Goal: Contribute content: Contribute content

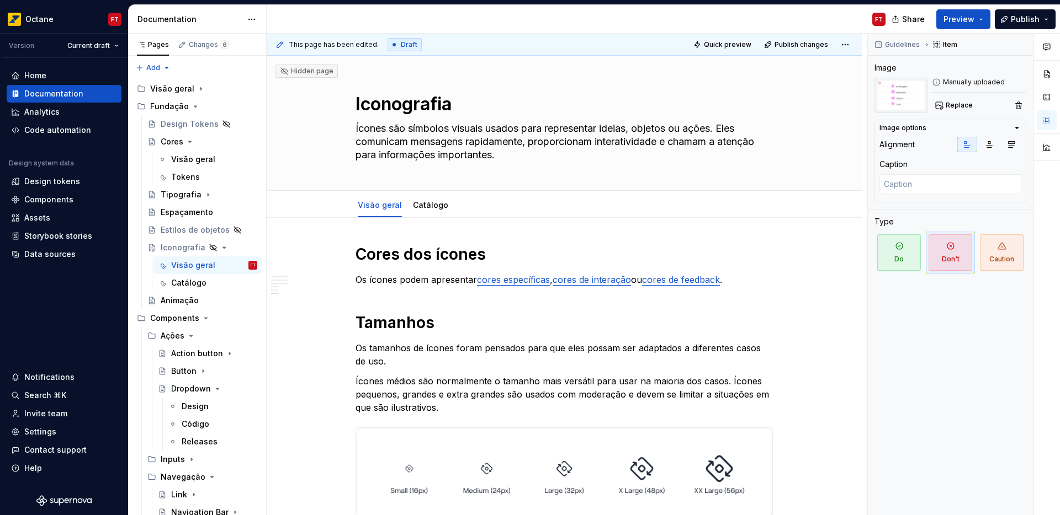
scroll to position [876, 0]
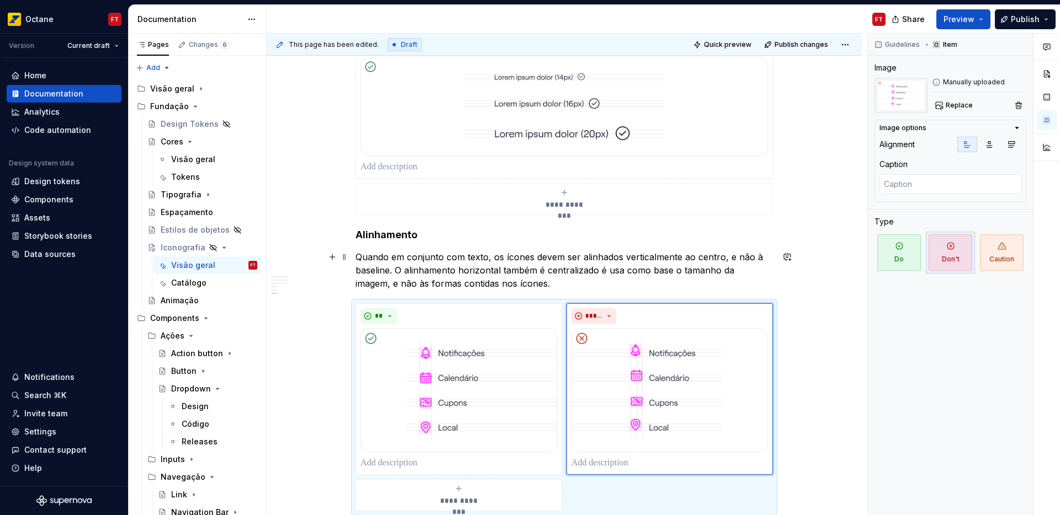
type textarea "*"
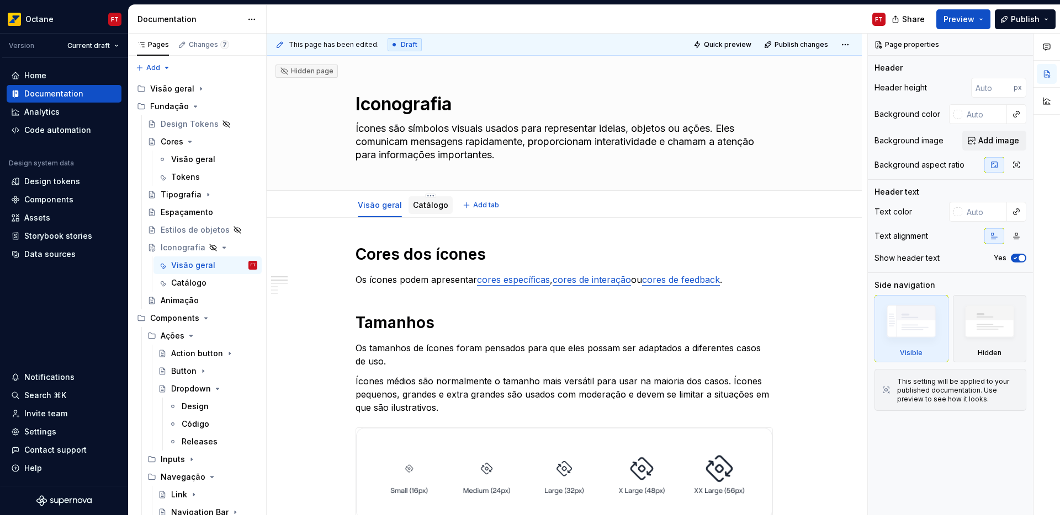
click at [424, 202] on link "Catálogo" at bounding box center [430, 204] width 35 height 9
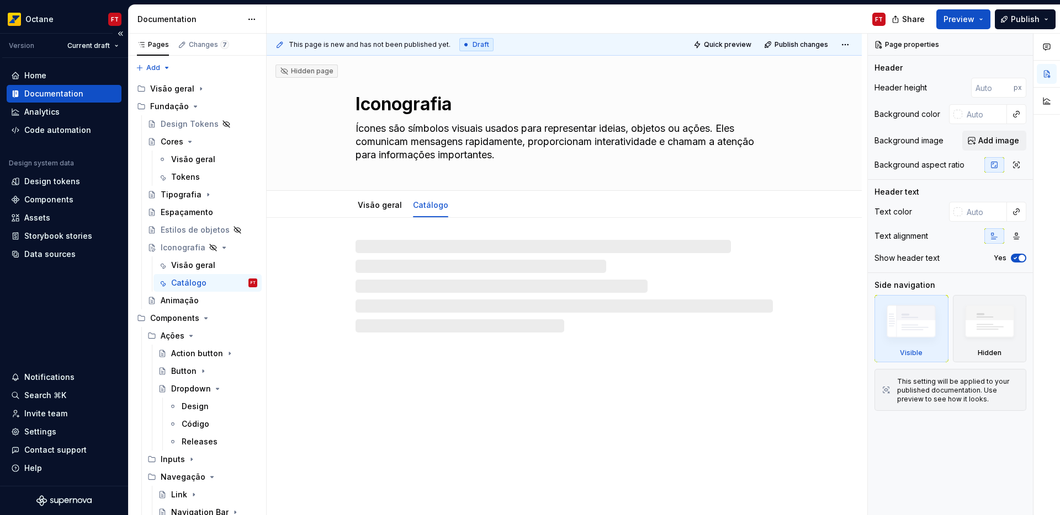
type textarea "*"
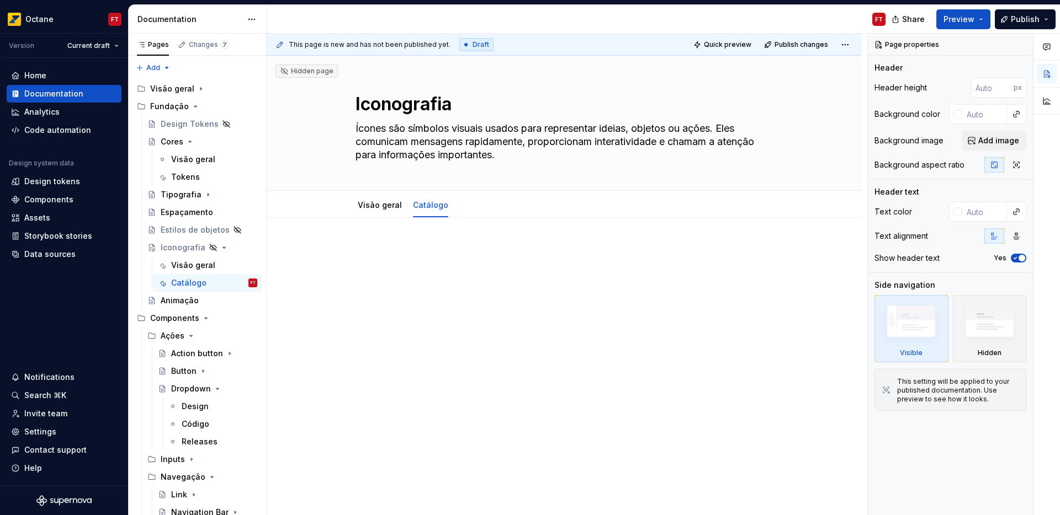
click at [416, 242] on div at bounding box center [564, 336] width 595 height 236
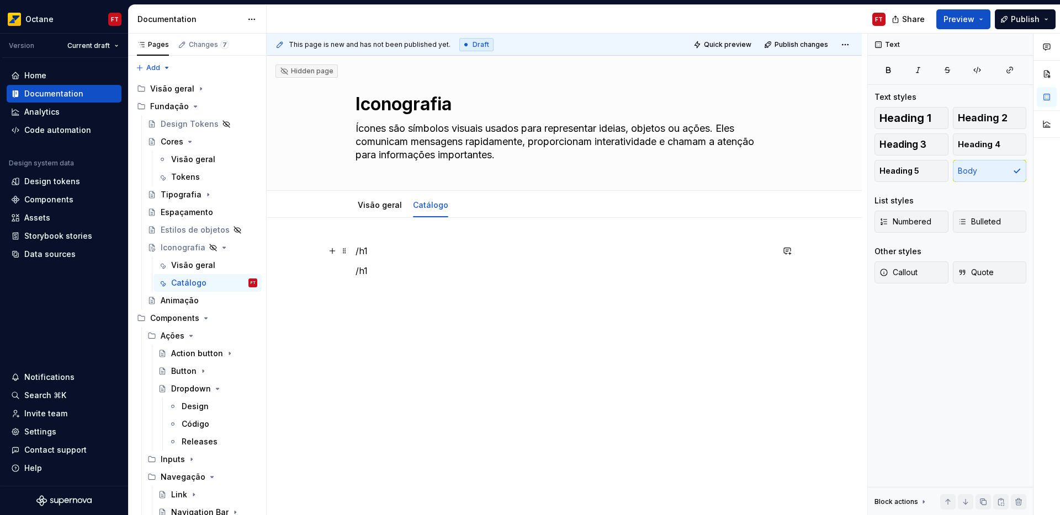
click at [360, 251] on p "/h1" at bounding box center [563, 250] width 417 height 13
click at [927, 119] on span "Heading 1" at bounding box center [905, 118] width 52 height 11
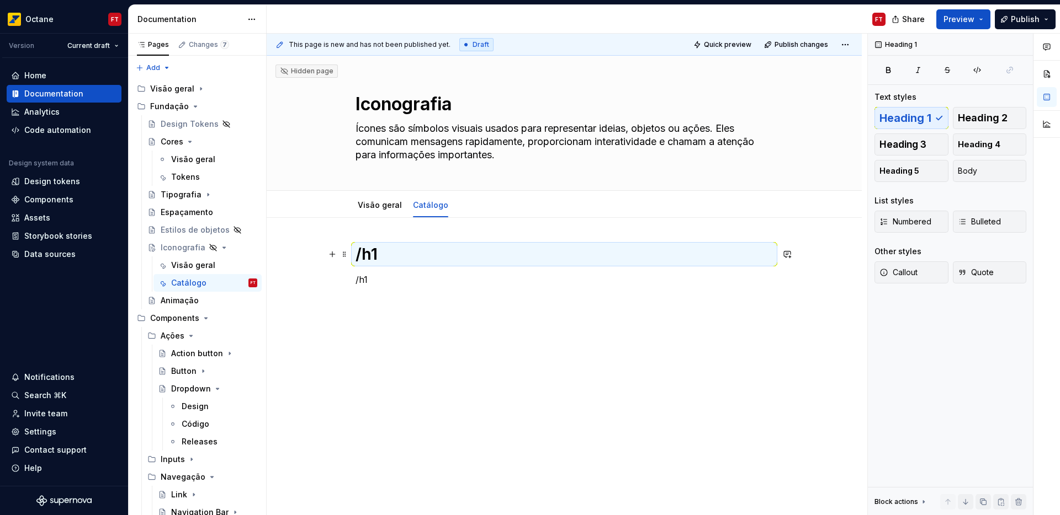
click at [360, 254] on h1 "/h1" at bounding box center [563, 254] width 417 height 20
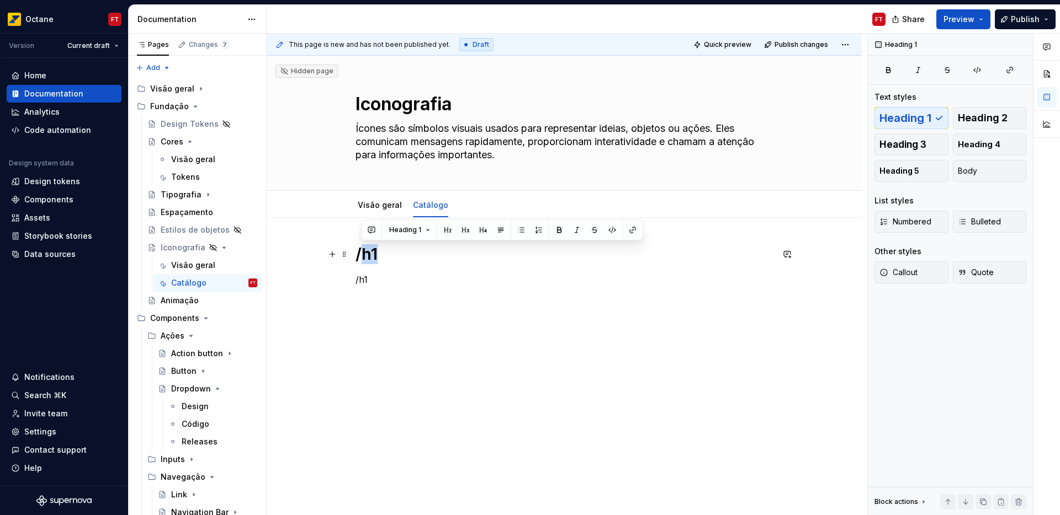
click at [360, 254] on h1 "/h1" at bounding box center [563, 254] width 417 height 20
click at [399, 237] on div "Heading 1" at bounding box center [502, 229] width 276 height 15
click at [441, 231] on button "button" at bounding box center [447, 229] width 15 height 15
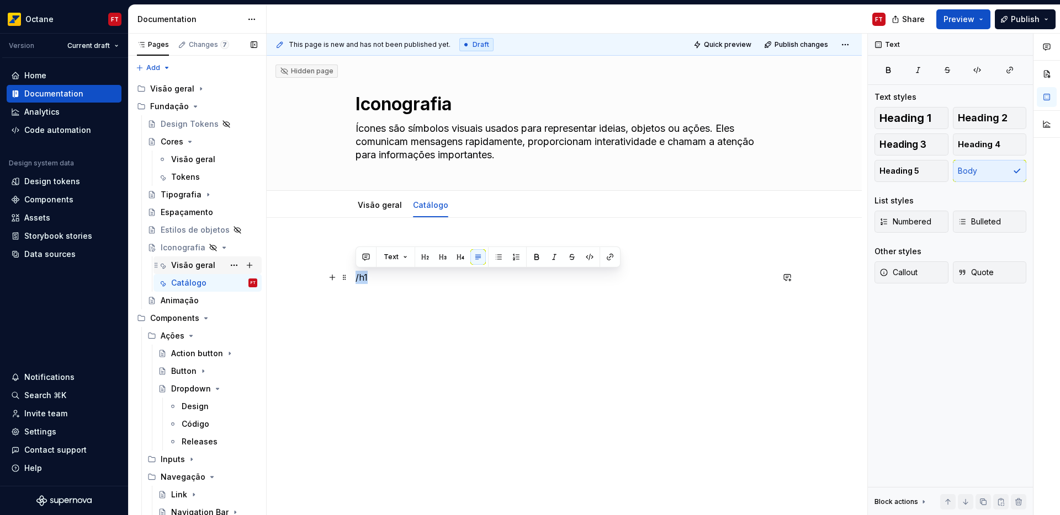
drag, startPoint x: 375, startPoint y: 275, endPoint x: 217, endPoint y: 269, distance: 158.5
click at [227, 270] on div "Pages Changes 7 Add Accessibility guide for tree Page tree. Navigate the tree w…" at bounding box center [594, 277] width 931 height 487
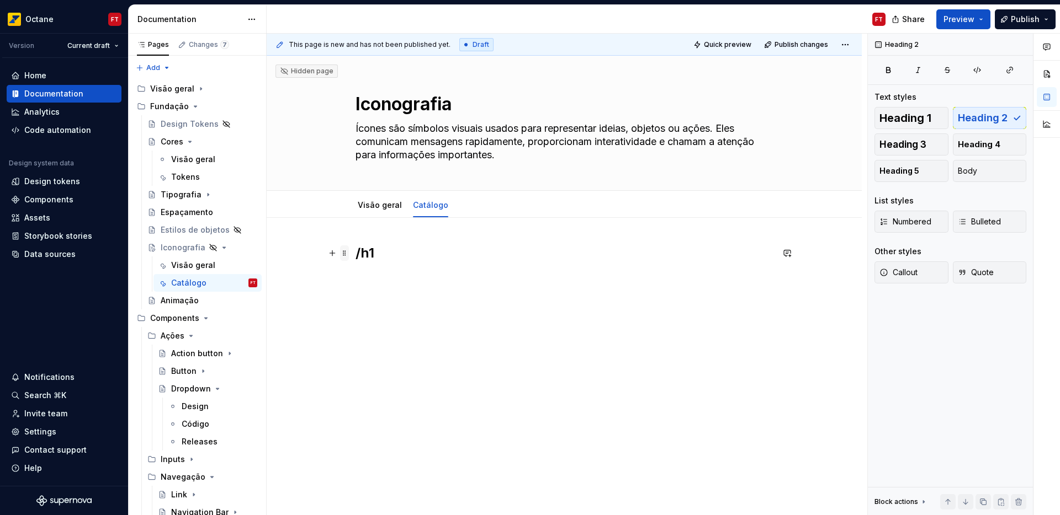
drag, startPoint x: 371, startPoint y: 251, endPoint x: 348, endPoint y: 252, distance: 23.8
click at [355, 252] on div "/h1" at bounding box center [563, 280] width 417 height 73
click at [366, 253] on h2 "/h1" at bounding box center [563, 253] width 417 height 18
click at [386, 281] on p at bounding box center [563, 277] width 417 height 13
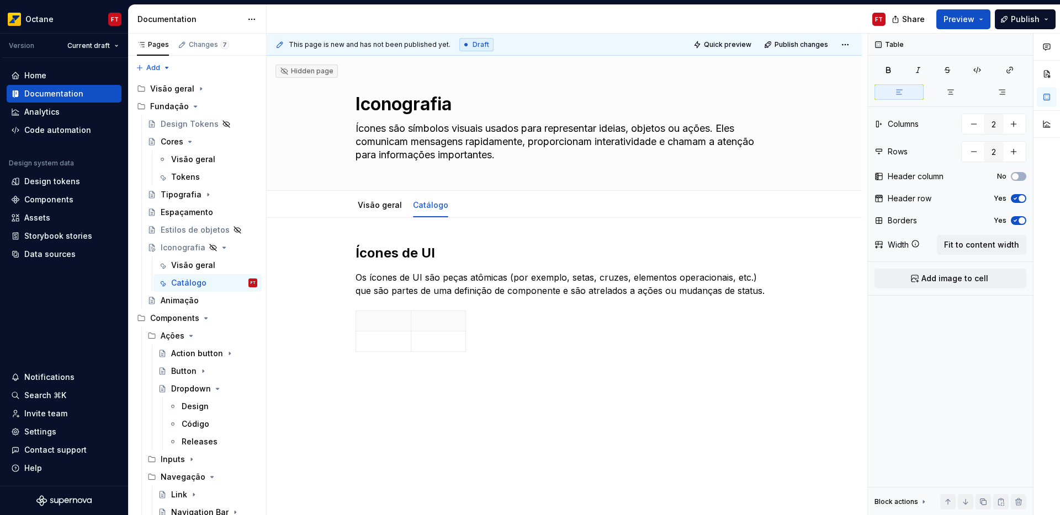
type textarea "*"
click at [1014, 124] on button "button" at bounding box center [1013, 124] width 20 height 20
type input "5"
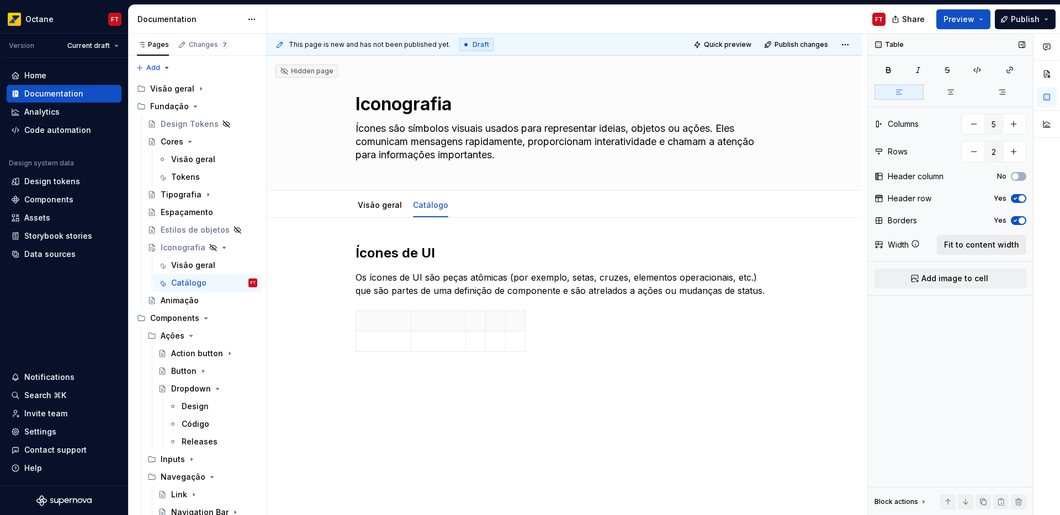
click at [983, 248] on span "Fit to content width" at bounding box center [981, 245] width 75 height 11
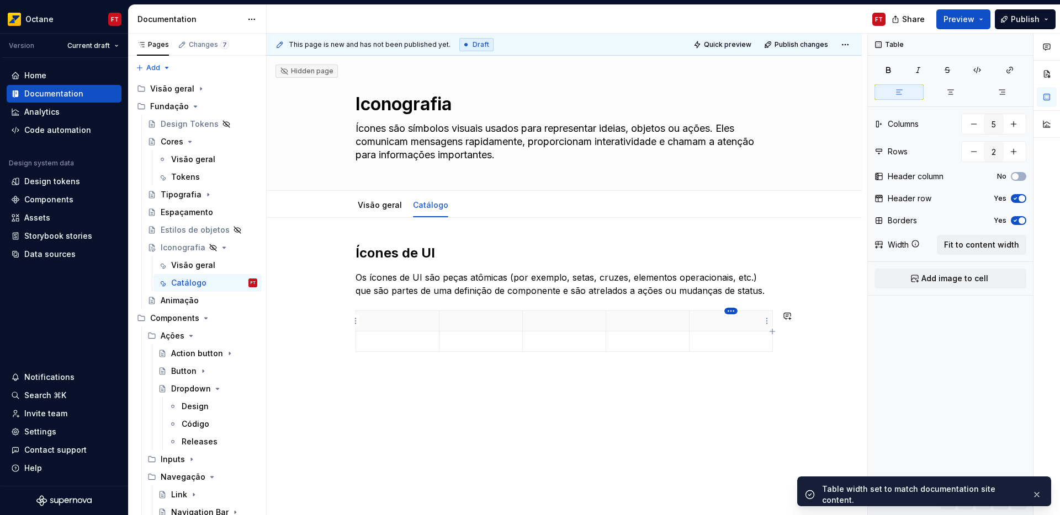
click at [731, 308] on html "Octane FT Version Current draft Home Documentation Analytics Code automation De…" at bounding box center [530, 257] width 1060 height 515
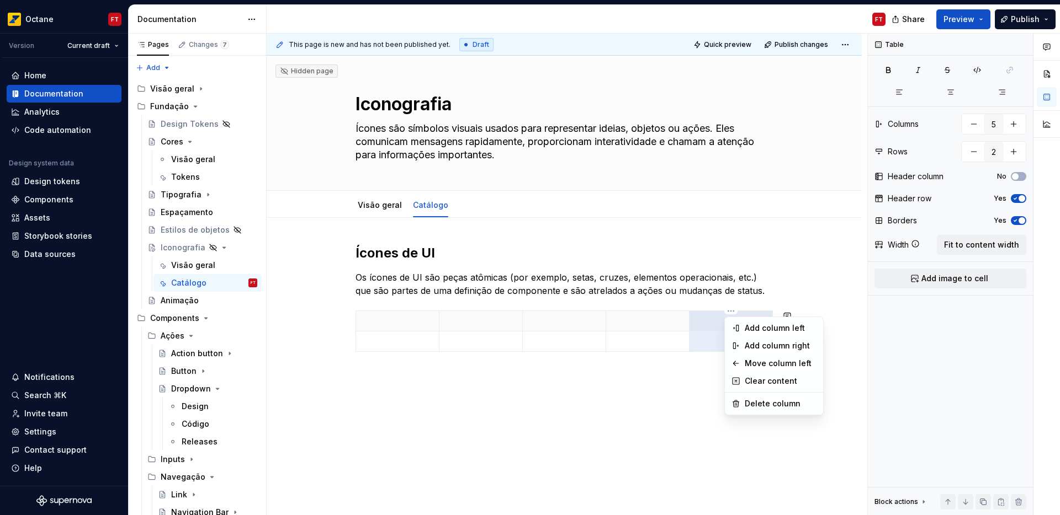
type textarea "*"
click at [752, 405] on div "Delete column" at bounding box center [780, 403] width 72 height 11
type input "4"
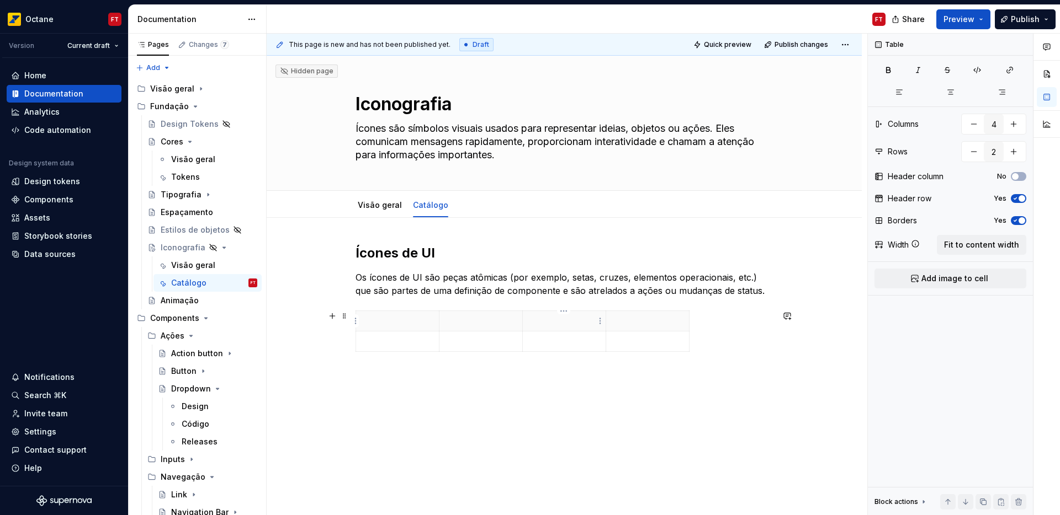
click at [570, 328] on th at bounding box center [563, 321] width 83 height 20
click at [1009, 247] on span "Fit to content width" at bounding box center [981, 245] width 75 height 11
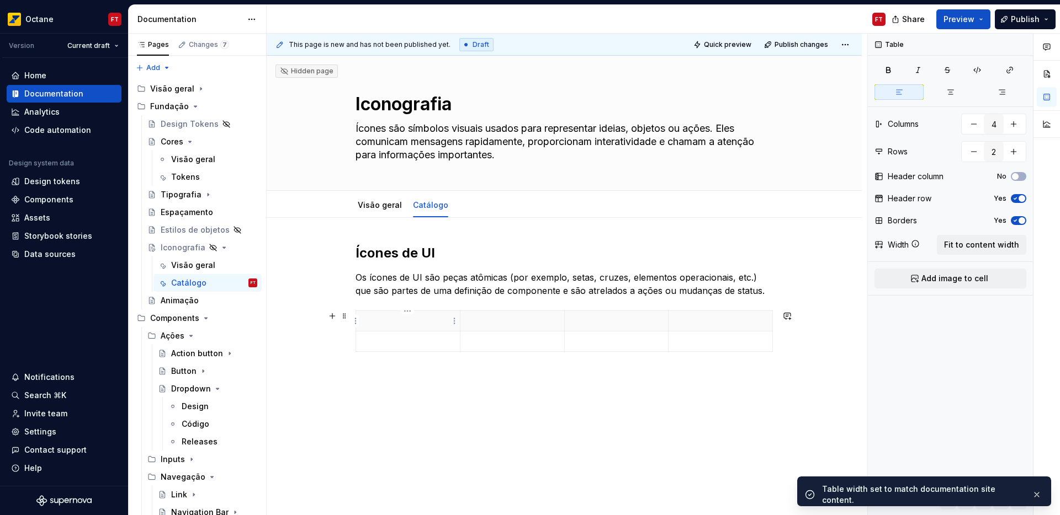
click at [396, 320] on p at bounding box center [408, 321] width 91 height 11
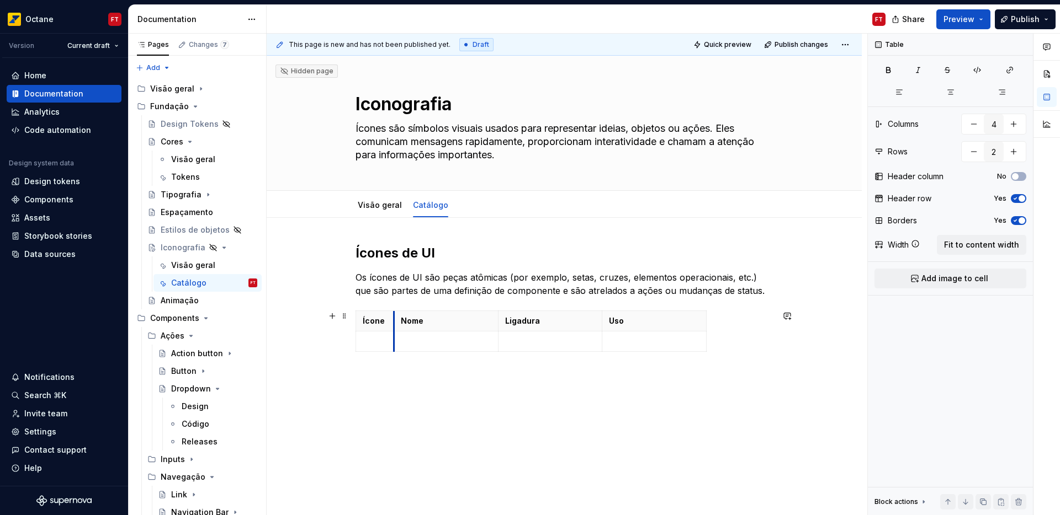
drag, startPoint x: 458, startPoint y: 322, endPoint x: 393, endPoint y: 321, distance: 64.6
click at [675, 322] on p "Uso" at bounding box center [654, 321] width 91 height 11
drag, startPoint x: 705, startPoint y: 321, endPoint x: 771, endPoint y: 323, distance: 65.7
drag, startPoint x: 604, startPoint y: 327, endPoint x: 581, endPoint y: 327, distance: 23.2
click at [581, 327] on th "Uso" at bounding box center [664, 321] width 170 height 20
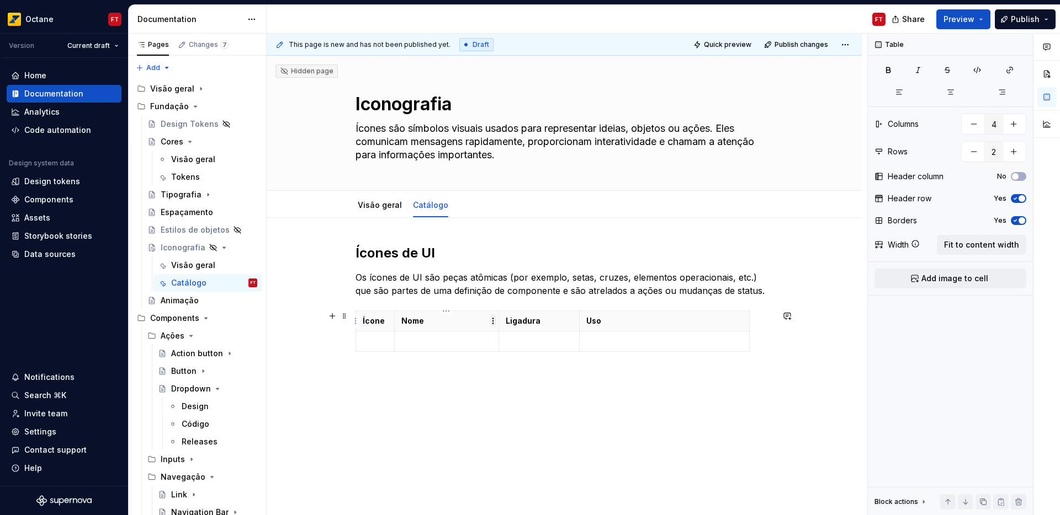
click at [496, 324] on html "Octane FT Version Current draft Home Documentation Analytics Code automation De…" at bounding box center [530, 257] width 1060 height 515
click at [498, 322] on html "Octane FT Version Current draft Home Documentation Analytics Code automation De…" at bounding box center [530, 257] width 1060 height 515
click at [498, 318] on th "Ligadura" at bounding box center [538, 321] width 81 height 20
drag, startPoint x: 498, startPoint y: 318, endPoint x: 469, endPoint y: 328, distance: 30.4
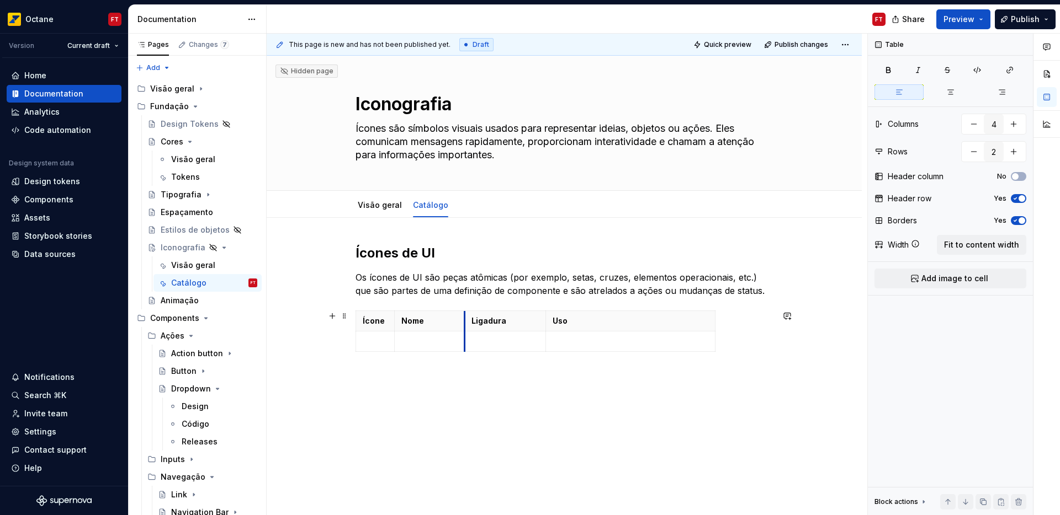
click at [464, 323] on th "Ligadura" at bounding box center [504, 321] width 81 height 20
drag, startPoint x: 462, startPoint y: 322, endPoint x: 472, endPoint y: 323, distance: 10.5
click at [434, 343] on p at bounding box center [434, 341] width 67 height 11
drag, startPoint x: 475, startPoint y: 327, endPoint x: 480, endPoint y: 326, distance: 5.6
click at [480, 326] on th "Ligadura" at bounding box center [520, 321] width 81 height 20
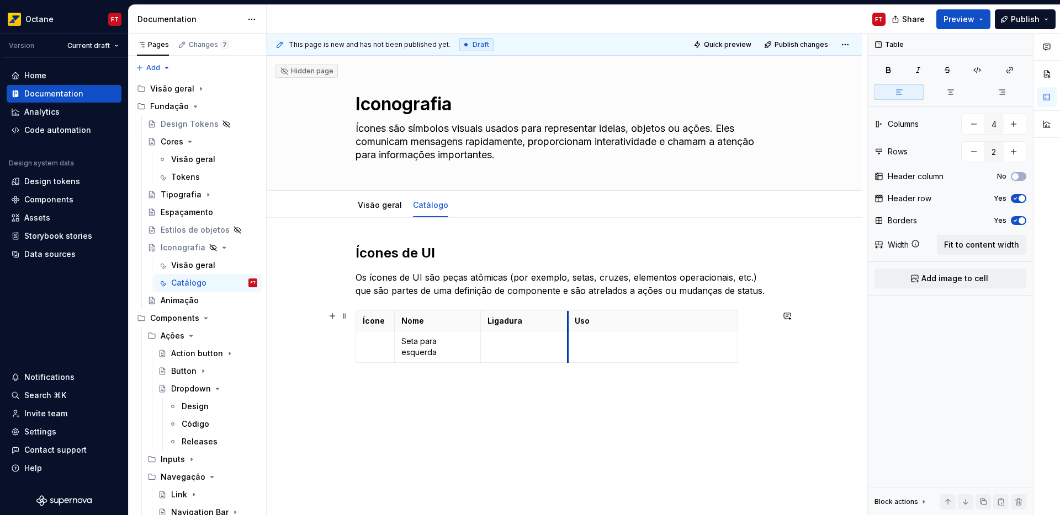
drag, startPoint x: 562, startPoint y: 324, endPoint x: 568, endPoint y: 323, distance: 6.8
click at [568, 323] on th "Uso" at bounding box center [653, 321] width 170 height 20
drag, startPoint x: 736, startPoint y: 320, endPoint x: 770, endPoint y: 319, distance: 34.2
click at [391, 324] on th "Nome" at bounding box center [434, 326] width 86 height 31
click at [696, 325] on p "Uso" at bounding box center [667, 321] width 190 height 11
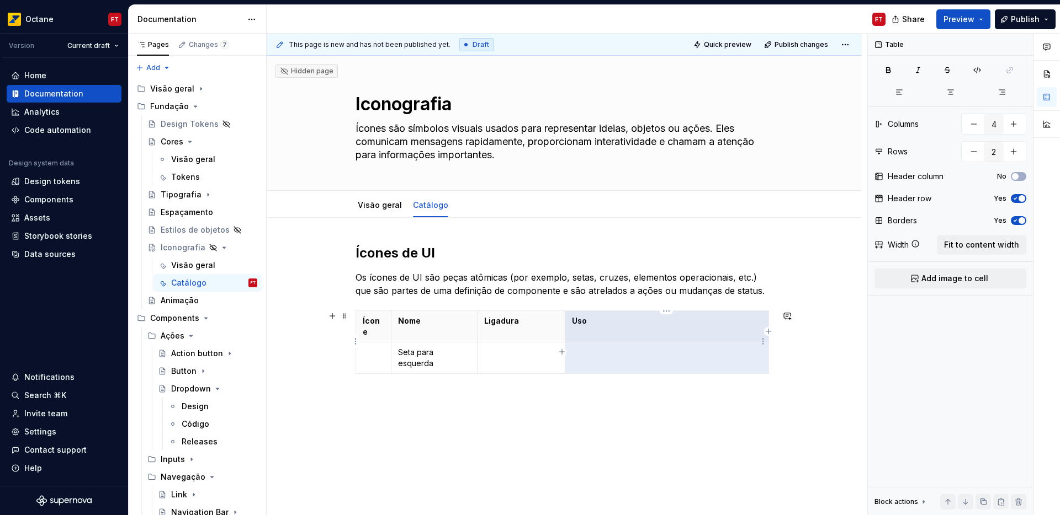
drag, startPoint x: 576, startPoint y: 320, endPoint x: 599, endPoint y: 332, distance: 25.4
click at [599, 332] on tbody "Ícone Nome Ligadura Uso Seta para esquerda" at bounding box center [562, 342] width 413 height 63
click at [983, 242] on span "Fit to content width" at bounding box center [981, 245] width 75 height 11
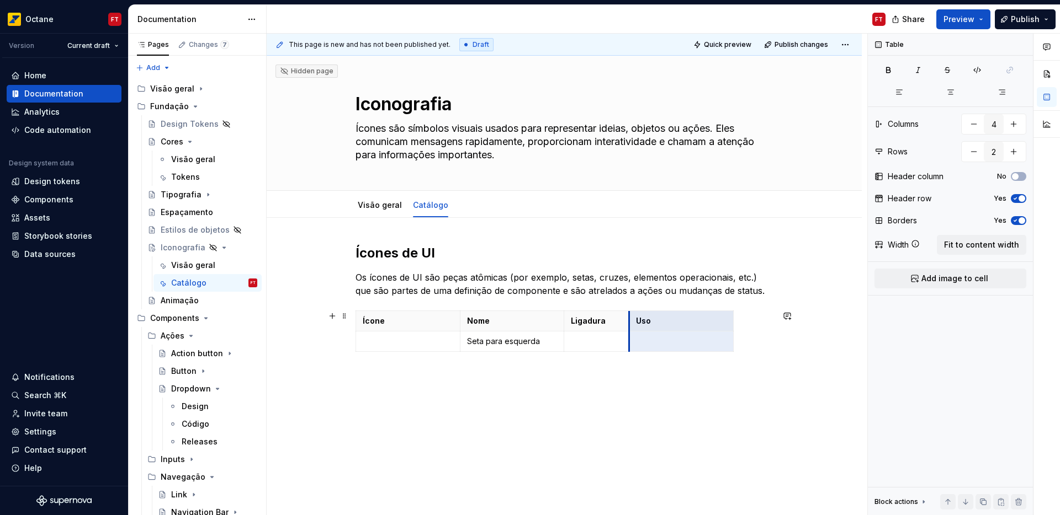
drag, startPoint x: 669, startPoint y: 327, endPoint x: 630, endPoint y: 329, distance: 39.2
click at [630, 329] on th "Uso" at bounding box center [681, 321] width 104 height 20
drag, startPoint x: 564, startPoint y: 324, endPoint x: 546, endPoint y: 326, distance: 18.3
click at [546, 326] on th "Ligadura" at bounding box center [578, 321] width 65 height 20
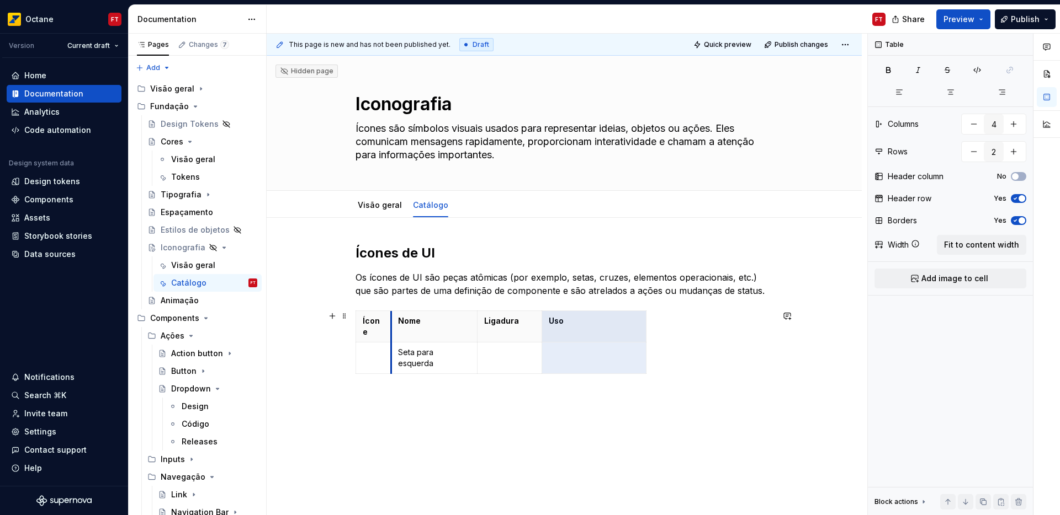
drag, startPoint x: 460, startPoint y: 319, endPoint x: 391, endPoint y: 326, distance: 69.4
click at [391, 326] on th "Nome" at bounding box center [434, 326] width 86 height 31
drag, startPoint x: 540, startPoint y: 322, endPoint x: 556, endPoint y: 320, distance: 15.5
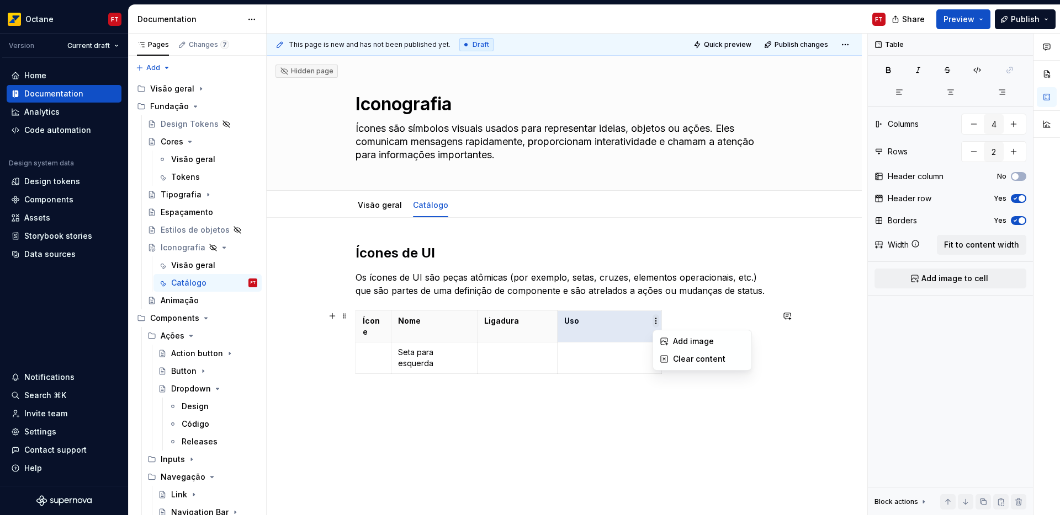
click at [655, 322] on html "Octane FT Version Current draft Home Documentation Analytics Code automation De…" at bounding box center [530, 257] width 1060 height 515
click at [624, 323] on html "Octane FT Version Current draft Home Documentation Analytics Code automation De…" at bounding box center [530, 257] width 1060 height 515
drag, startPoint x: 661, startPoint y: 321, endPoint x: 771, endPoint y: 325, distance: 110.4
click at [496, 347] on p at bounding box center [517, 352] width 67 height 11
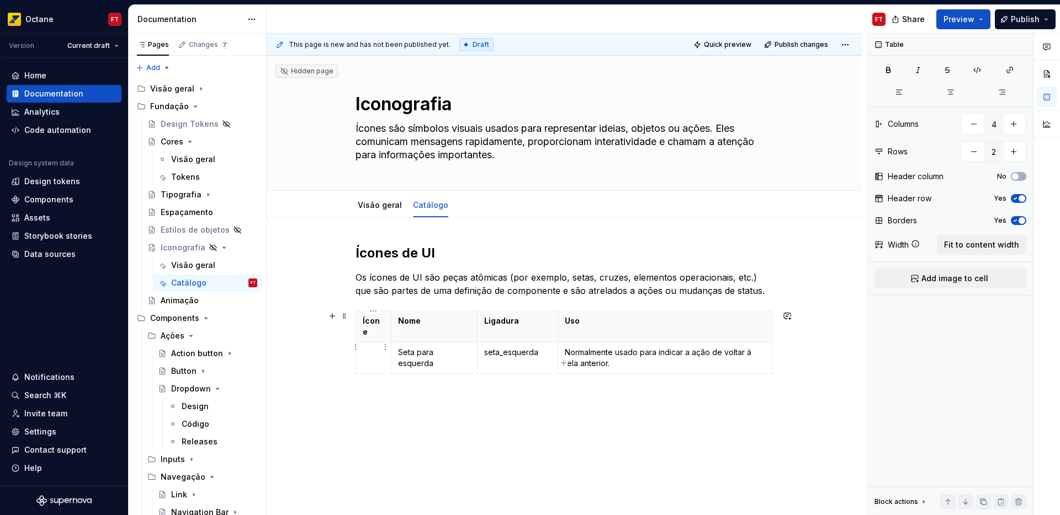
click at [372, 347] on p at bounding box center [374, 352] width 22 height 11
click at [951, 94] on icon "button" at bounding box center [950, 92] width 9 height 9
click at [988, 276] on button "Add image to cell" at bounding box center [950, 279] width 152 height 20
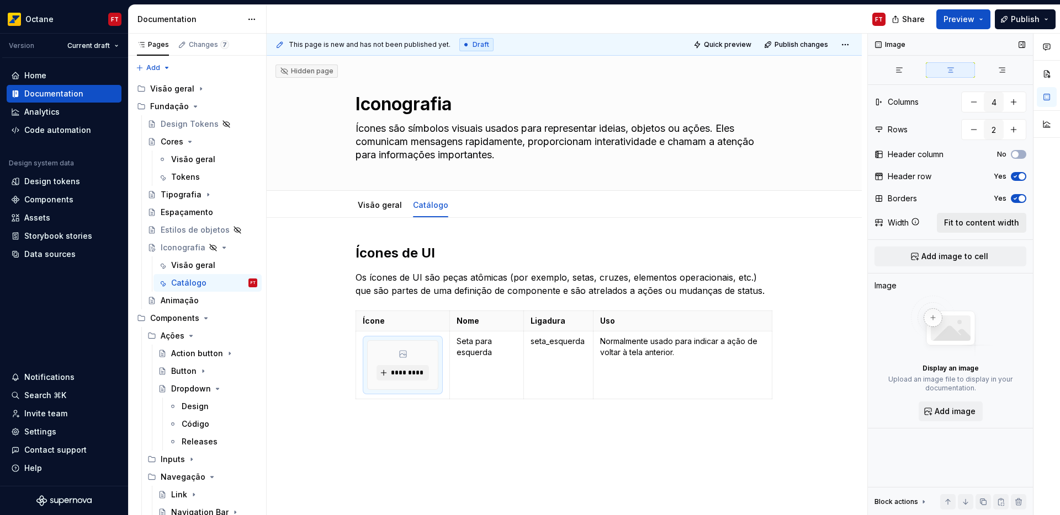
click at [978, 221] on span "Fit to content width" at bounding box center [981, 222] width 75 height 11
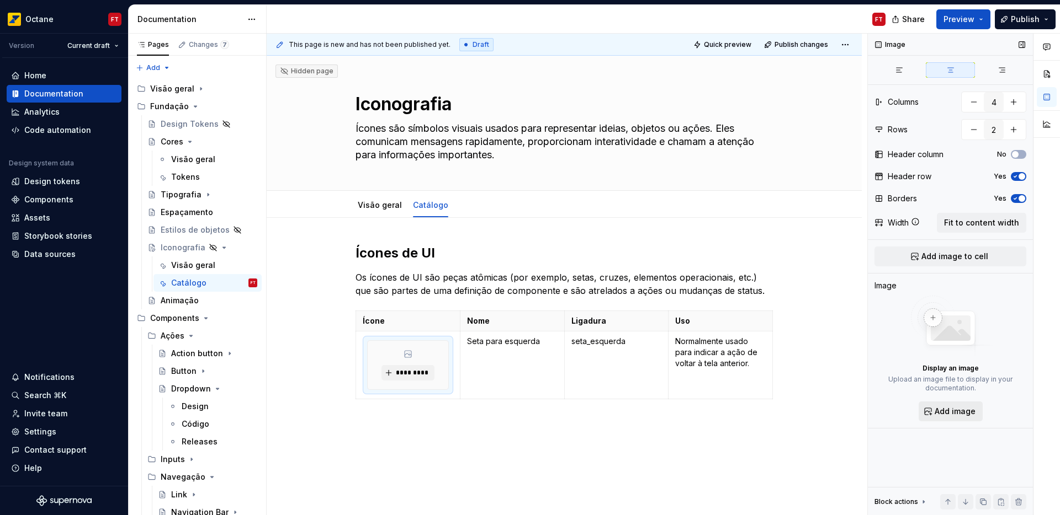
click at [943, 414] on span "Add image" at bounding box center [954, 411] width 41 height 11
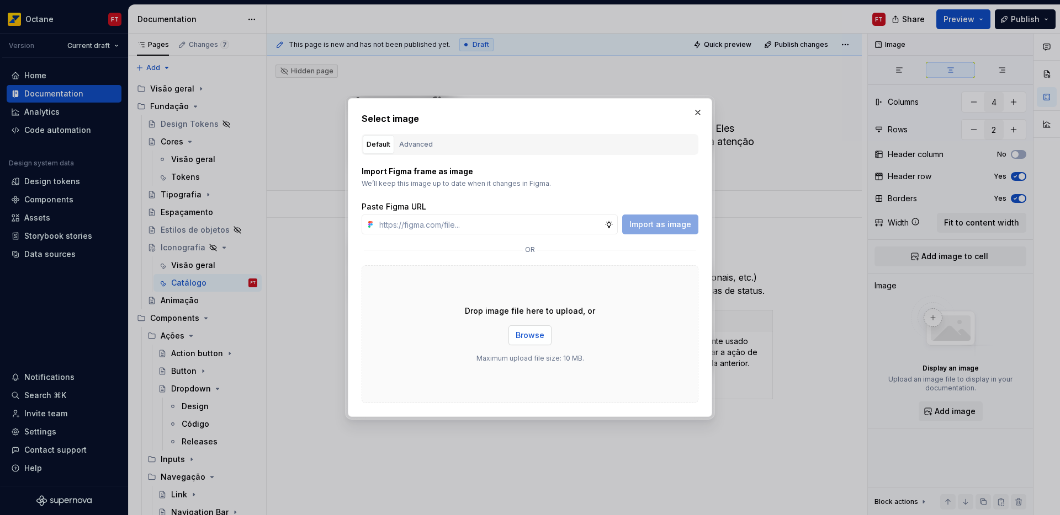
click at [535, 328] on button "Browse" at bounding box center [529, 336] width 43 height 20
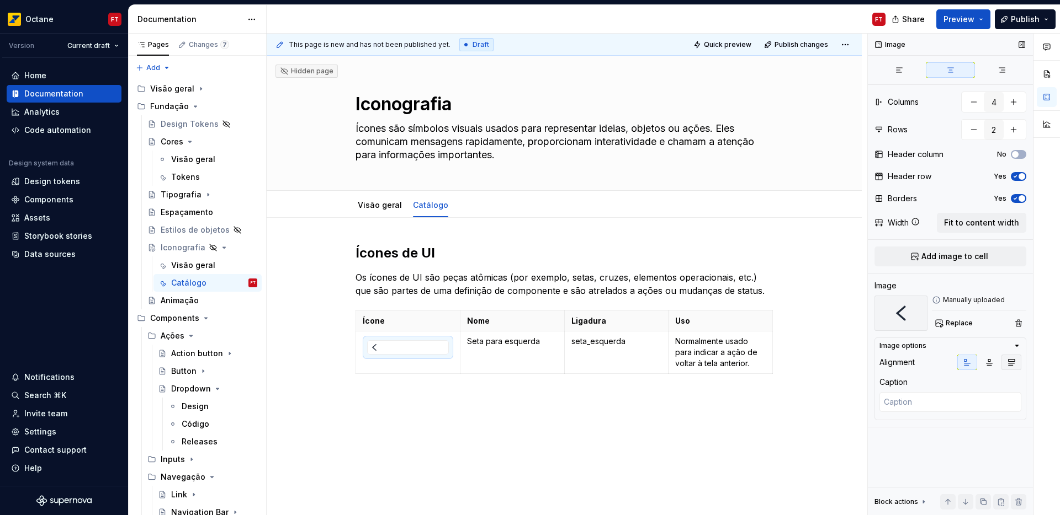
click at [1010, 364] on icon "button" at bounding box center [1011, 363] width 6 height 6
click at [970, 362] on icon "button" at bounding box center [966, 362] width 9 height 9
click at [989, 361] on icon "button" at bounding box center [989, 363] width 6 height 6
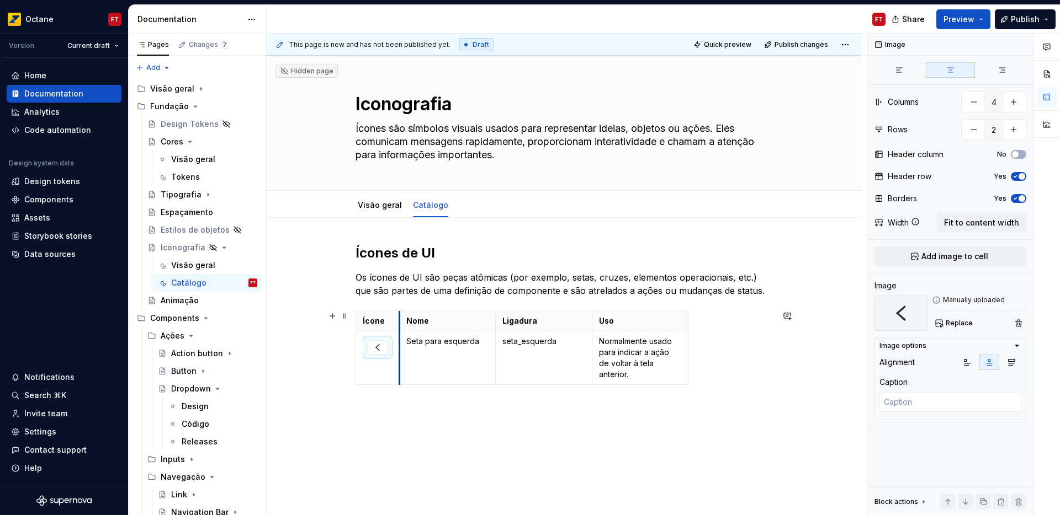
drag, startPoint x: 460, startPoint y: 321, endPoint x: 359, endPoint y: 323, distance: 101.0
drag, startPoint x: 687, startPoint y: 322, endPoint x: 771, endPoint y: 323, distance: 84.4
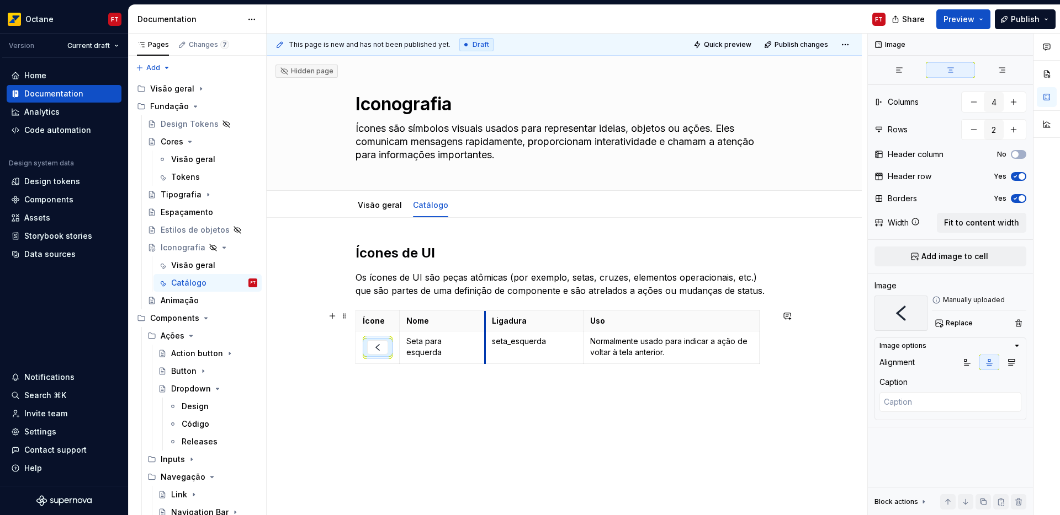
drag, startPoint x: 499, startPoint y: 322, endPoint x: 486, endPoint y: 321, distance: 13.3
click at [486, 321] on th "Ligadura" at bounding box center [534, 321] width 98 height 20
drag, startPoint x: 583, startPoint y: 324, endPoint x: 576, endPoint y: 326, distance: 7.4
click at [576, 326] on th "Uso" at bounding box center [664, 321] width 176 height 20
drag, startPoint x: 750, startPoint y: 325, endPoint x: 770, endPoint y: 326, distance: 20.4
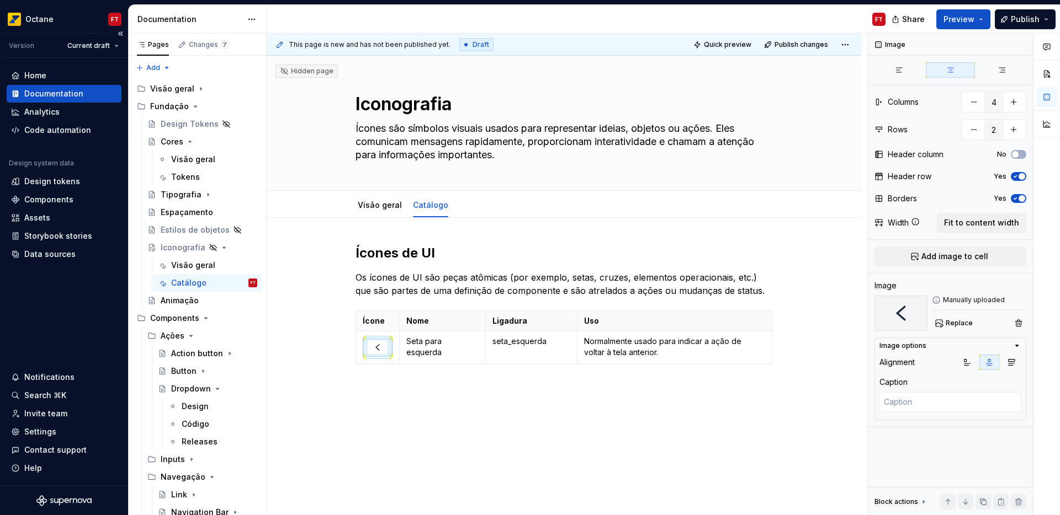
type textarea "*"
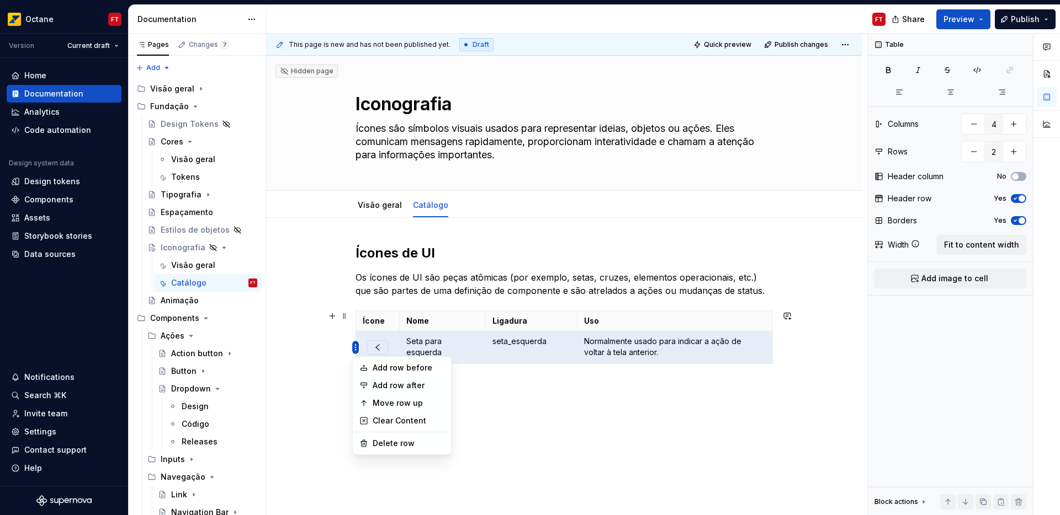
click at [356, 346] on html "Octane FT Version Current draft Home Documentation Analytics Code automation De…" at bounding box center [530, 257] width 1060 height 515
click at [1014, 154] on div "Comments Open comments No comments yet Select ‘Comment’ from the block context …" at bounding box center [964, 275] width 192 height 482
click at [1014, 154] on button "button" at bounding box center [1013, 152] width 20 height 20
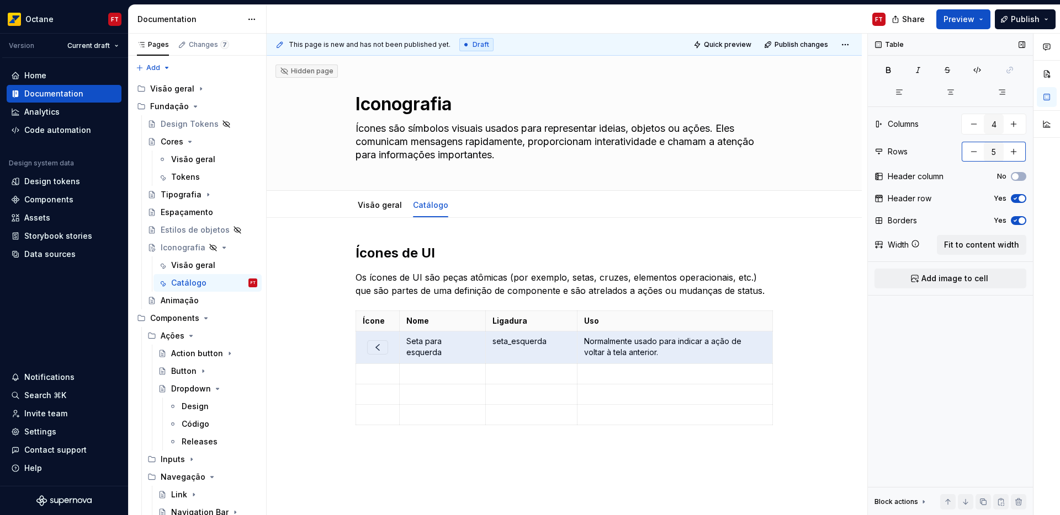
click at [1014, 154] on button "button" at bounding box center [1013, 152] width 20 height 20
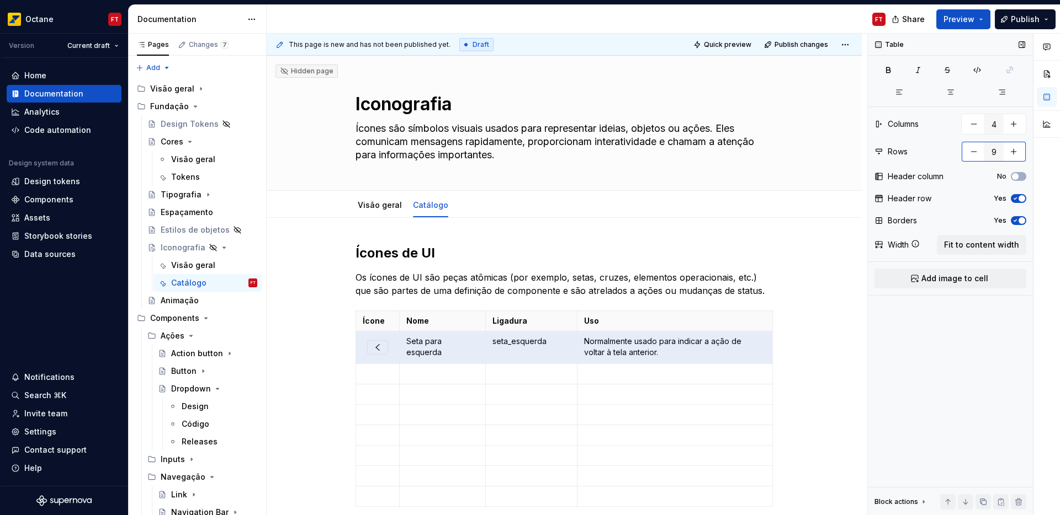
type input "10"
click at [993, 154] on input "10" at bounding box center [993, 152] width 20 height 20
drag, startPoint x: 998, startPoint y: 151, endPoint x: 971, endPoint y: 152, distance: 27.0
click at [972, 153] on div "10" at bounding box center [993, 151] width 65 height 21
type textarea "*"
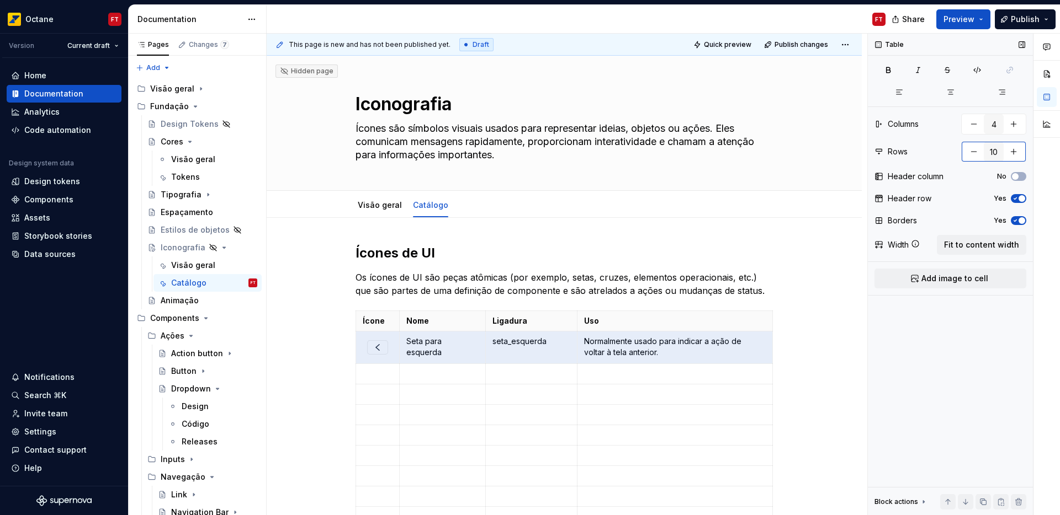
click at [1018, 150] on button "button" at bounding box center [1013, 152] width 20 height 20
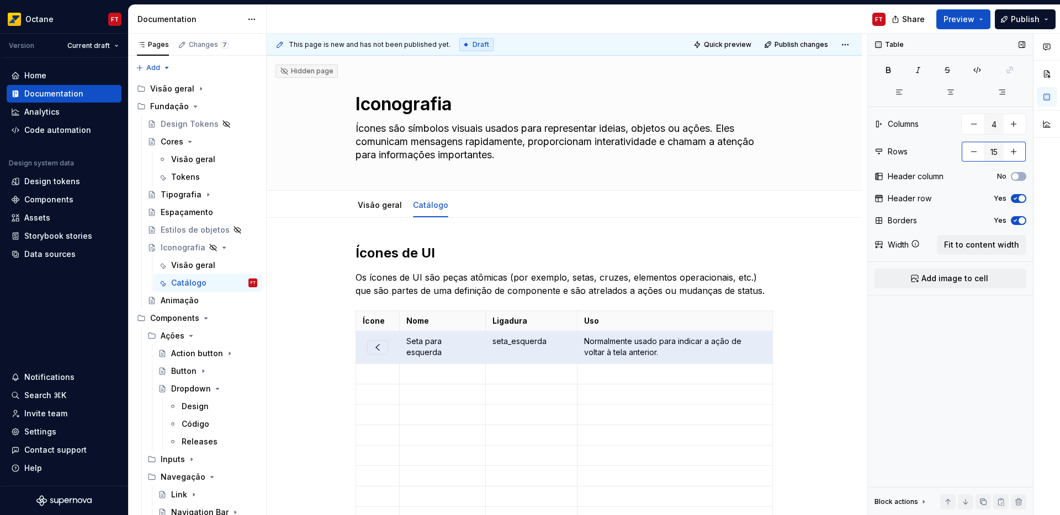
click at [1018, 151] on button "button" at bounding box center [1013, 152] width 20 height 20
click at [1019, 150] on button "button" at bounding box center [1013, 152] width 20 height 20
click at [1017, 150] on button "button" at bounding box center [1013, 152] width 20 height 20
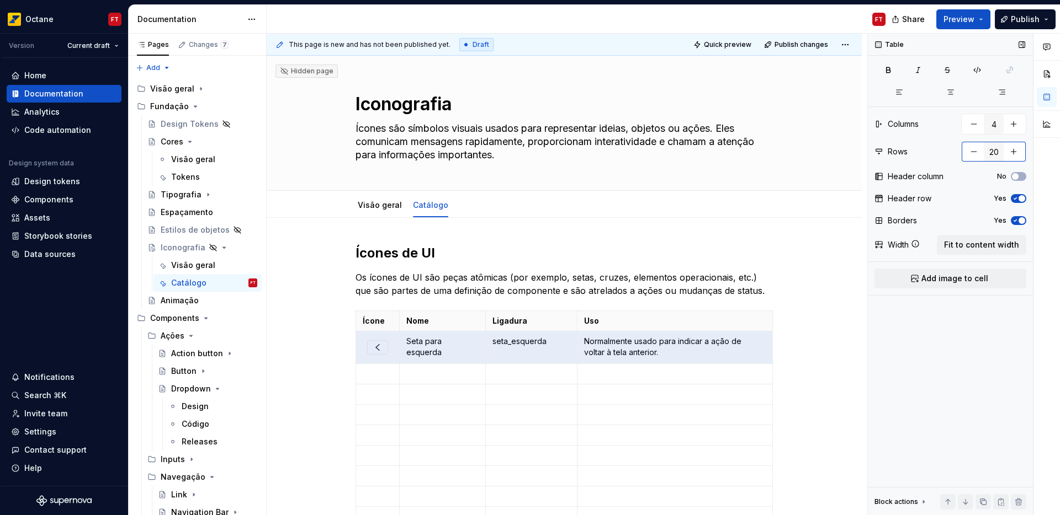
click at [1017, 150] on button "button" at bounding box center [1013, 152] width 20 height 20
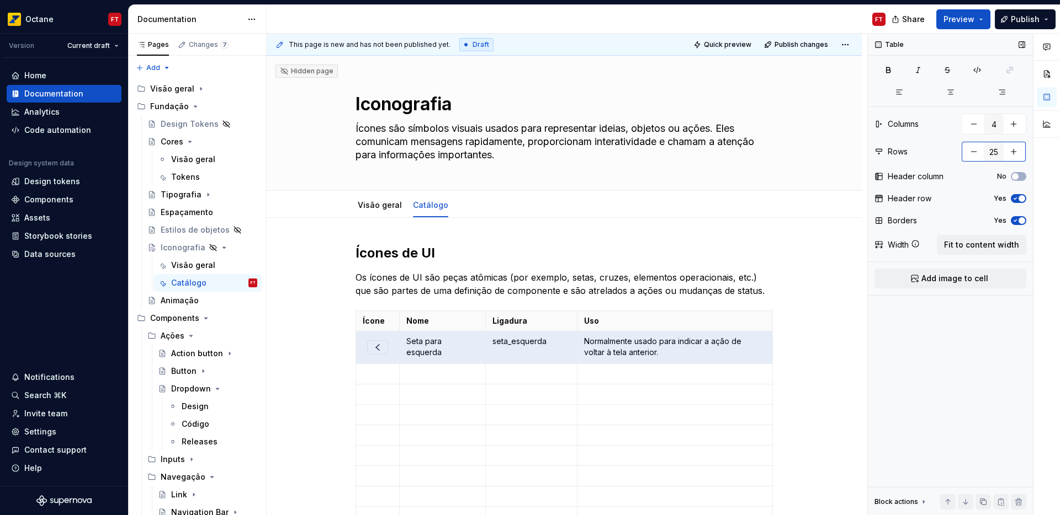
click at [1017, 150] on button "button" at bounding box center [1013, 152] width 20 height 20
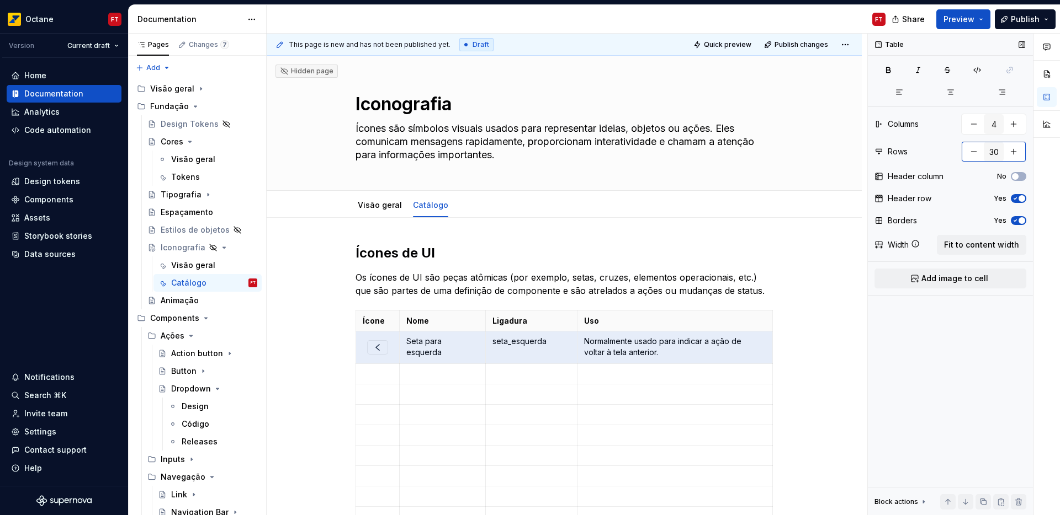
click at [1017, 150] on button "button" at bounding box center [1013, 152] width 20 height 20
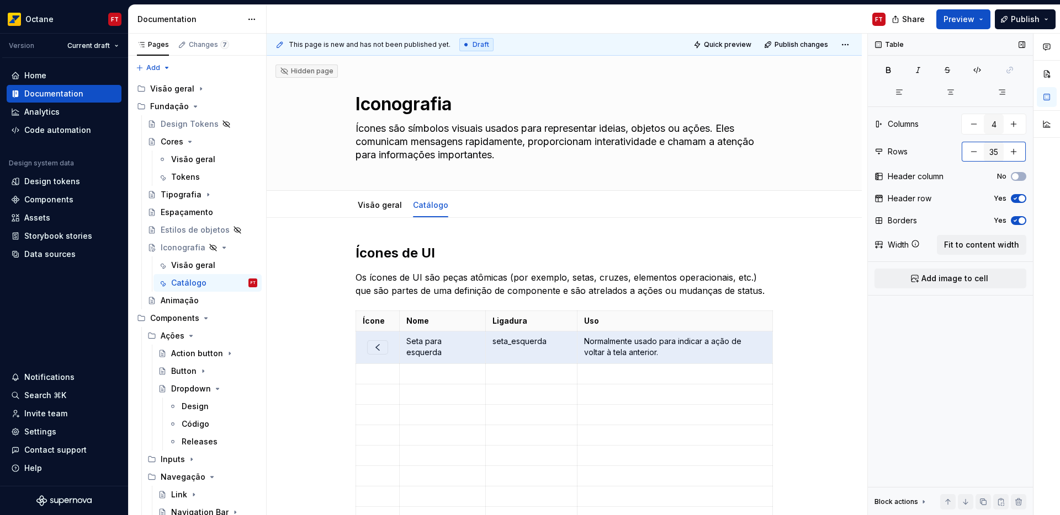
click at [1017, 150] on button "button" at bounding box center [1013, 152] width 20 height 20
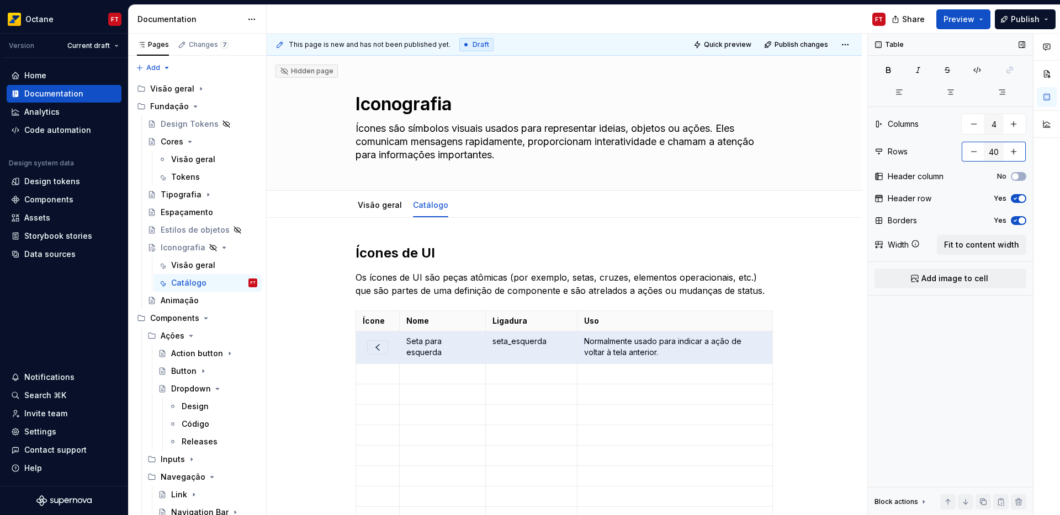
click at [1017, 150] on button "button" at bounding box center [1013, 152] width 20 height 20
type input "41"
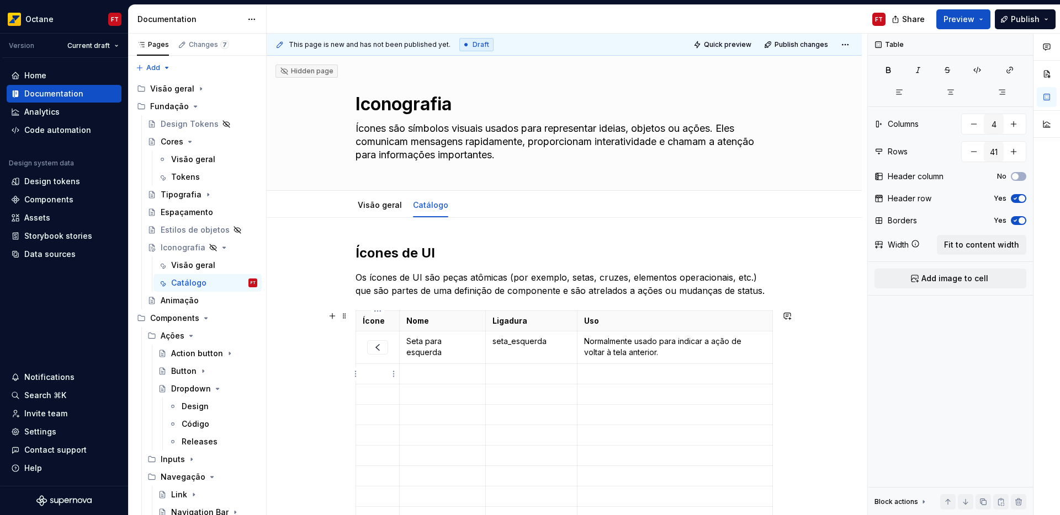
click at [374, 372] on p at bounding box center [378, 374] width 30 height 11
click at [966, 278] on span "Add image to cell" at bounding box center [954, 278] width 67 height 11
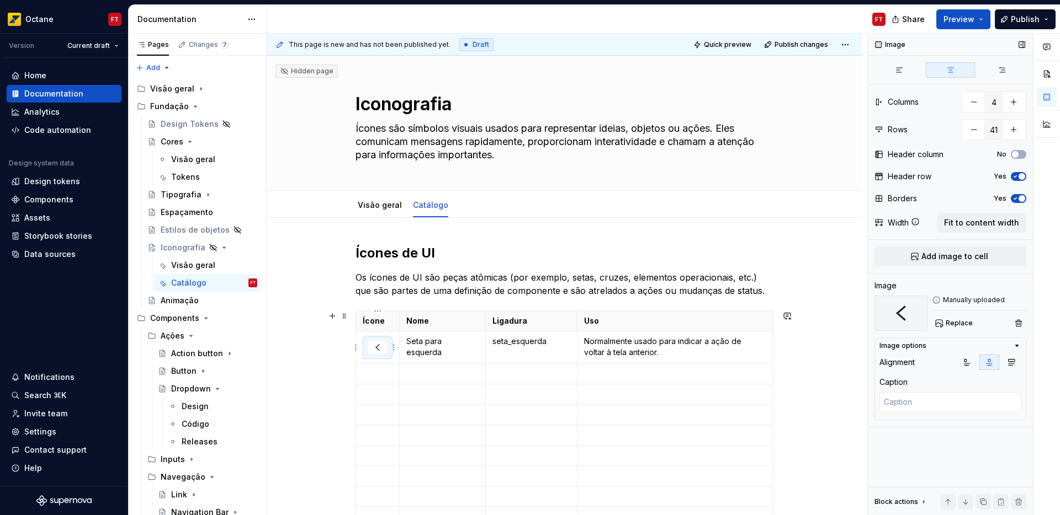
click at [380, 343] on img at bounding box center [377, 347] width 13 height 13
click at [373, 375] on p at bounding box center [378, 374] width 30 height 11
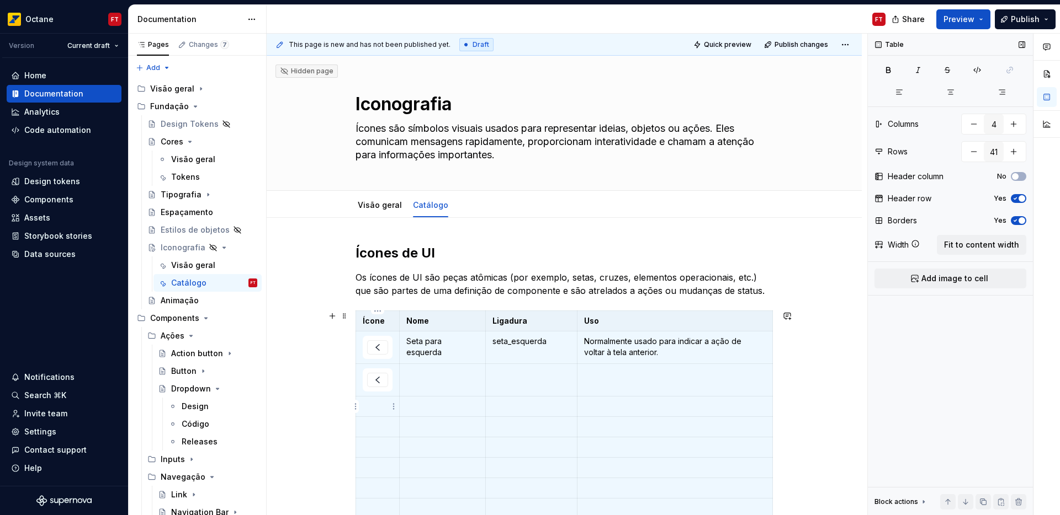
click at [375, 407] on p at bounding box center [378, 406] width 30 height 11
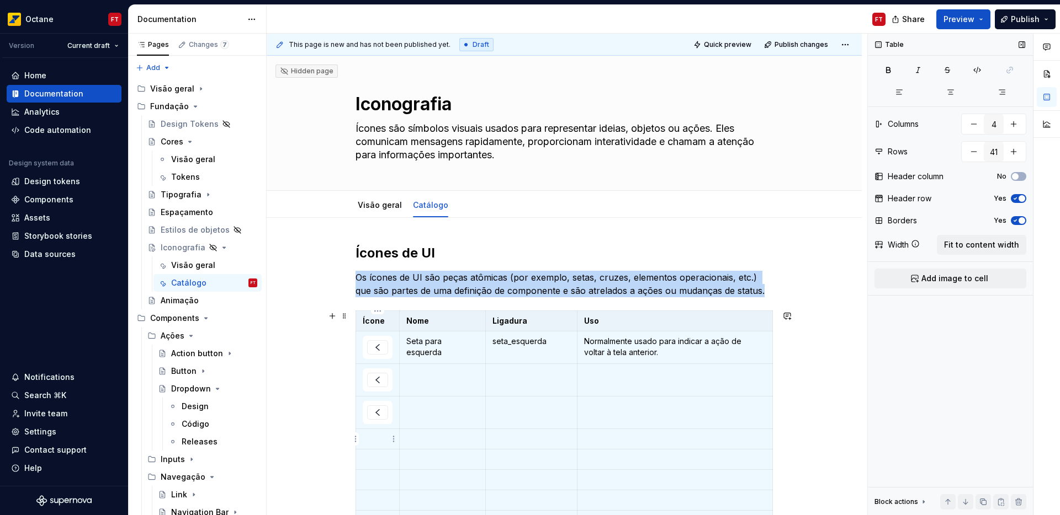
click at [375, 436] on p at bounding box center [378, 439] width 30 height 11
click at [378, 467] on p at bounding box center [378, 471] width 30 height 11
click at [377, 504] on p at bounding box center [378, 504] width 30 height 11
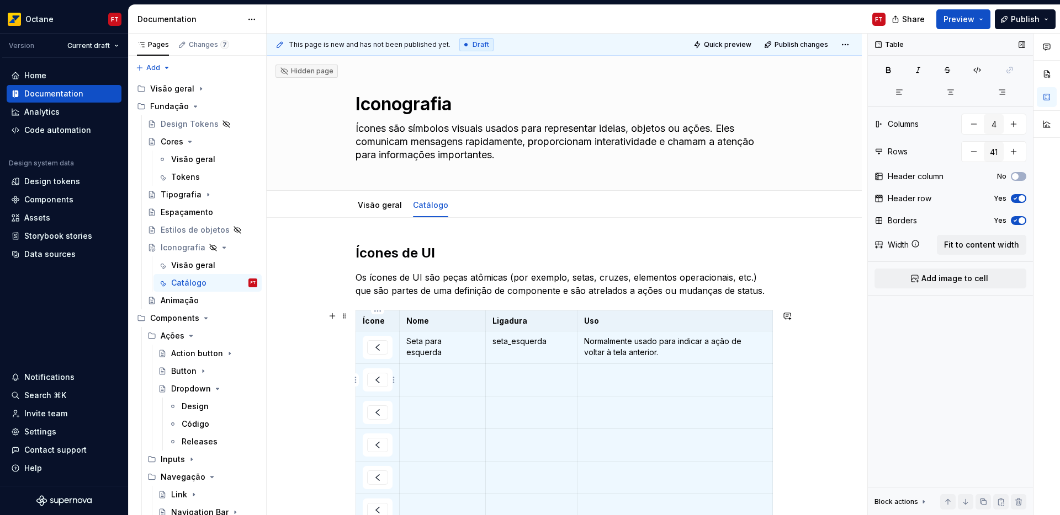
click at [376, 380] on img at bounding box center [377, 380] width 13 height 13
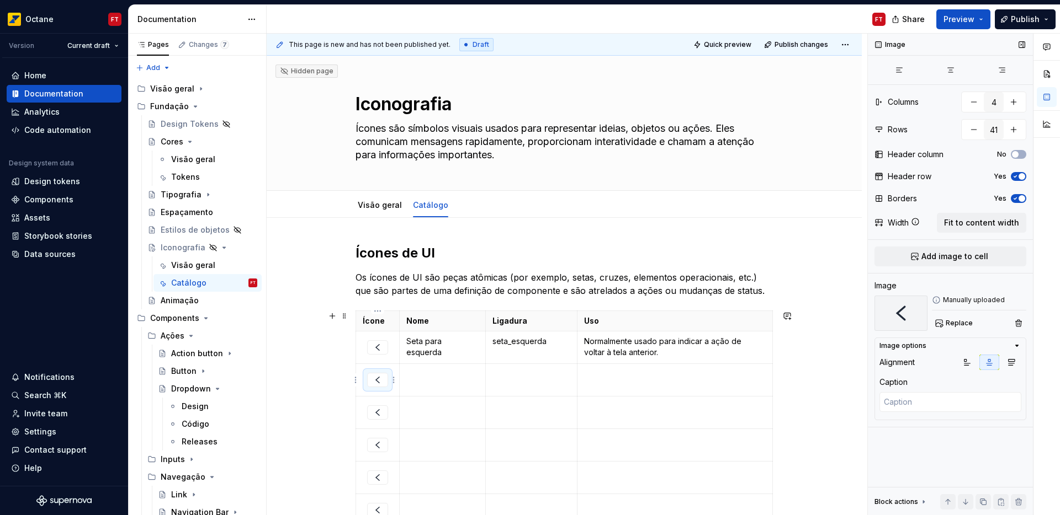
click at [376, 380] on img at bounding box center [377, 380] width 13 height 13
click at [950, 321] on span "Replace" at bounding box center [958, 323] width 27 height 9
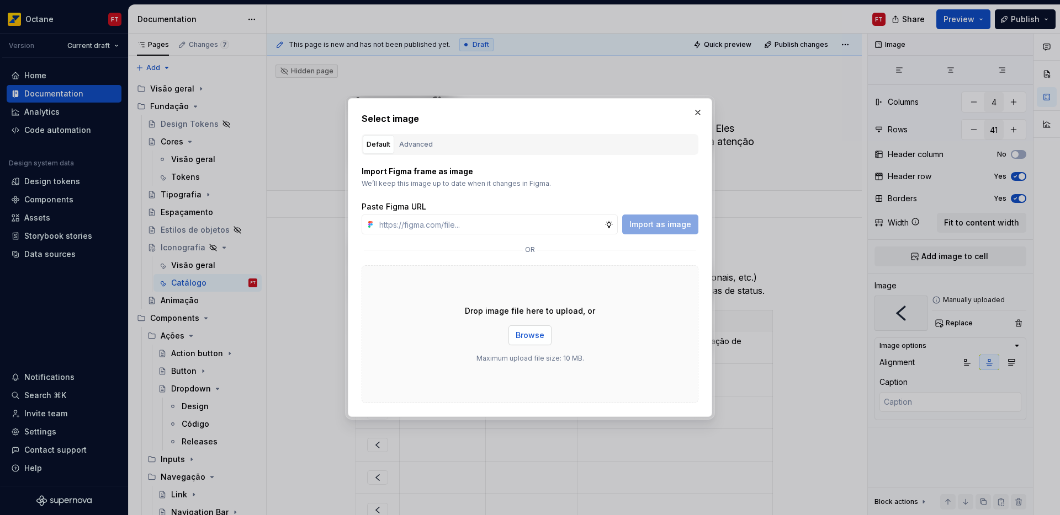
click at [518, 334] on span "Browse" at bounding box center [529, 335] width 29 height 11
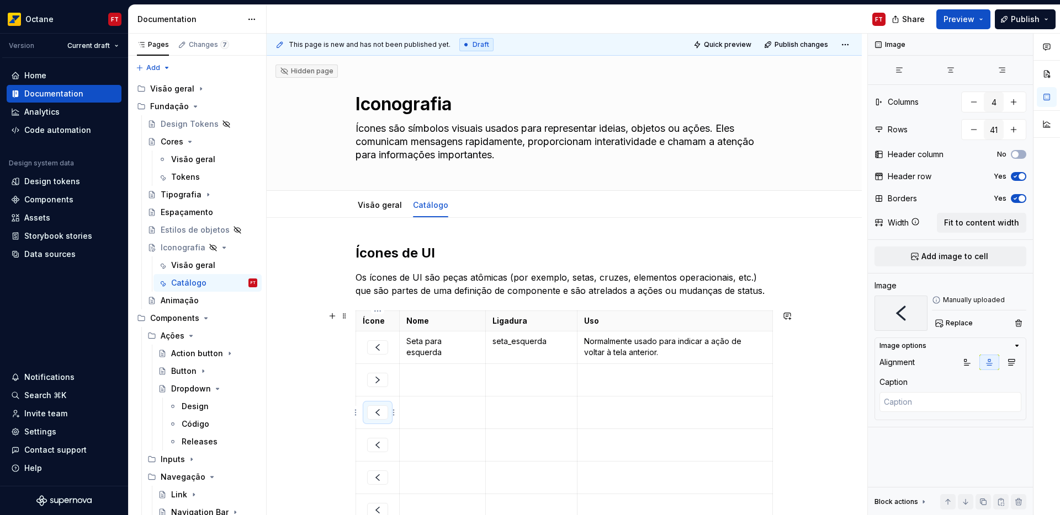
click at [377, 414] on img at bounding box center [377, 412] width 13 height 13
click at [959, 324] on span "Replace" at bounding box center [958, 323] width 27 height 9
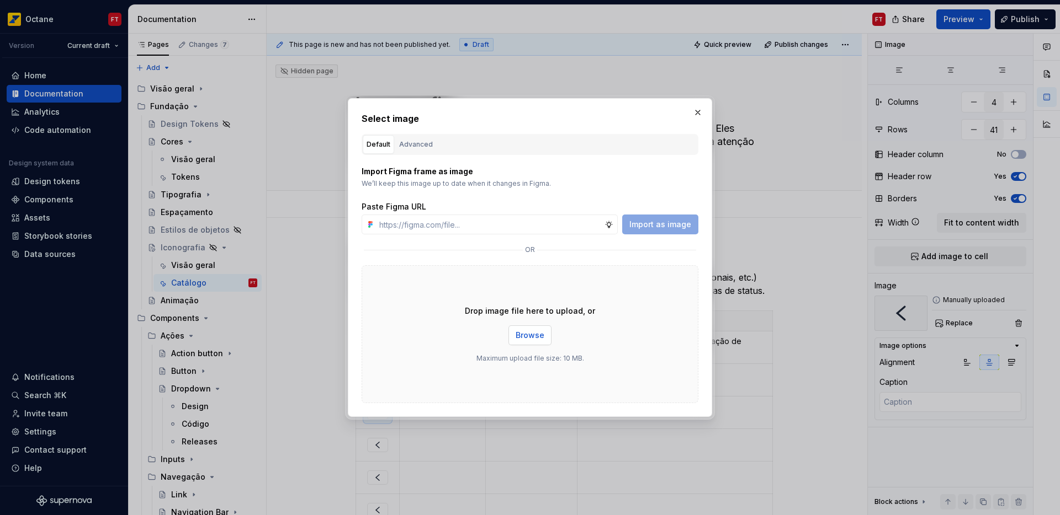
click at [528, 336] on span "Browse" at bounding box center [529, 335] width 29 height 11
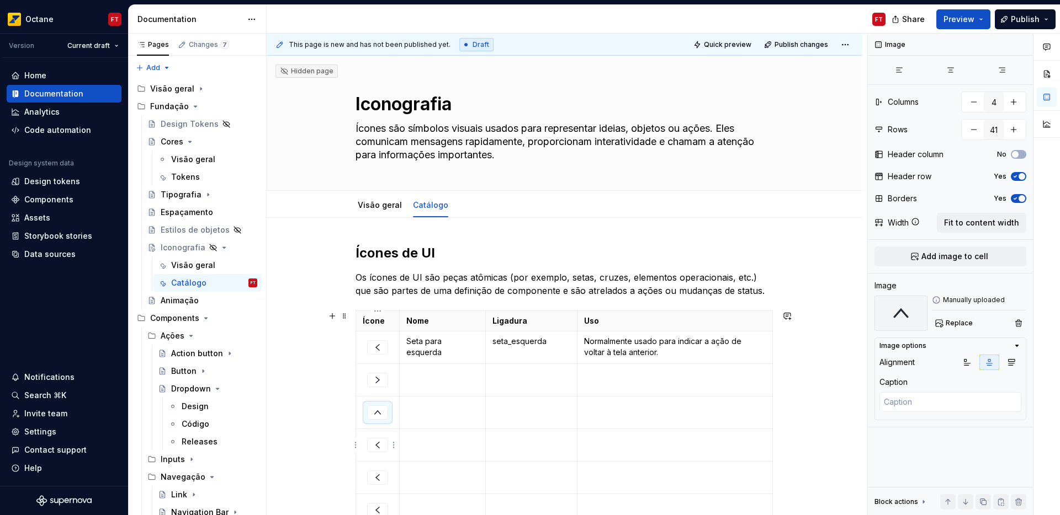
click at [381, 448] on img at bounding box center [377, 445] width 13 height 13
click at [945, 323] on span "Replace" at bounding box center [958, 323] width 27 height 9
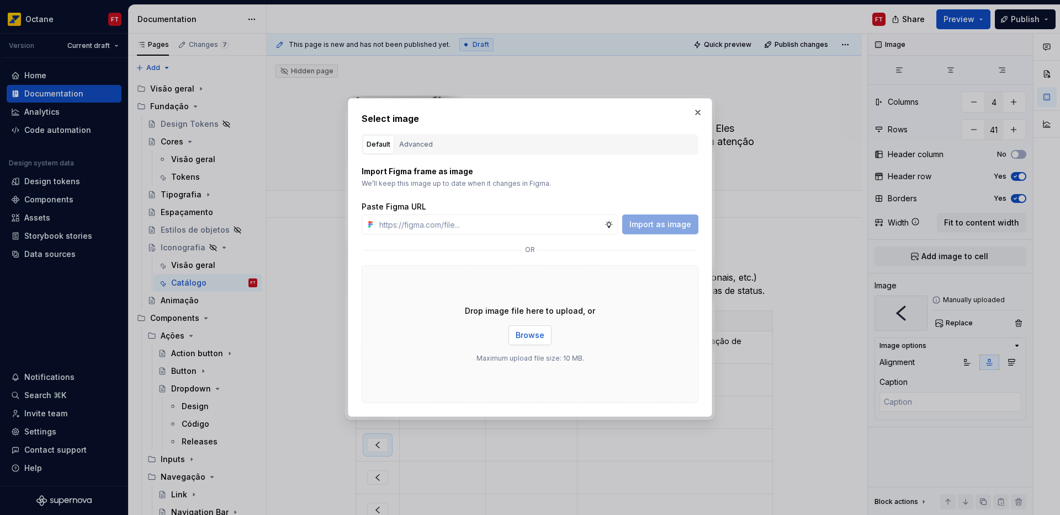
click at [524, 336] on span "Browse" at bounding box center [529, 335] width 29 height 11
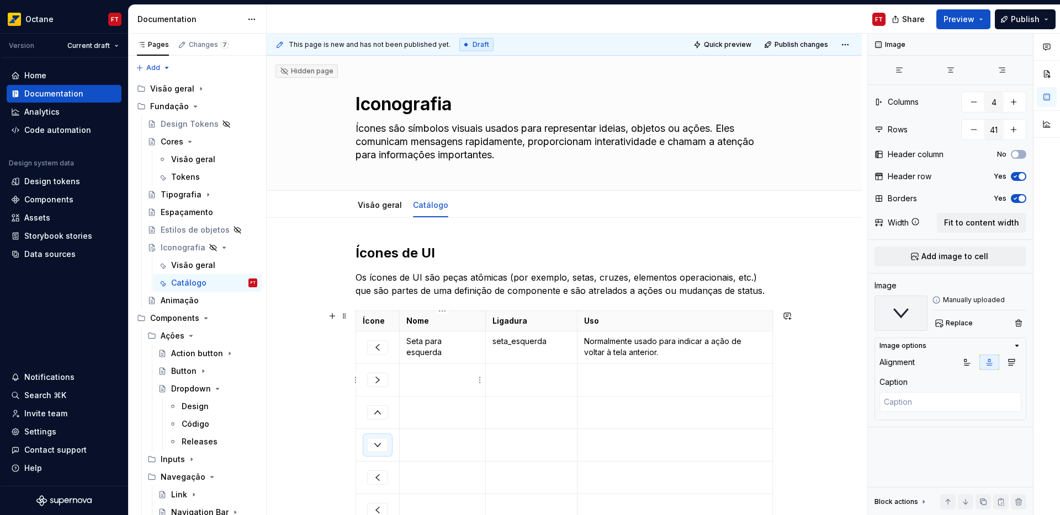
click at [432, 379] on p at bounding box center [442, 374] width 72 height 11
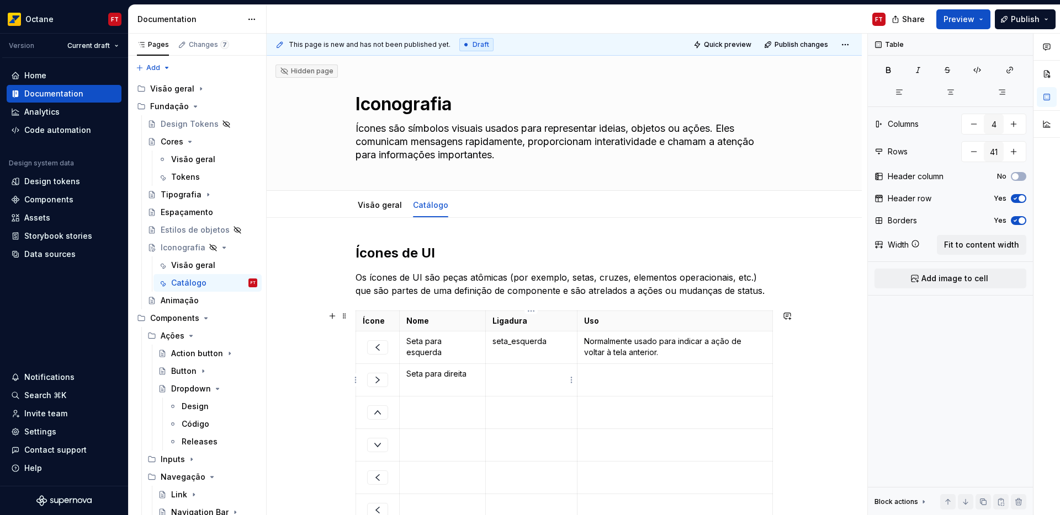
click at [515, 379] on p at bounding box center [531, 374] width 78 height 11
click at [595, 376] on p at bounding box center [675, 374] width 182 height 11
click at [422, 417] on p at bounding box center [442, 416] width 72 height 11
click at [510, 421] on p at bounding box center [531, 416] width 78 height 11
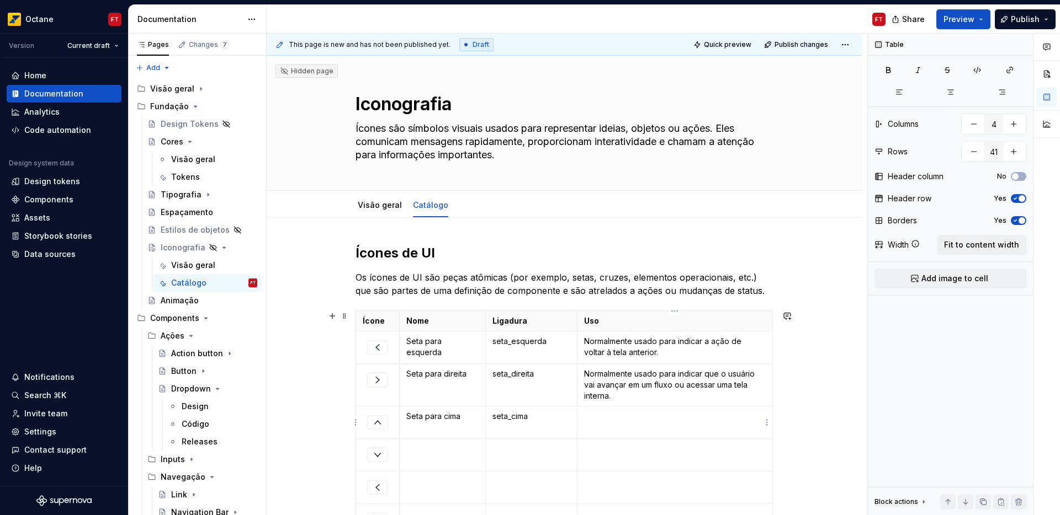
click at [594, 425] on td at bounding box center [674, 423] width 195 height 33
click at [430, 453] on p at bounding box center [442, 449] width 72 height 11
click at [511, 453] on p at bounding box center [531, 449] width 78 height 11
click at [629, 453] on p at bounding box center [675, 449] width 182 height 11
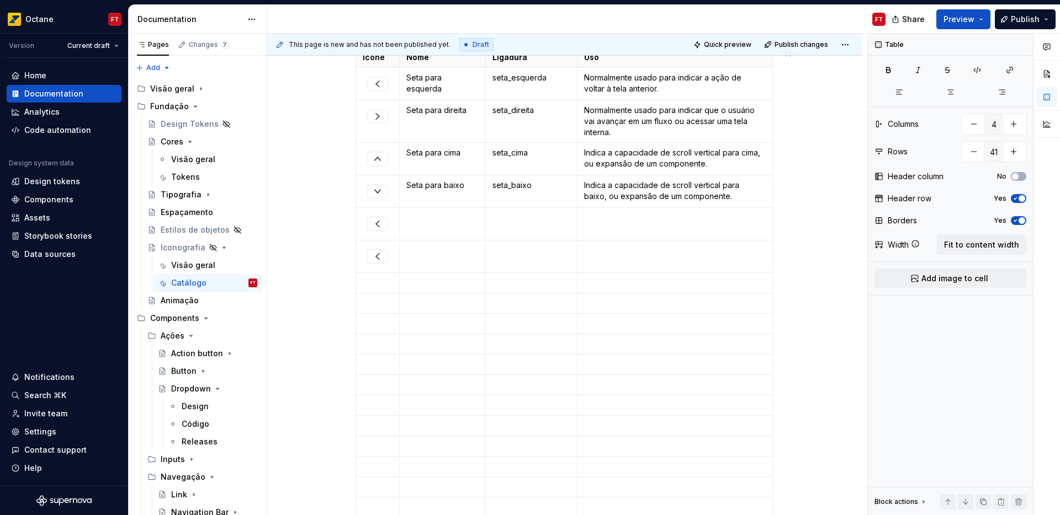
scroll to position [312, 0]
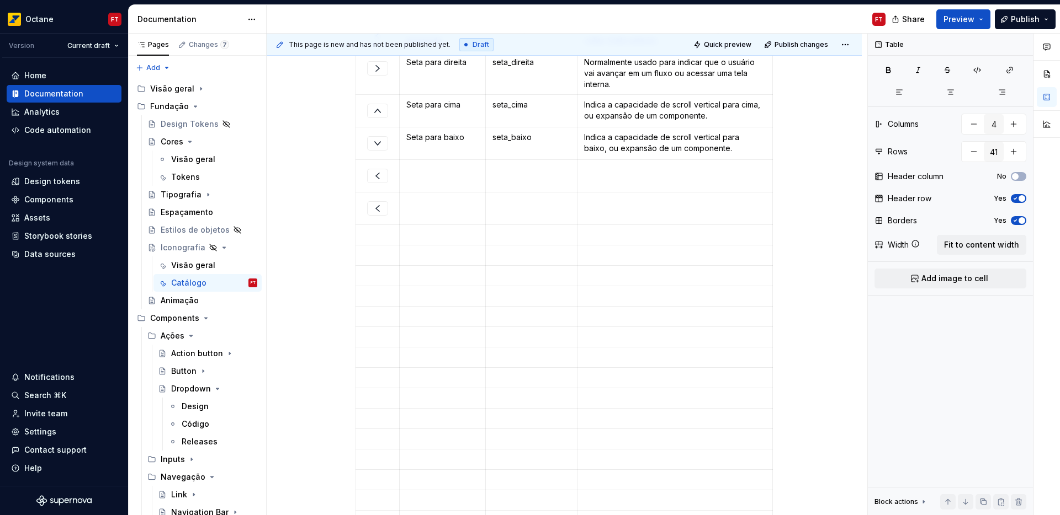
click at [376, 178] on img at bounding box center [377, 175] width 13 height 13
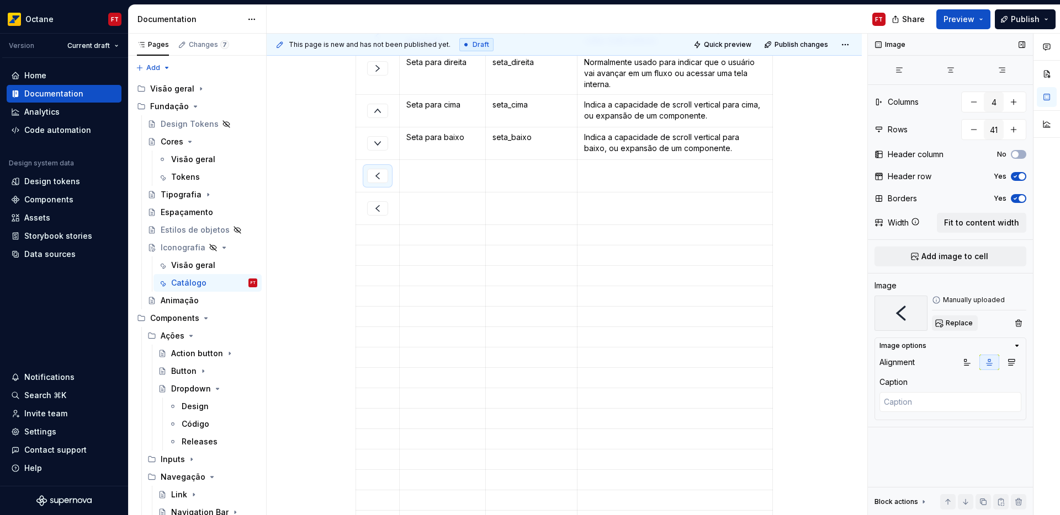
click at [961, 327] on span "Replace" at bounding box center [958, 323] width 27 height 9
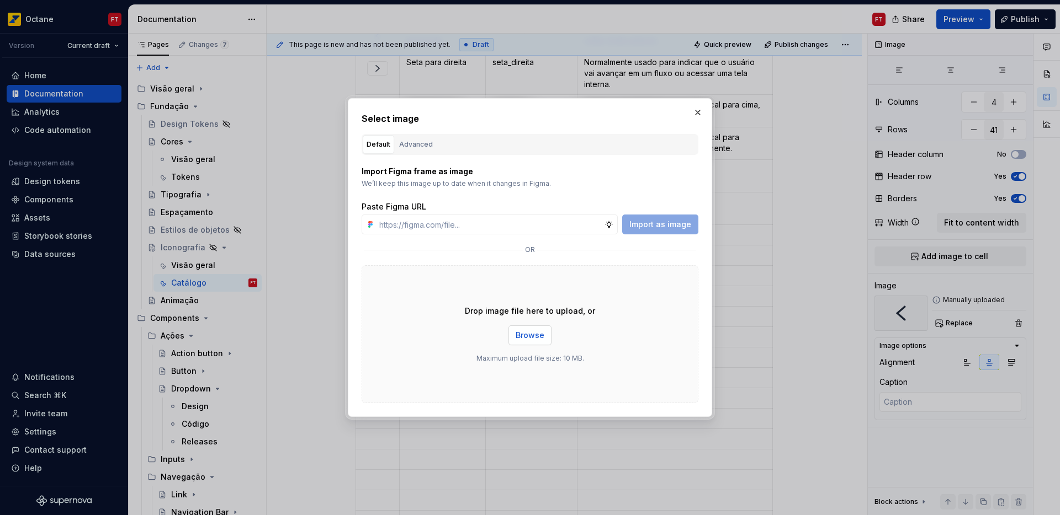
click at [514, 338] on button "Browse" at bounding box center [529, 336] width 43 height 20
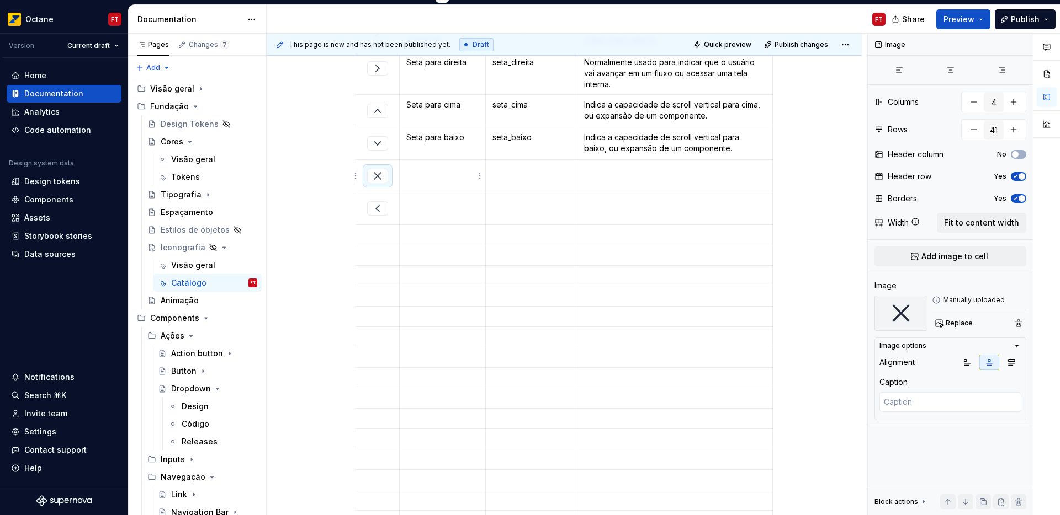
click at [425, 178] on td at bounding box center [443, 176] width 86 height 33
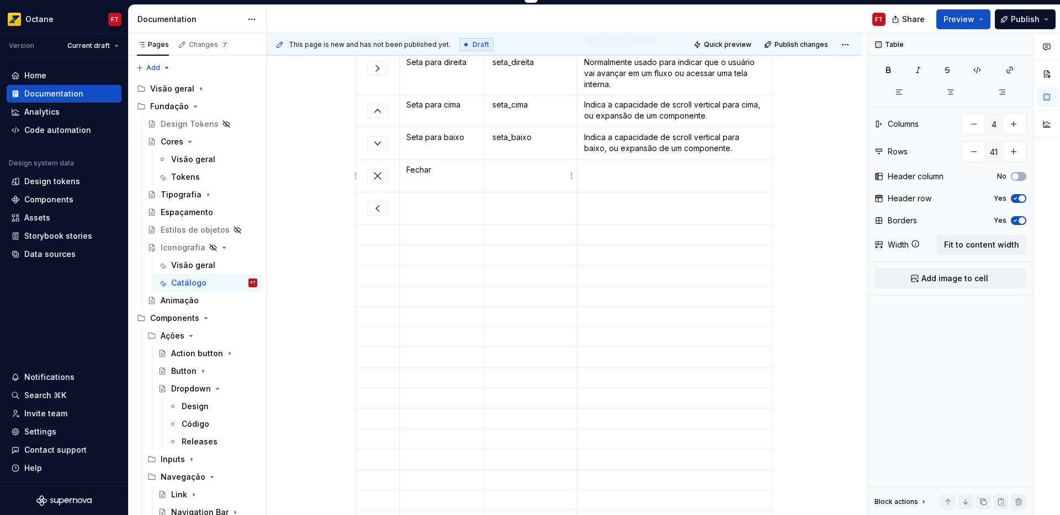
click at [518, 176] on td at bounding box center [531, 176] width 92 height 33
click at [615, 172] on p at bounding box center [675, 169] width 182 height 11
click at [434, 234] on td at bounding box center [443, 230] width 86 height 33
click at [517, 235] on td at bounding box center [531, 230] width 92 height 33
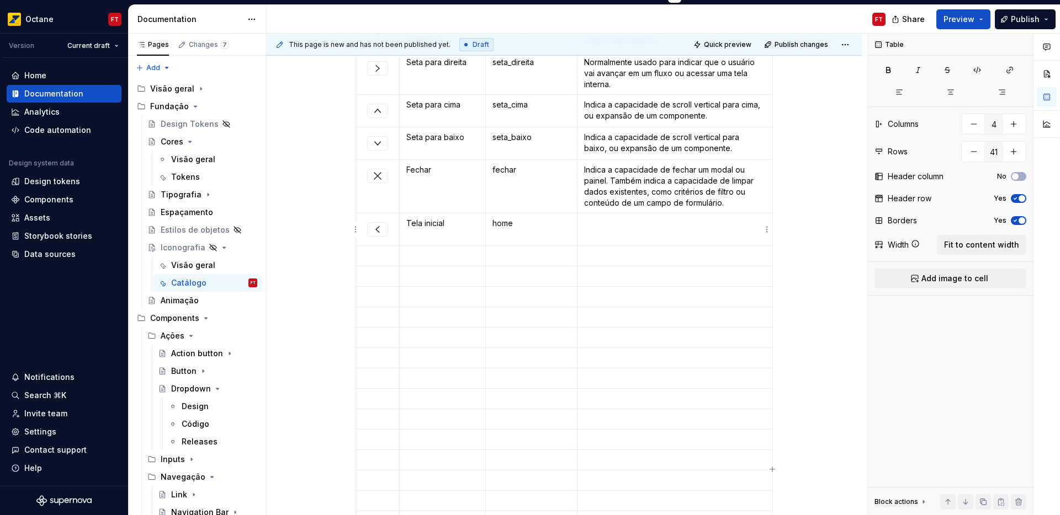
click at [611, 235] on td at bounding box center [674, 230] width 195 height 33
click at [375, 232] on img at bounding box center [377, 229] width 13 height 13
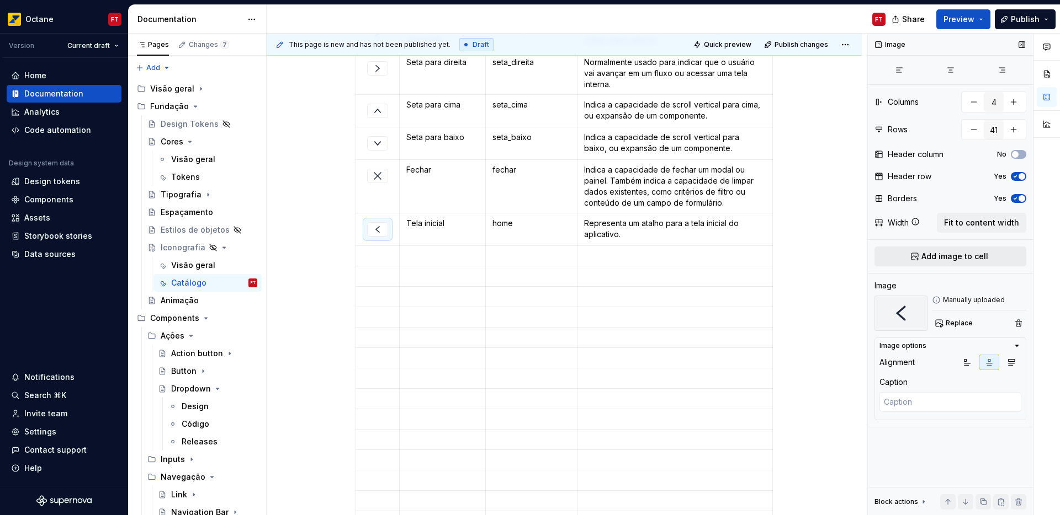
click at [955, 257] on span "Add image to cell" at bounding box center [954, 256] width 67 height 11
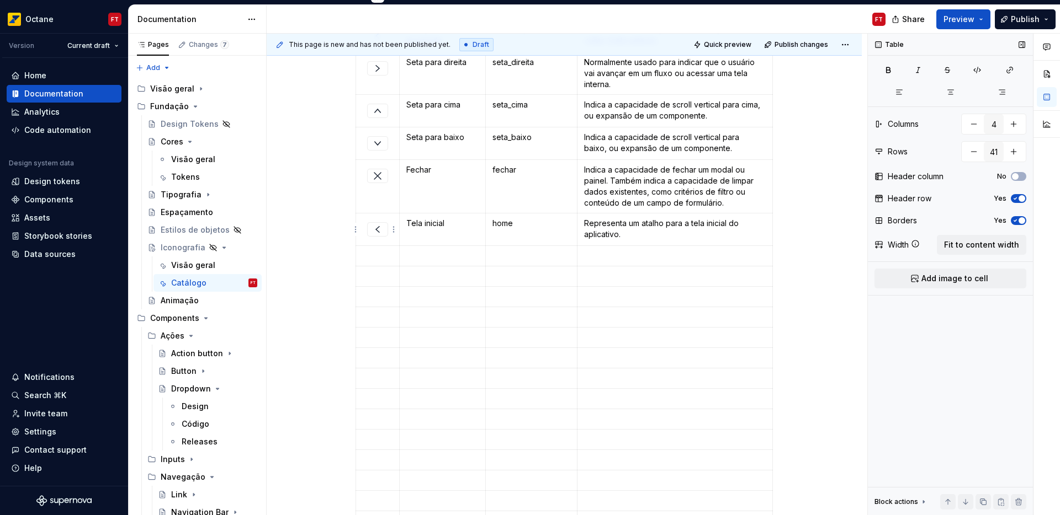
click at [381, 232] on img at bounding box center [377, 229] width 13 height 13
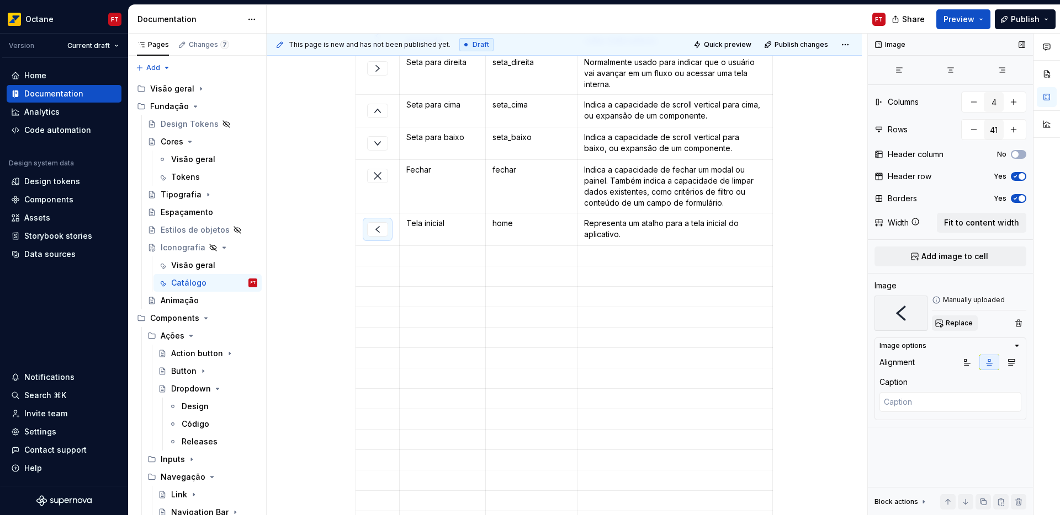
click at [957, 326] on span "Replace" at bounding box center [958, 323] width 27 height 9
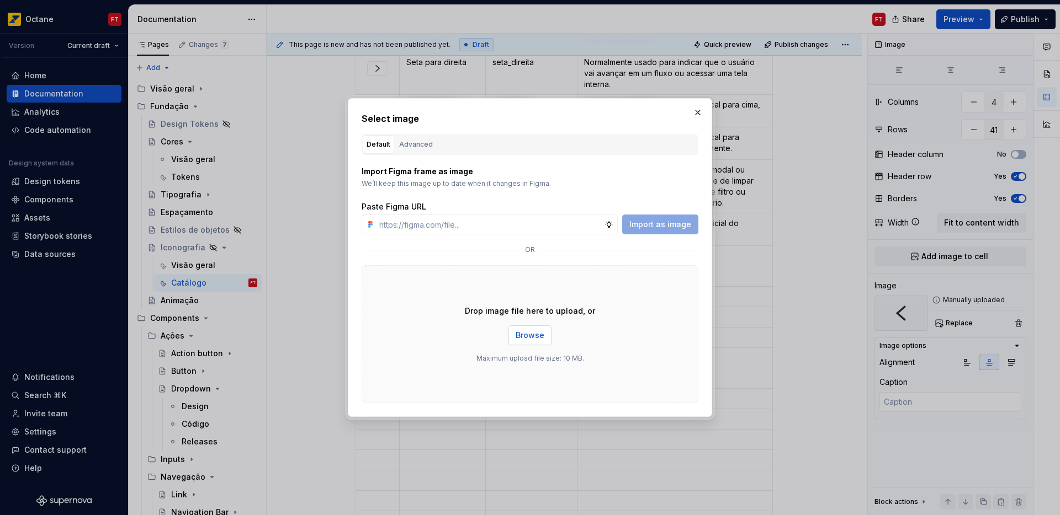
click at [526, 335] on span "Browse" at bounding box center [529, 335] width 29 height 11
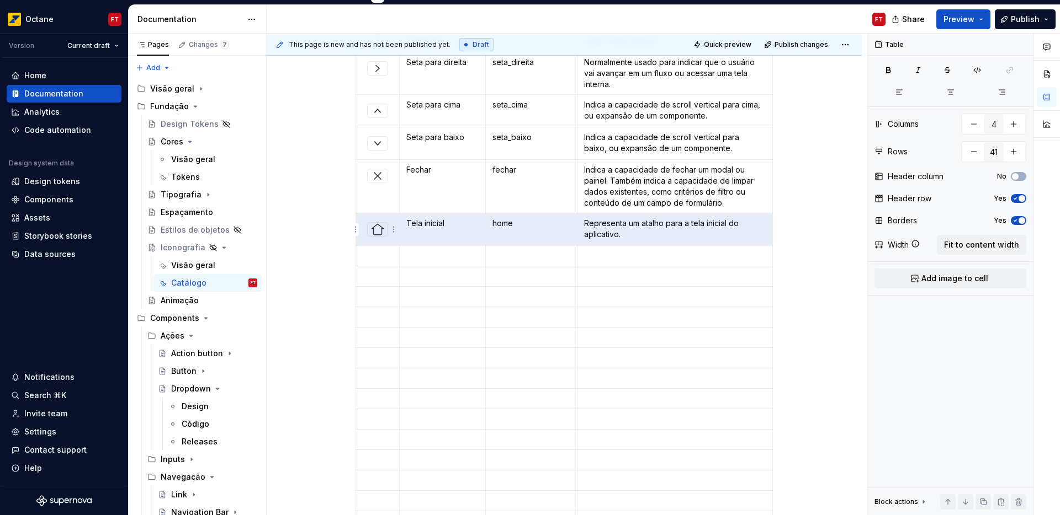
drag, startPoint x: 746, startPoint y: 235, endPoint x: 381, endPoint y: 231, distance: 364.8
click at [381, 231] on tr "Tela inicial home Representa um atalho para a tela inicial do aplicativo." at bounding box center [564, 230] width 417 height 33
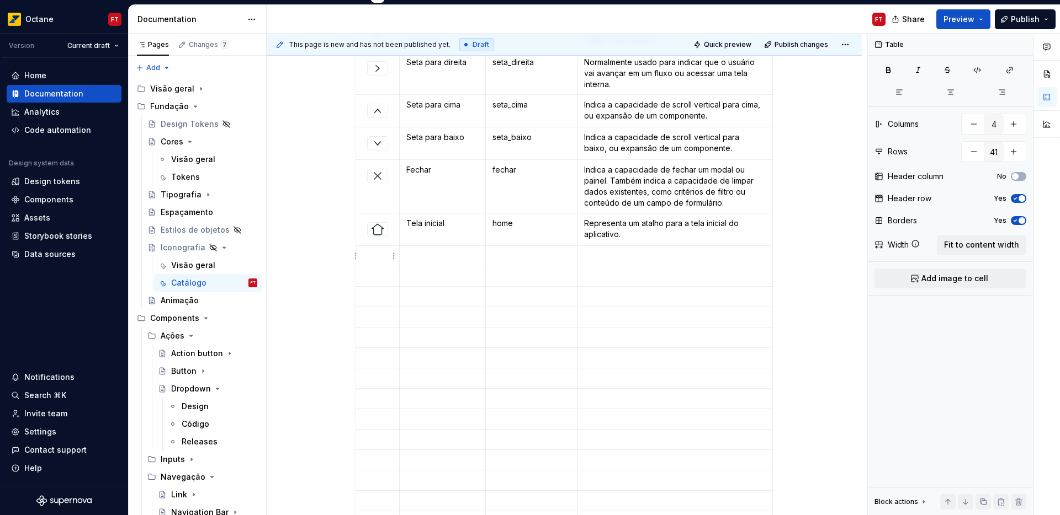
click at [370, 258] on p at bounding box center [378, 256] width 30 height 11
click at [355, 230] on html "Octane FT Version Current draft Home Documentation Analytics Code automation De…" at bounding box center [530, 257] width 1060 height 515
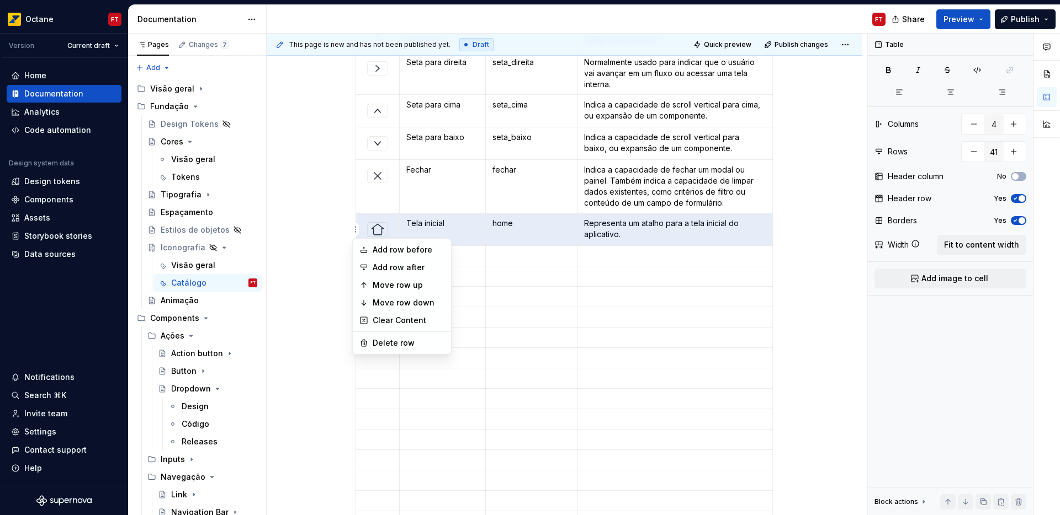
click at [545, 258] on html "Octane FT Version Current draft Home Documentation Analytics Code automation De…" at bounding box center [530, 257] width 1060 height 515
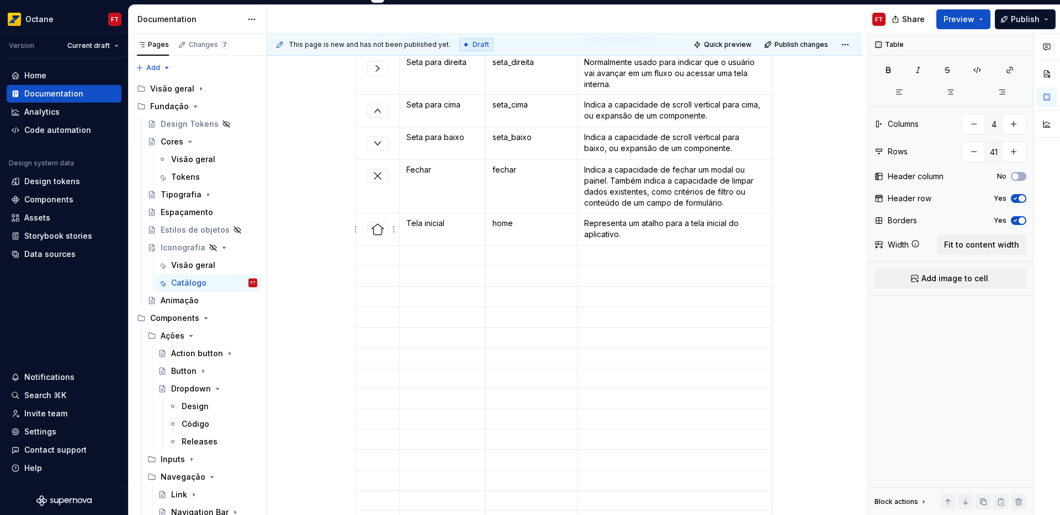
click at [376, 231] on img at bounding box center [377, 229] width 13 height 13
click at [379, 257] on p at bounding box center [378, 256] width 30 height 11
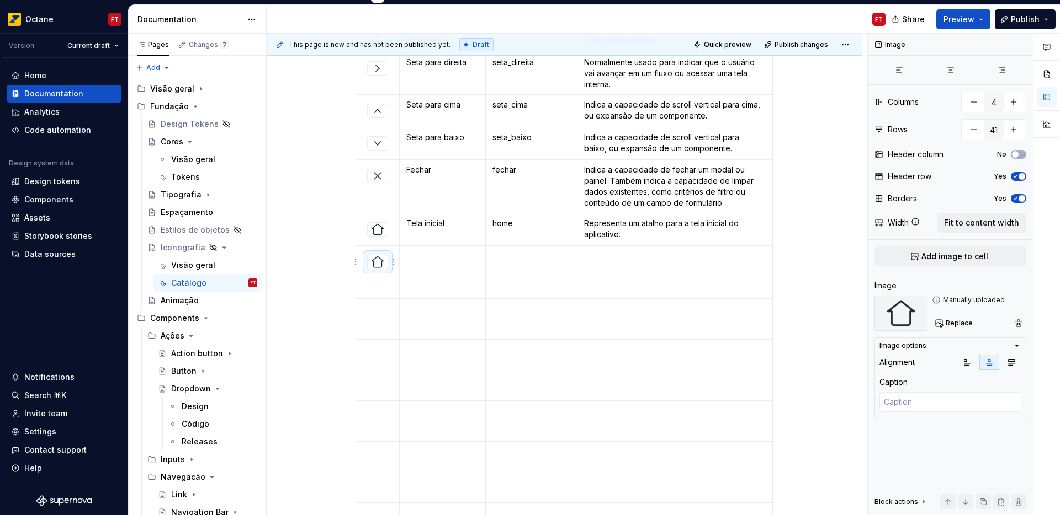
click at [374, 259] on img at bounding box center [377, 262] width 13 height 13
click at [962, 326] on span "Replace" at bounding box center [958, 323] width 27 height 9
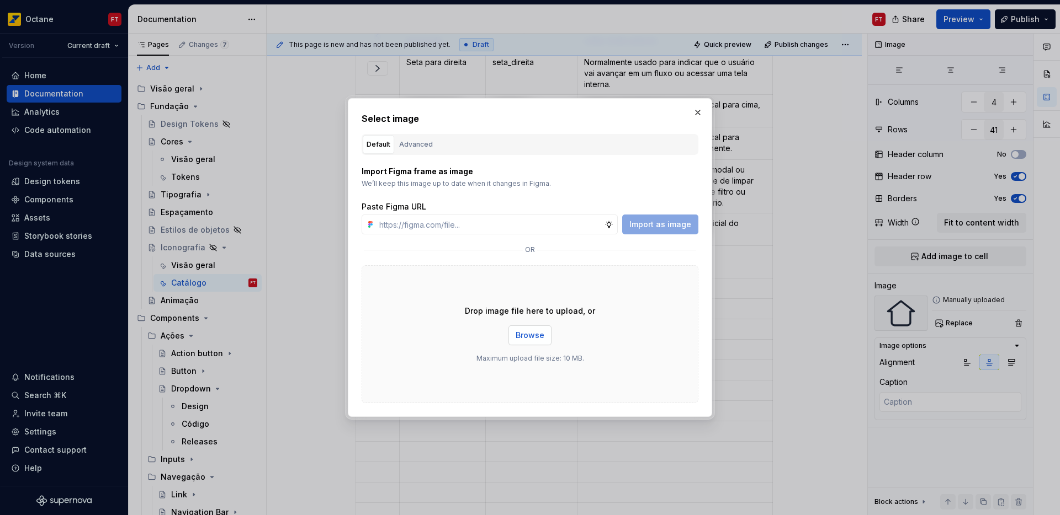
click at [531, 337] on span "Browse" at bounding box center [529, 335] width 29 height 11
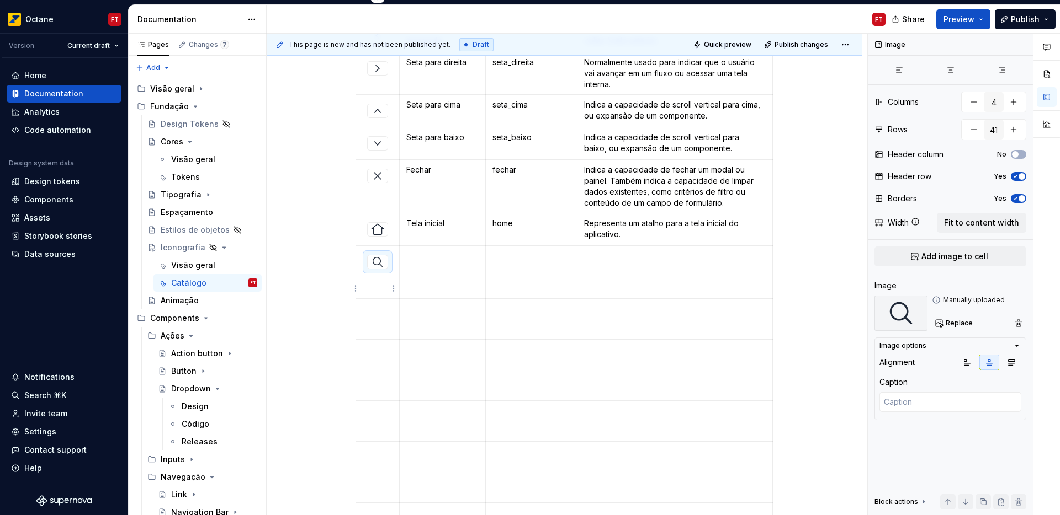
click at [376, 289] on p at bounding box center [378, 288] width 30 height 11
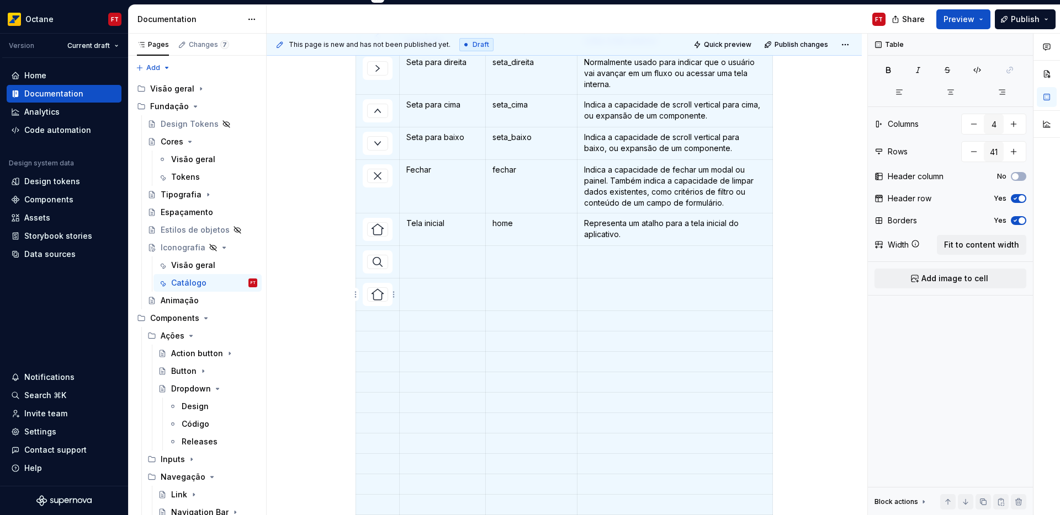
click at [377, 299] on img at bounding box center [377, 294] width 13 height 13
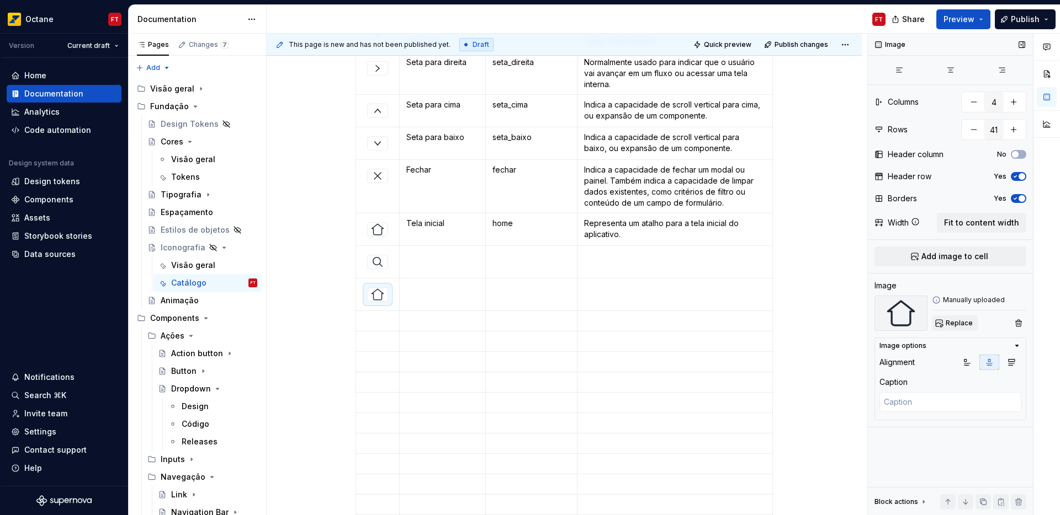
click at [953, 325] on span "Replace" at bounding box center [958, 323] width 27 height 9
type textarea "*"
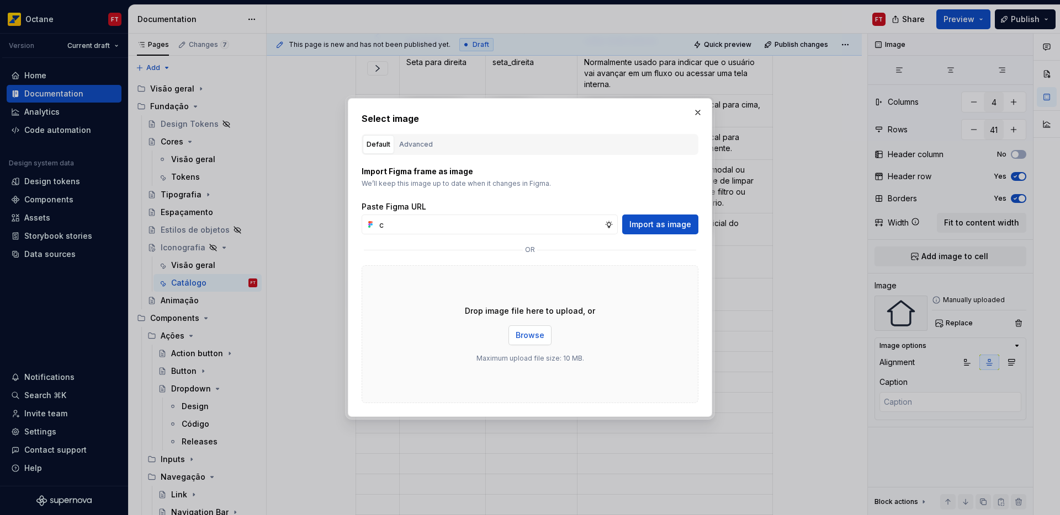
type input "c"
click at [524, 333] on span "Browse" at bounding box center [529, 335] width 29 height 11
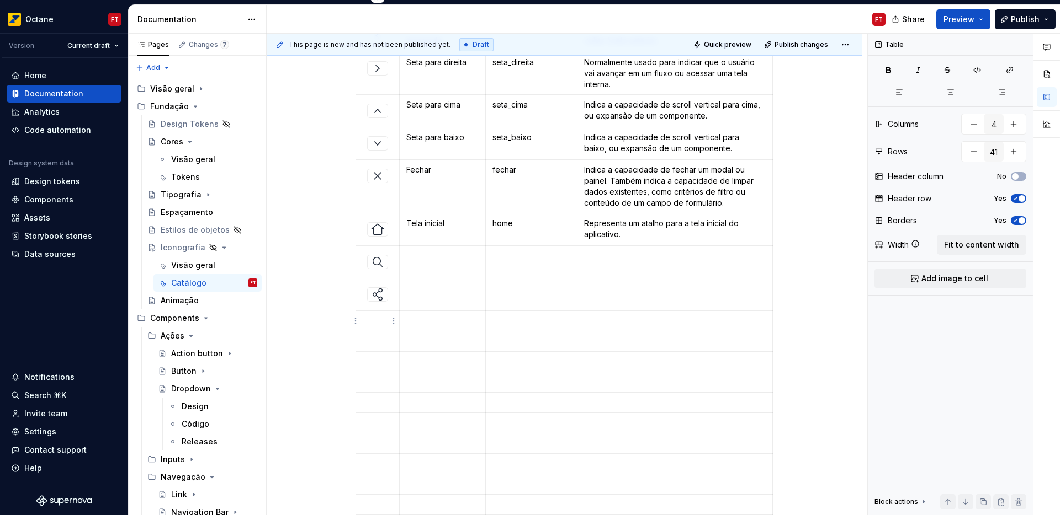
click at [378, 323] on p at bounding box center [378, 321] width 30 height 11
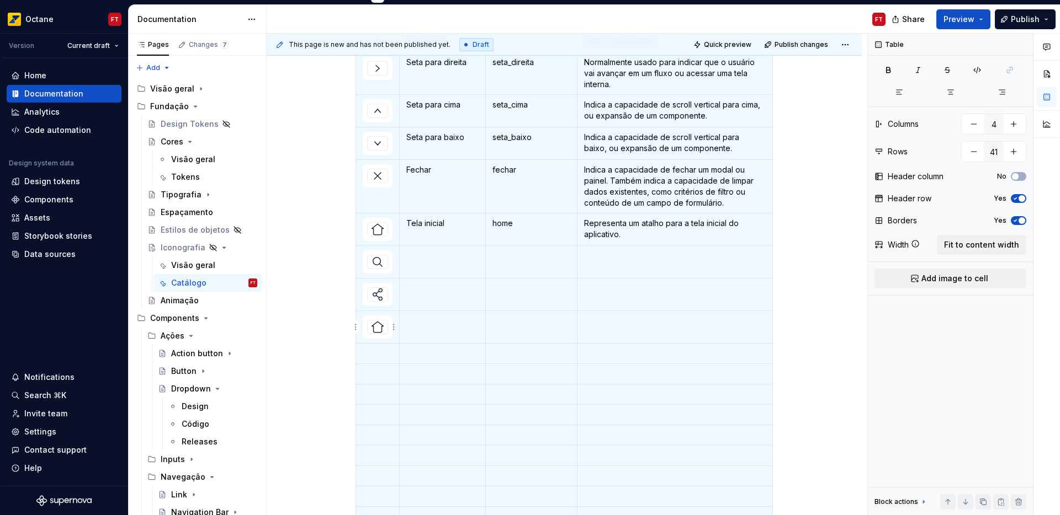
click at [375, 327] on img at bounding box center [377, 327] width 13 height 13
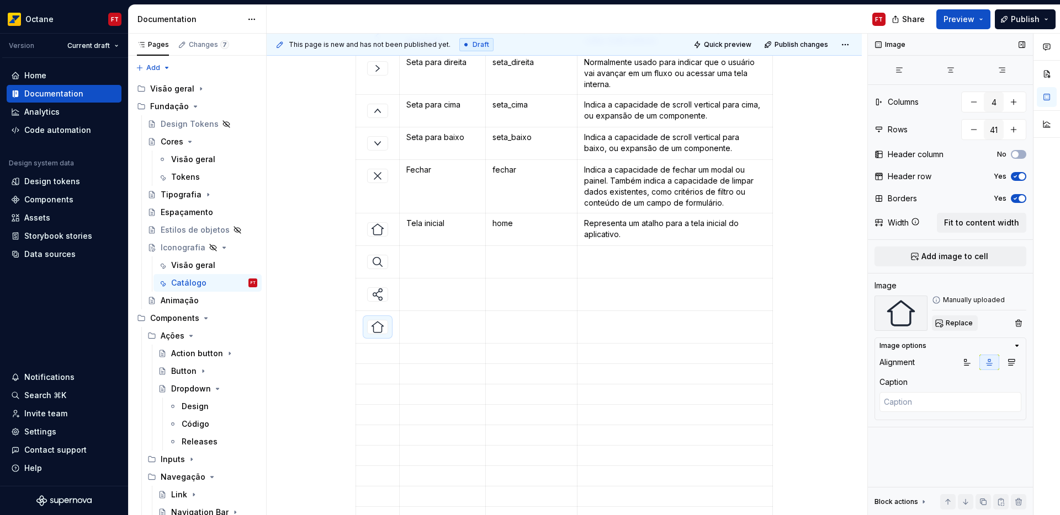
click at [960, 323] on span "Replace" at bounding box center [958, 323] width 27 height 9
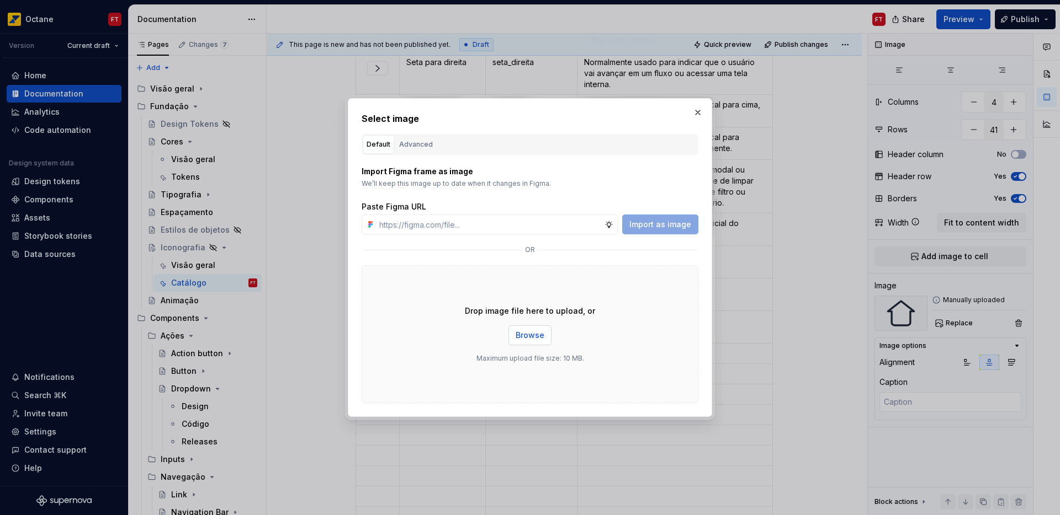
click at [524, 338] on span "Browse" at bounding box center [529, 335] width 29 height 11
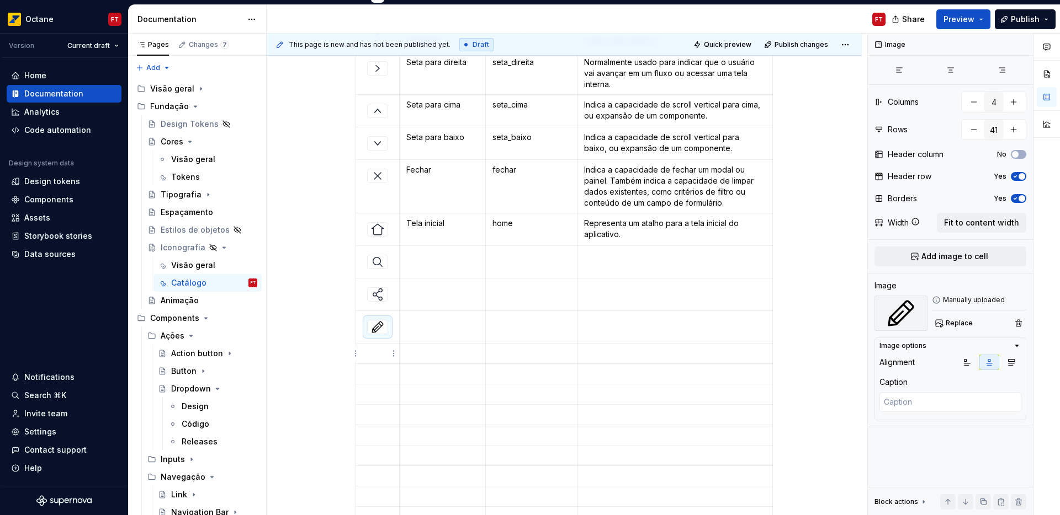
click at [377, 349] on p at bounding box center [378, 353] width 30 height 11
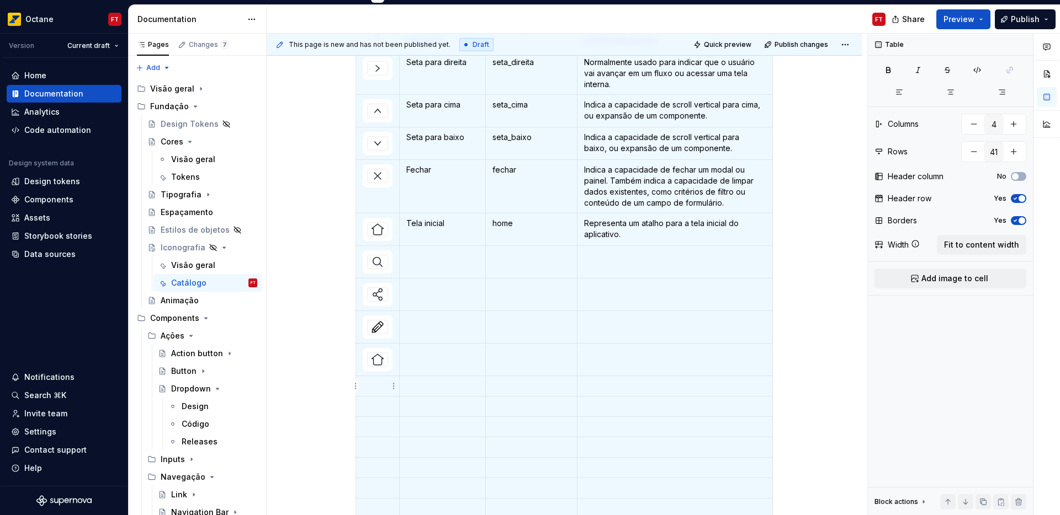
drag, startPoint x: 379, startPoint y: 386, endPoint x: 380, endPoint y: 395, distance: 9.4
click at [379, 386] on p at bounding box center [378, 386] width 30 height 11
click at [365, 421] on p at bounding box center [378, 418] width 30 height 11
click at [378, 451] on p at bounding box center [378, 451] width 30 height 11
click at [377, 483] on p at bounding box center [378, 483] width 30 height 11
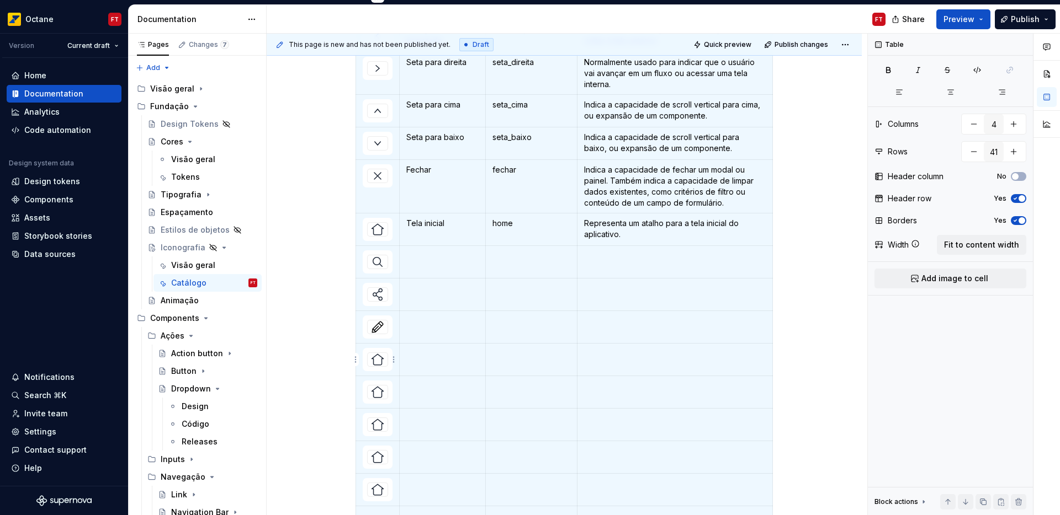
click at [379, 366] on div at bounding box center [377, 360] width 21 height 14
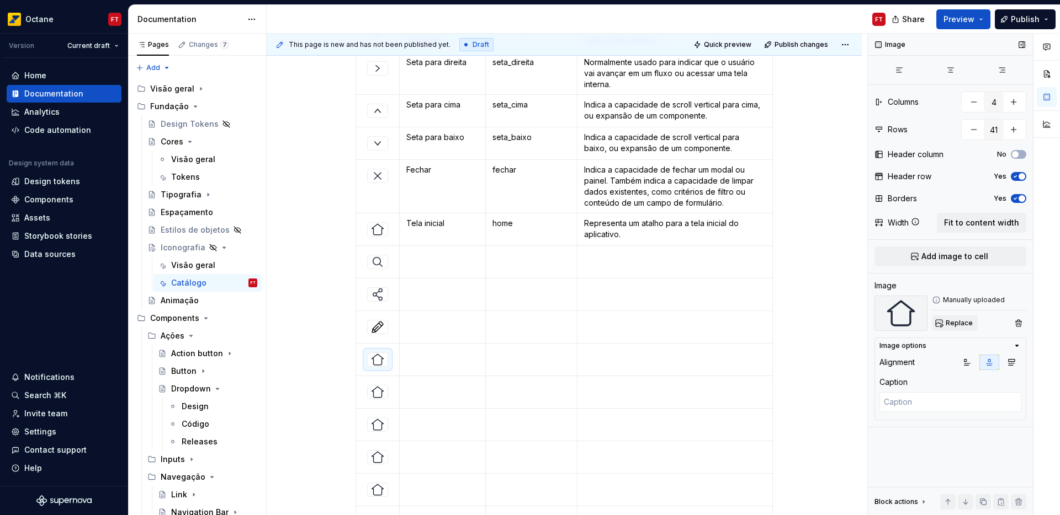
click at [957, 326] on span "Replace" at bounding box center [958, 323] width 27 height 9
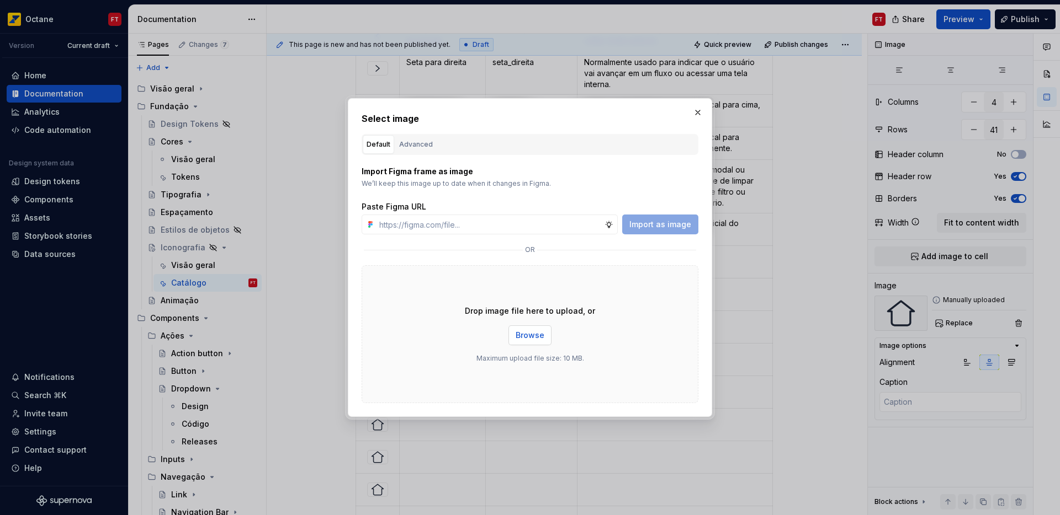
click at [518, 340] on button "Browse" at bounding box center [529, 336] width 43 height 20
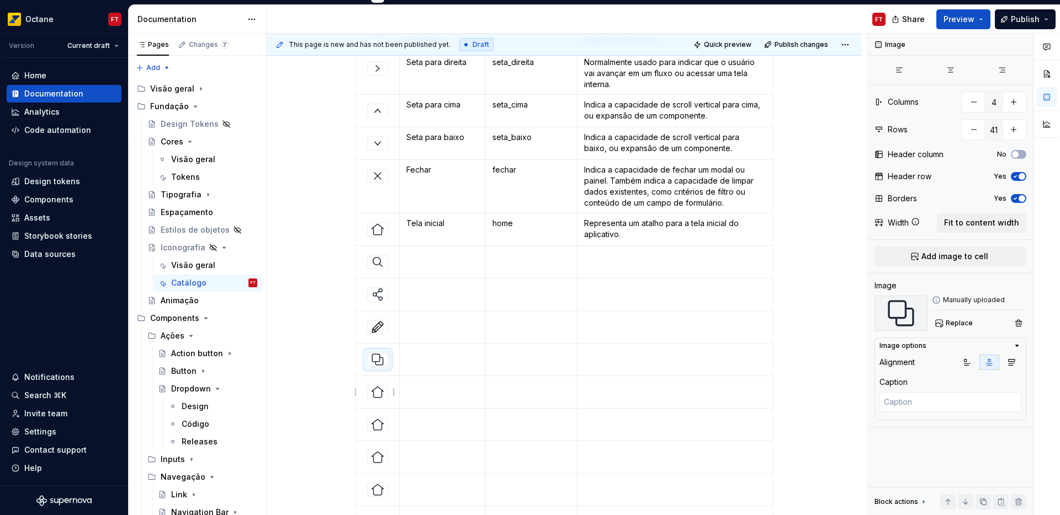
click at [376, 395] on img at bounding box center [377, 392] width 13 height 13
click at [946, 323] on span "Replace" at bounding box center [958, 323] width 27 height 9
type textarea "*"
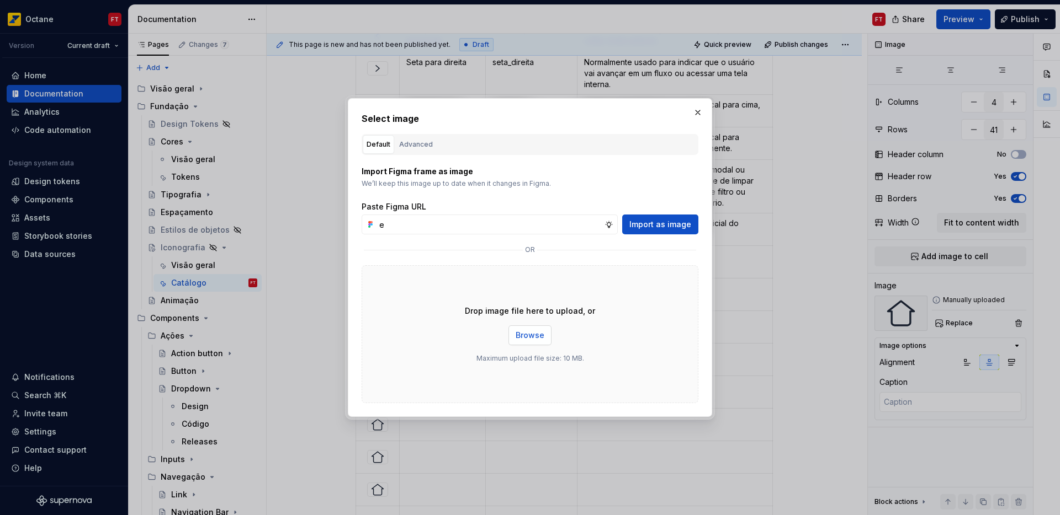
type input "e"
click at [521, 331] on span "Browse" at bounding box center [529, 335] width 29 height 11
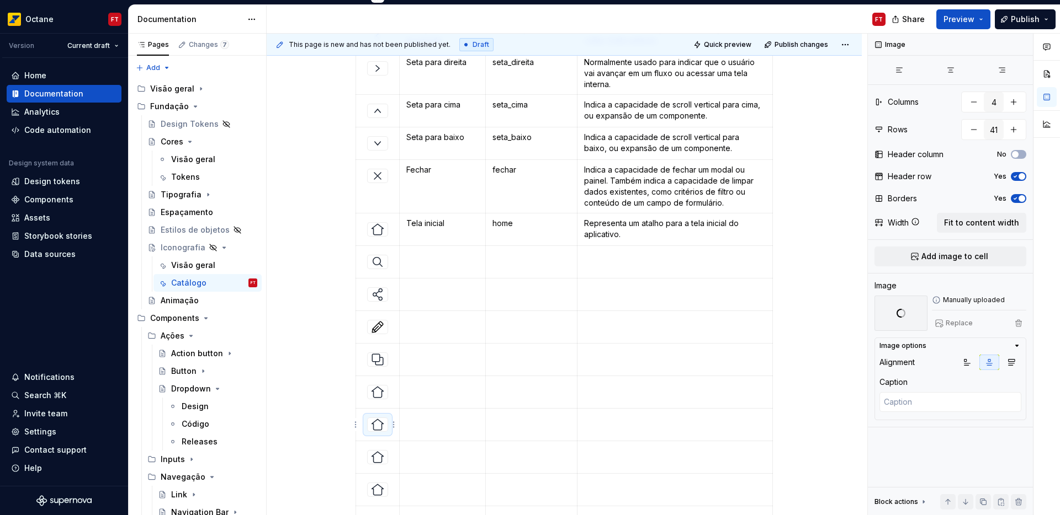
click at [376, 424] on img at bounding box center [377, 424] width 13 height 13
click at [957, 326] on span "Replace" at bounding box center [958, 323] width 27 height 9
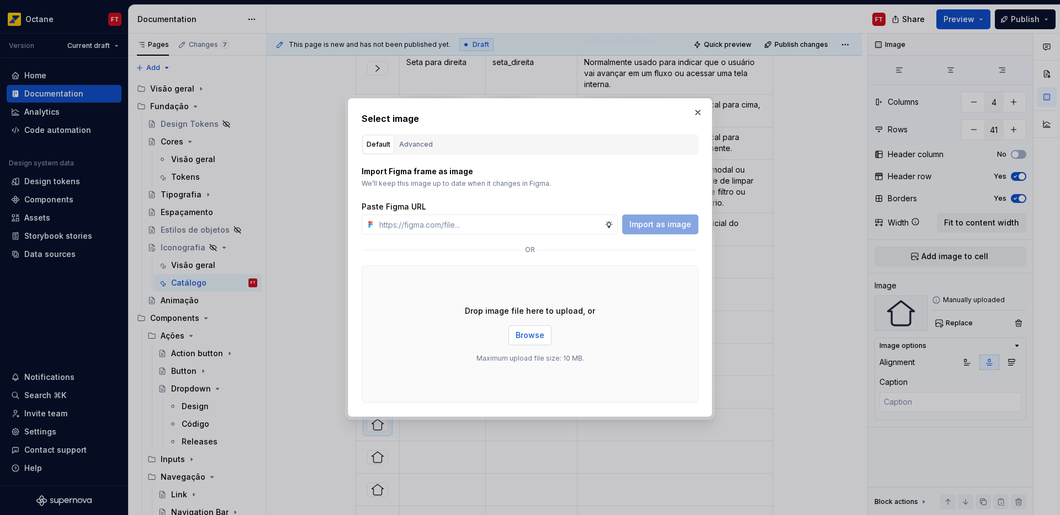
click at [523, 333] on span "Browse" at bounding box center [529, 335] width 29 height 11
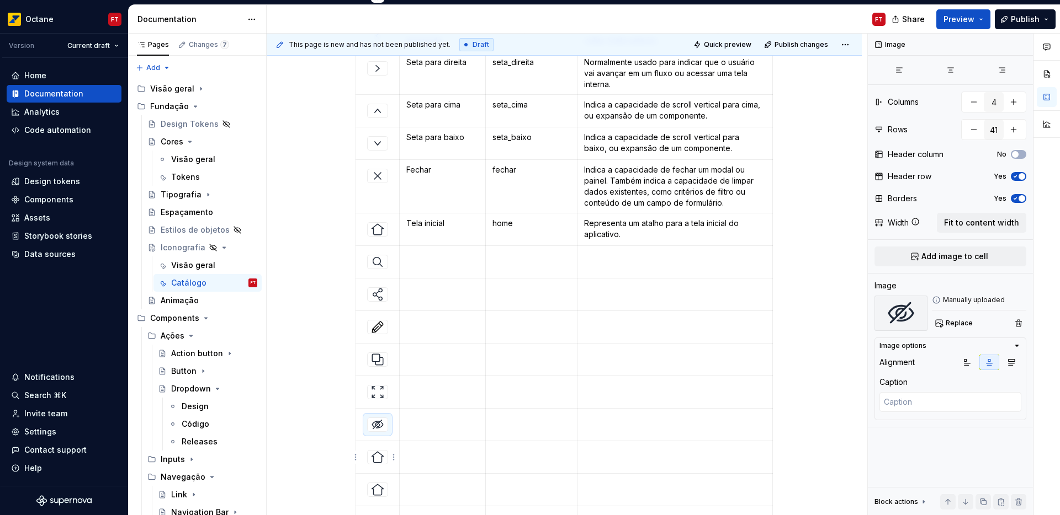
click at [381, 465] on div at bounding box center [377, 457] width 21 height 14
click at [959, 324] on span "Replace" at bounding box center [958, 323] width 27 height 9
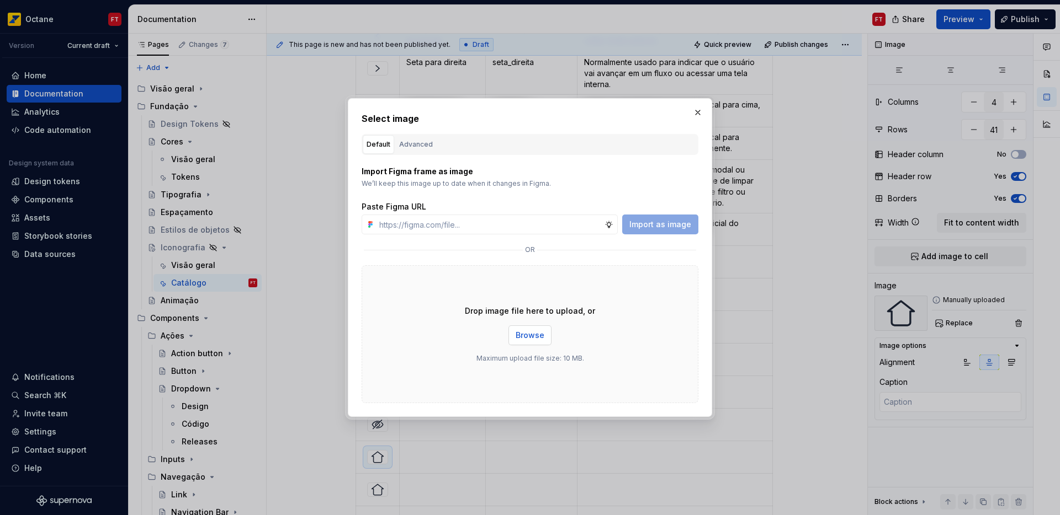
click at [524, 333] on span "Browse" at bounding box center [529, 335] width 29 height 11
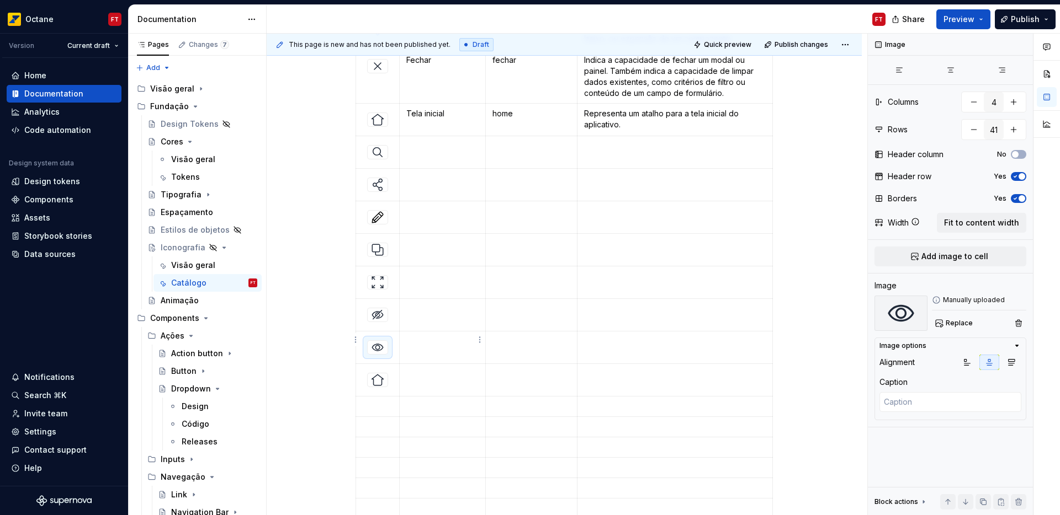
scroll to position [459, 0]
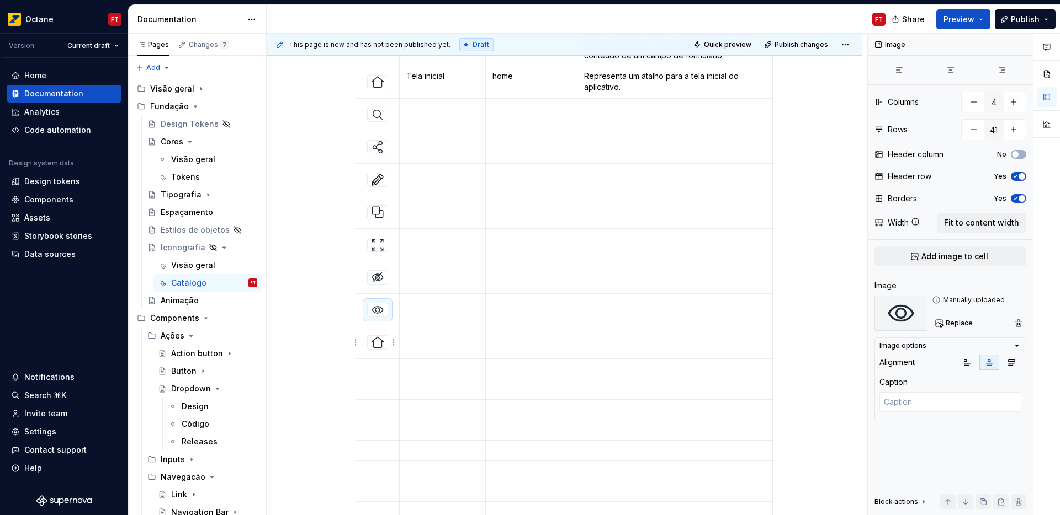
click at [379, 344] on img at bounding box center [377, 342] width 13 height 13
click at [954, 323] on span "Replace" at bounding box center [958, 323] width 27 height 9
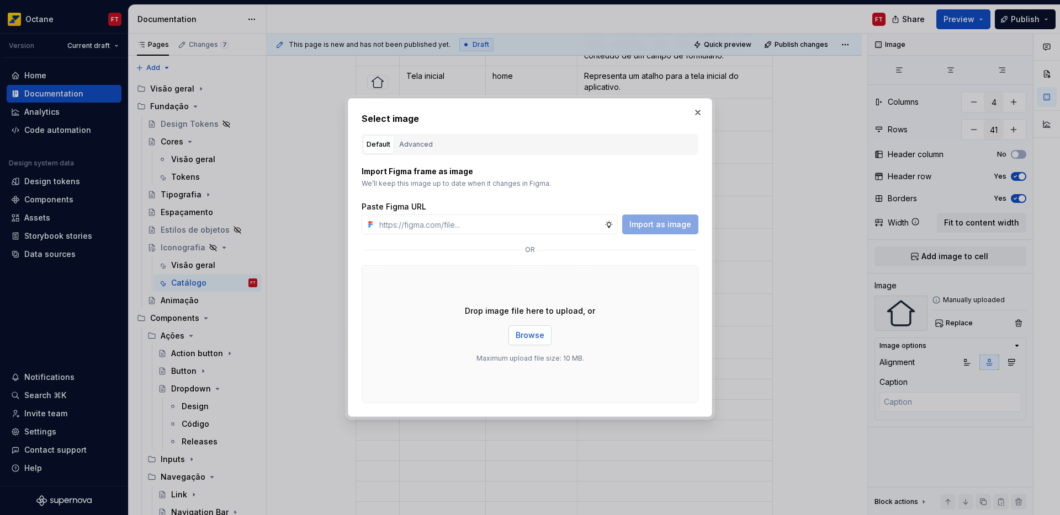
click at [531, 340] on span "Browse" at bounding box center [529, 335] width 29 height 11
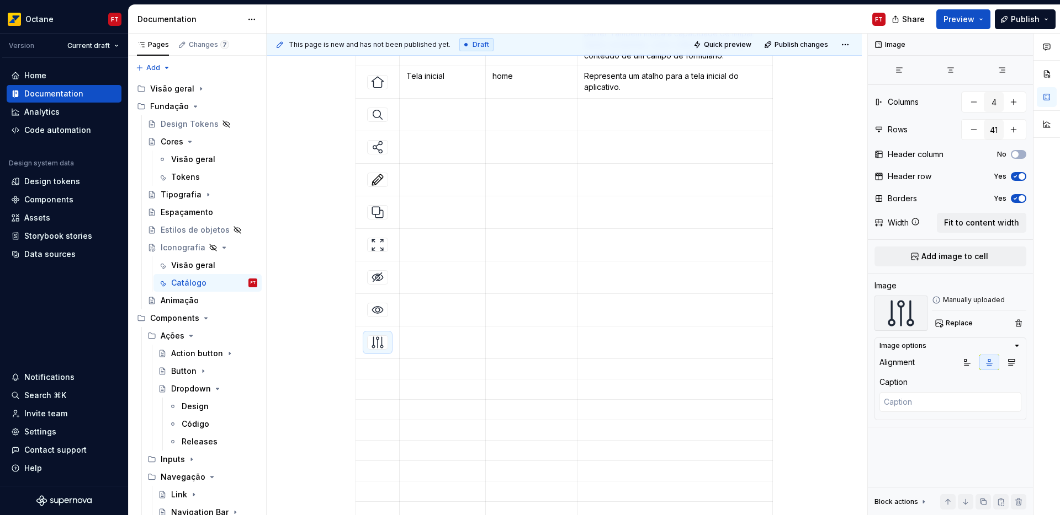
click at [377, 369] on p at bounding box center [378, 369] width 30 height 11
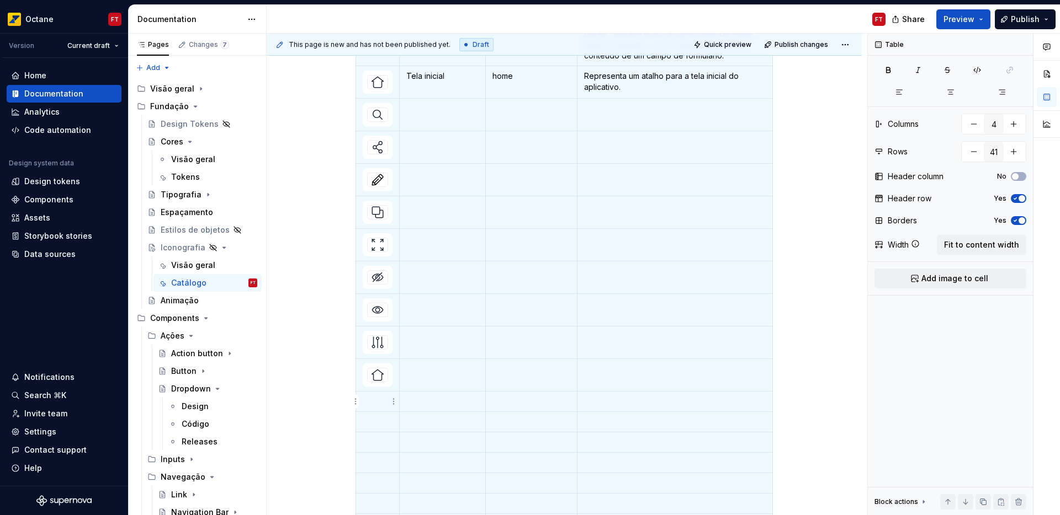
click at [380, 403] on p at bounding box center [378, 401] width 30 height 11
click at [371, 432] on p at bounding box center [378, 434] width 30 height 11
click at [377, 467] on p at bounding box center [378, 466] width 30 height 11
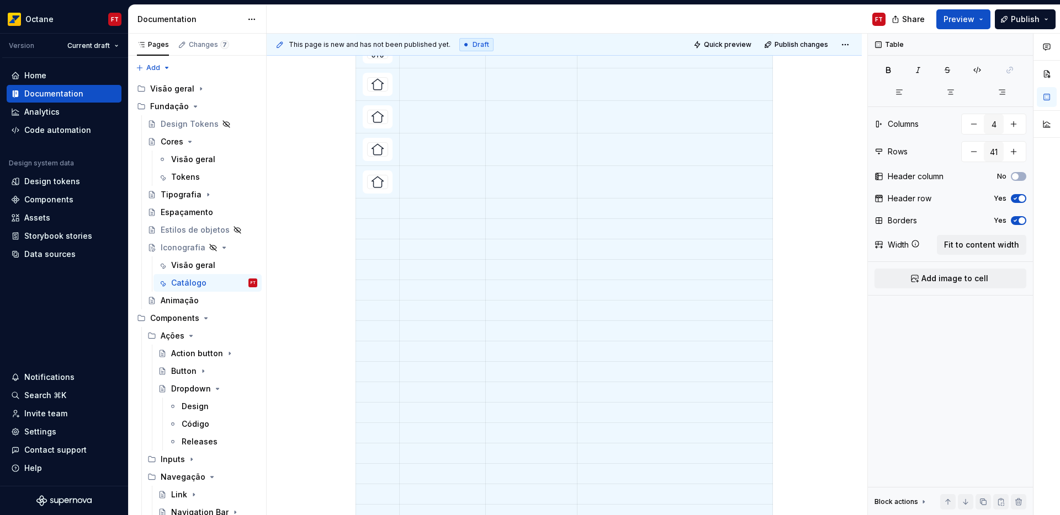
scroll to position [739, 0]
click at [377, 221] on p at bounding box center [378, 219] width 30 height 11
drag, startPoint x: 377, startPoint y: 248, endPoint x: 378, endPoint y: 255, distance: 7.3
click at [377, 248] on p at bounding box center [378, 251] width 30 height 11
click at [371, 285] on p at bounding box center [378, 284] width 30 height 11
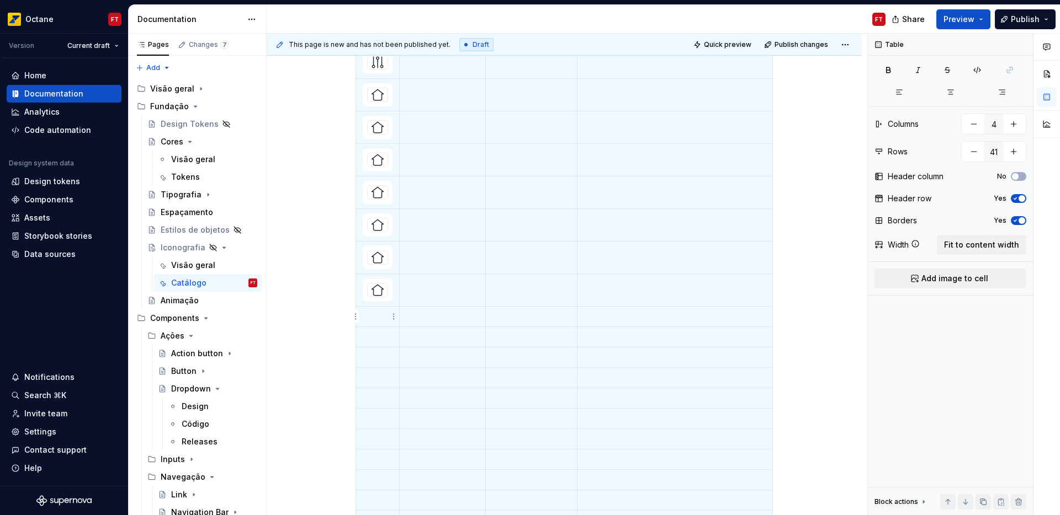
click at [372, 314] on p at bounding box center [378, 316] width 30 height 11
click at [372, 349] on p at bounding box center [378, 349] width 30 height 11
click at [377, 381] on p at bounding box center [378, 381] width 30 height 11
click at [376, 415] on p at bounding box center [378, 414] width 30 height 11
click at [374, 92] on img at bounding box center [377, 94] width 13 height 13
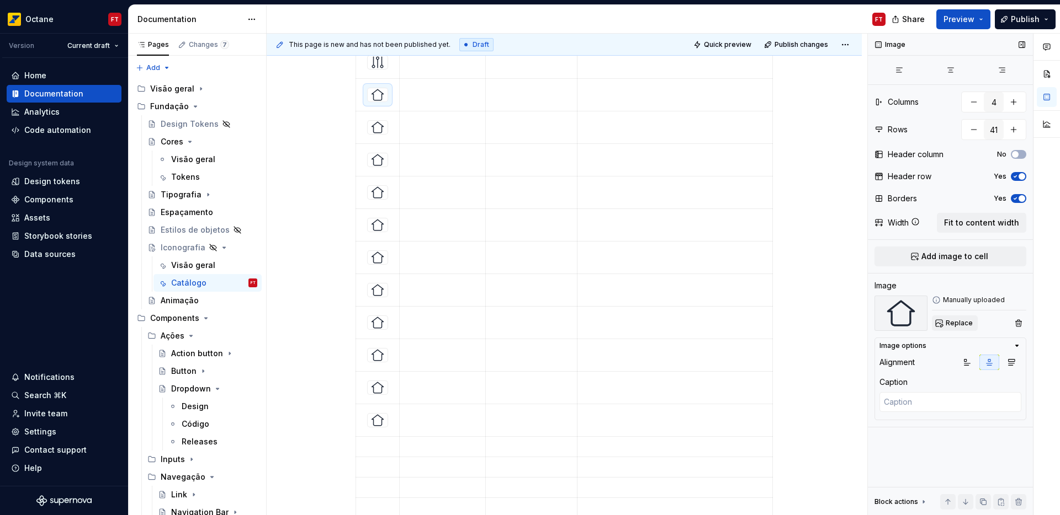
click at [961, 324] on span "Replace" at bounding box center [958, 323] width 27 height 9
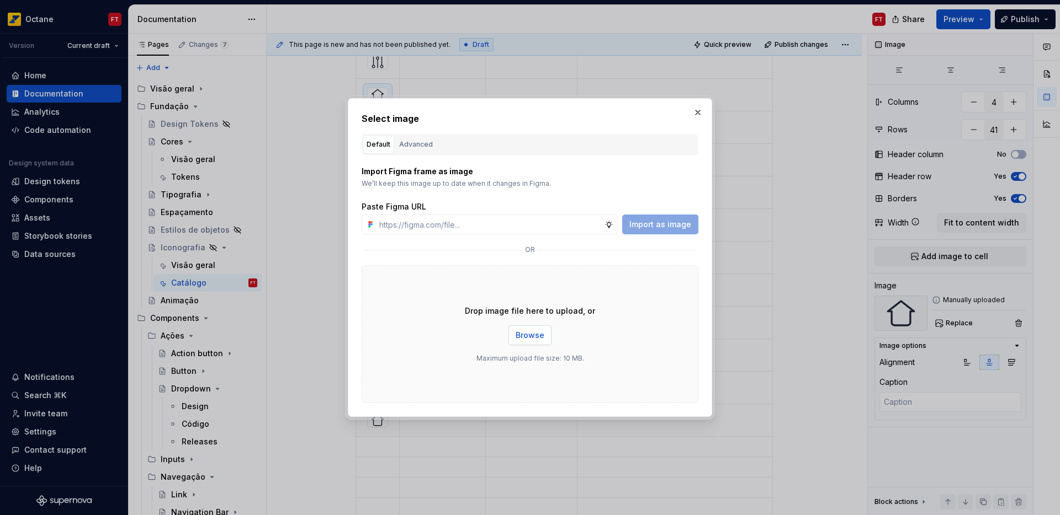
click at [535, 334] on span "Browse" at bounding box center [529, 335] width 29 height 11
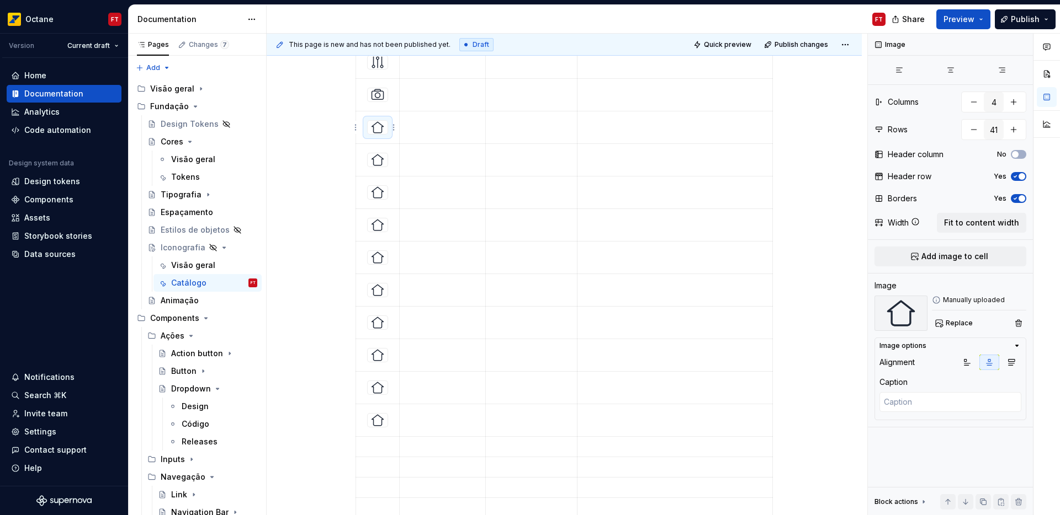
click at [377, 129] on img at bounding box center [377, 127] width 13 height 13
click at [951, 322] on span "Replace" at bounding box center [958, 323] width 27 height 9
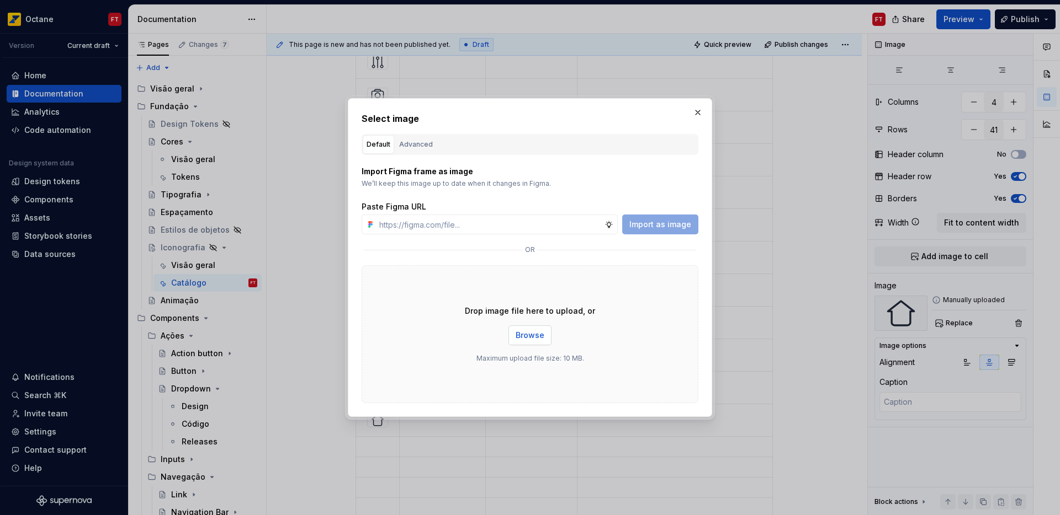
click at [536, 339] on span "Browse" at bounding box center [529, 335] width 29 height 11
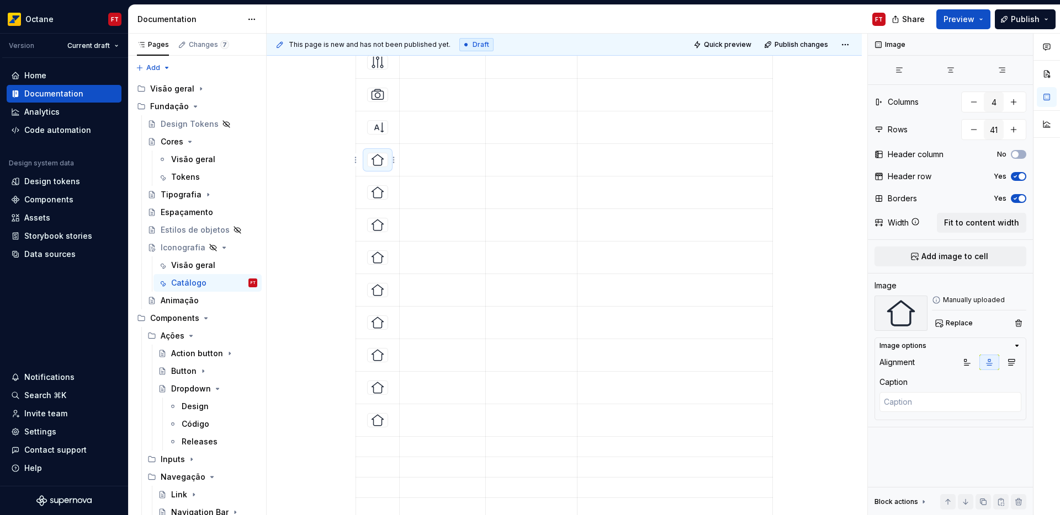
click at [372, 157] on img at bounding box center [377, 159] width 13 height 13
click at [951, 325] on span "Replace" at bounding box center [958, 323] width 27 height 9
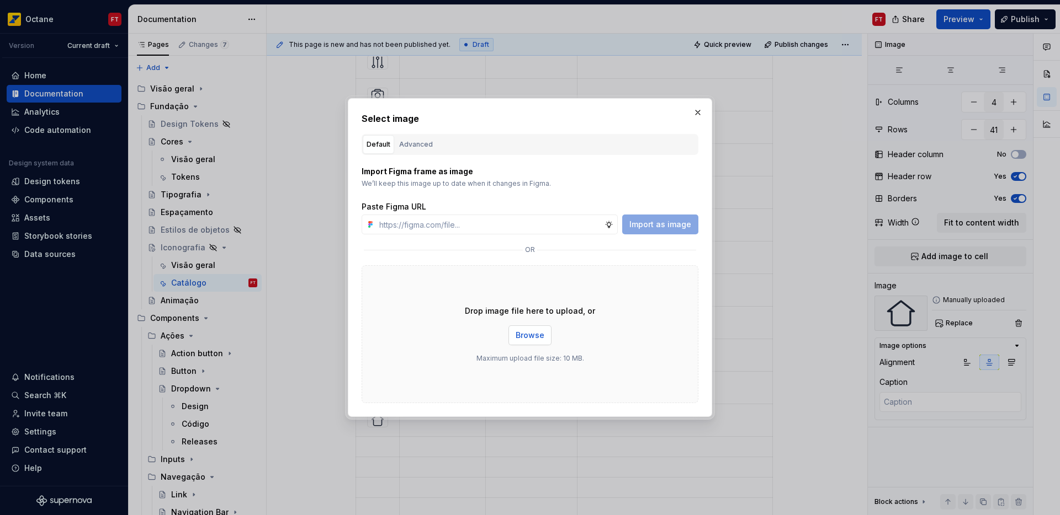
click at [528, 335] on span "Browse" at bounding box center [529, 335] width 29 height 11
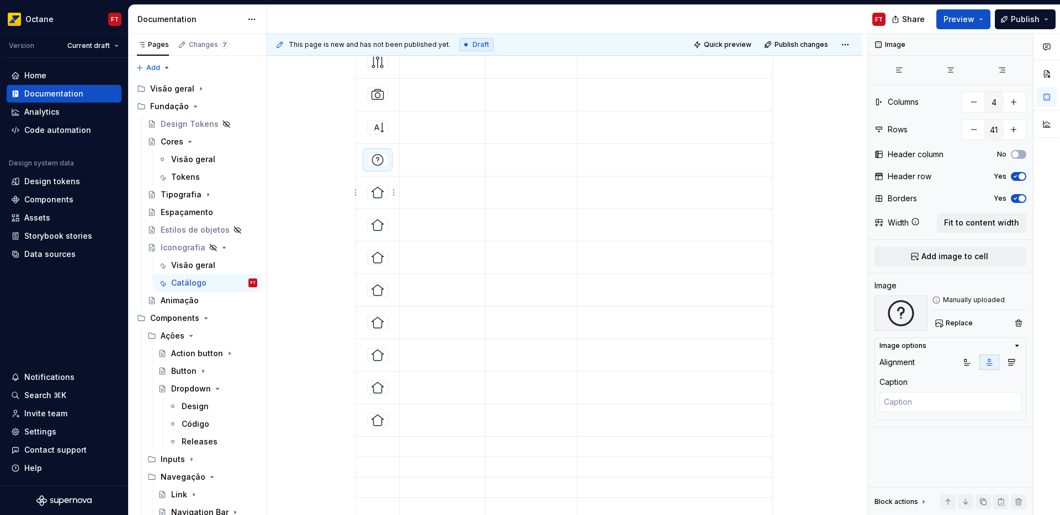
click at [379, 196] on img at bounding box center [377, 192] width 13 height 13
click at [949, 321] on span "Replace" at bounding box center [958, 323] width 27 height 9
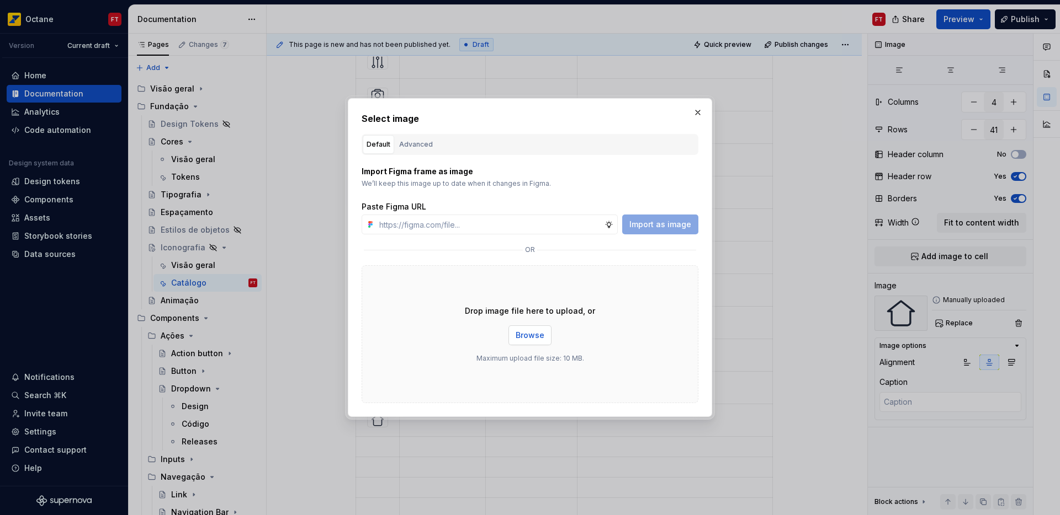
click at [540, 331] on span "Browse" at bounding box center [529, 335] width 29 height 11
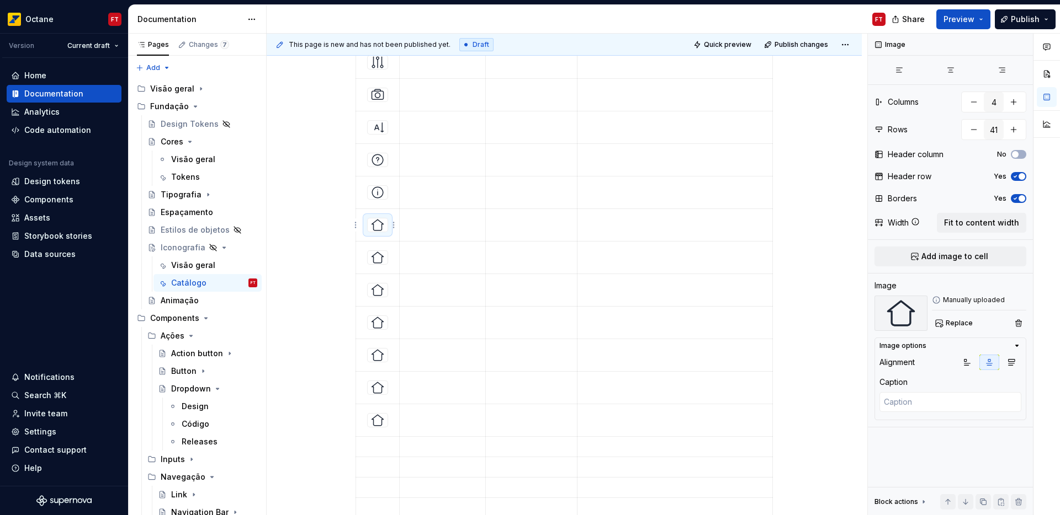
click at [377, 227] on img at bounding box center [377, 225] width 13 height 13
click at [950, 325] on span "Replace" at bounding box center [958, 323] width 27 height 9
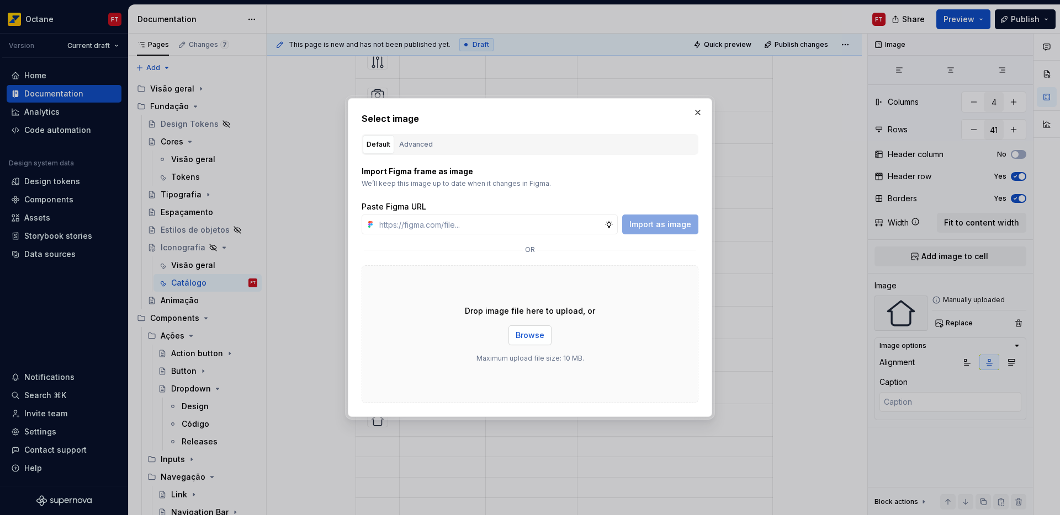
click at [536, 328] on button "Browse" at bounding box center [529, 336] width 43 height 20
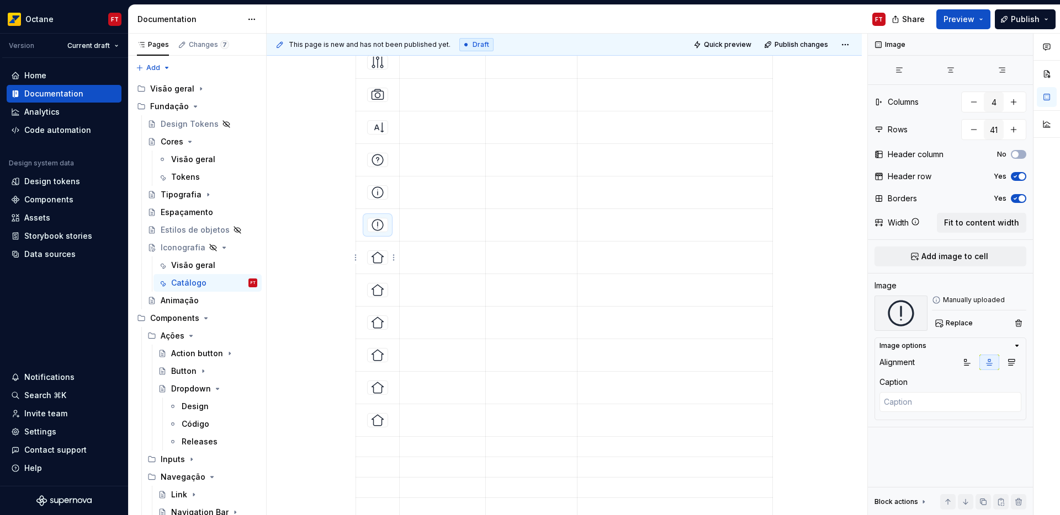
click at [374, 262] on img at bounding box center [377, 257] width 13 height 13
click at [942, 324] on button "Replace" at bounding box center [955, 323] width 46 height 15
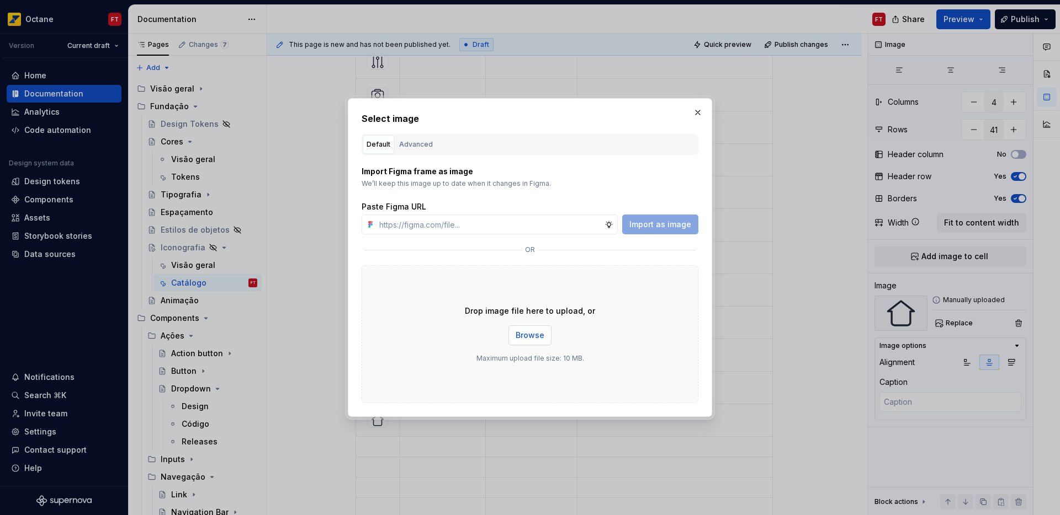
click at [529, 336] on span "Browse" at bounding box center [529, 335] width 29 height 11
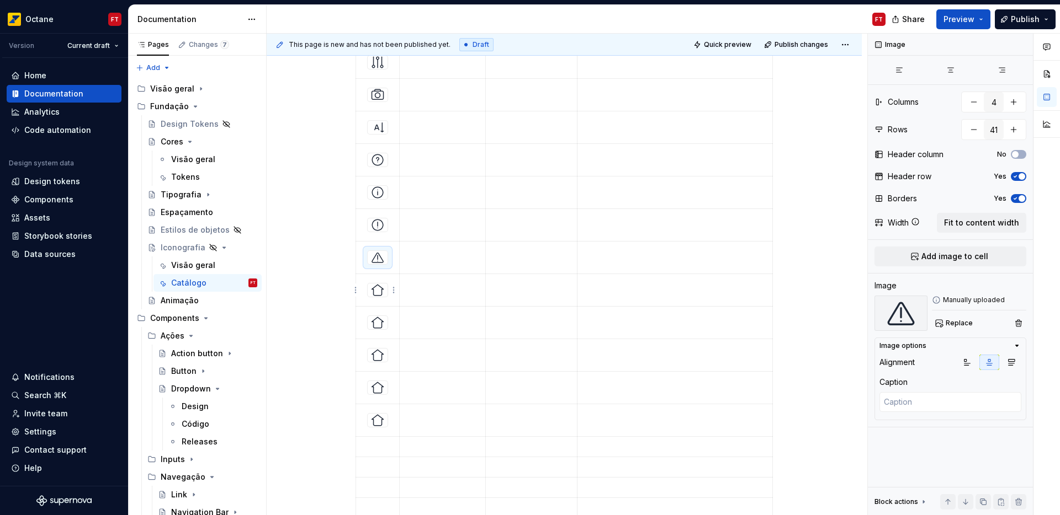
click at [378, 290] on img at bounding box center [377, 290] width 13 height 13
click at [942, 322] on button "Replace" at bounding box center [955, 323] width 46 height 15
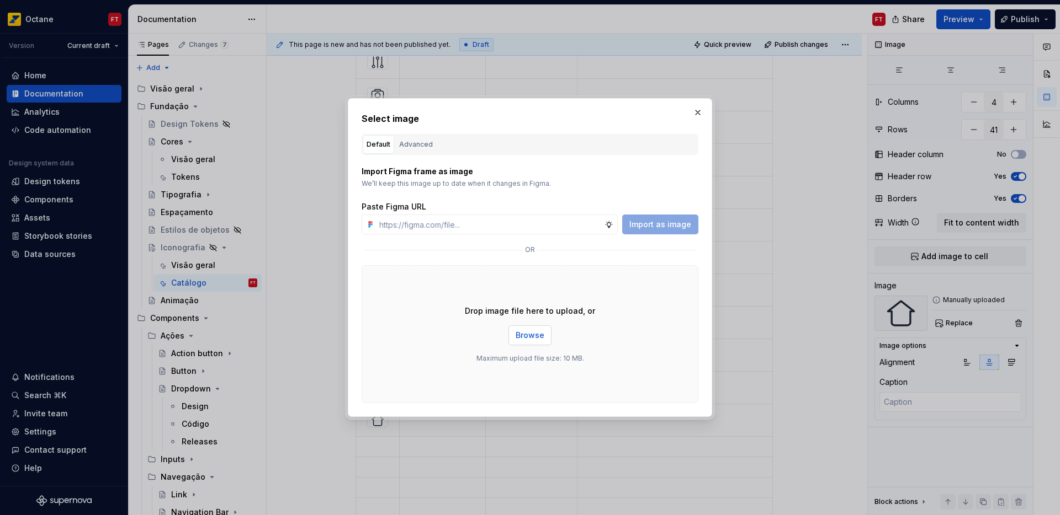
click at [527, 336] on span "Browse" at bounding box center [529, 335] width 29 height 11
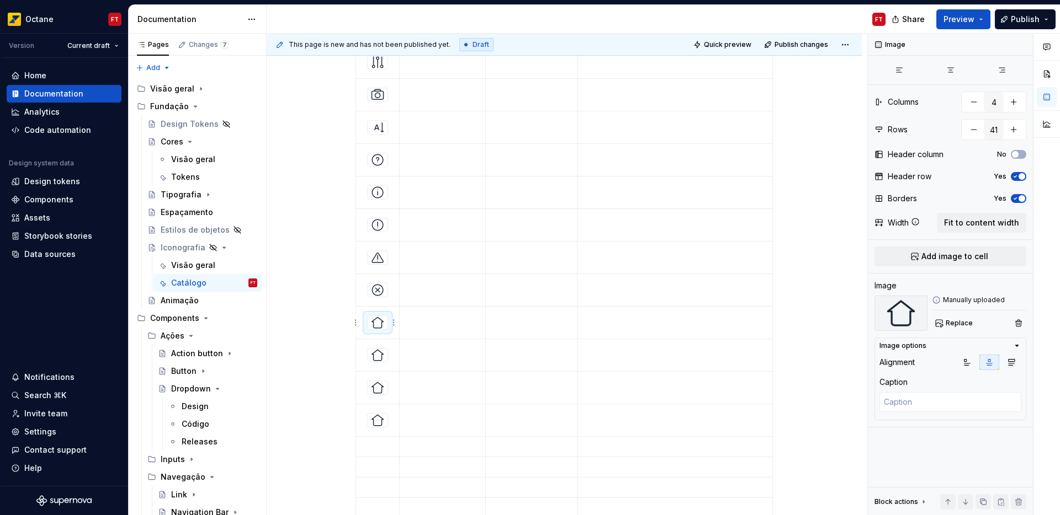
click at [380, 328] on img at bounding box center [377, 322] width 13 height 13
click at [957, 320] on span "Replace" at bounding box center [958, 323] width 27 height 9
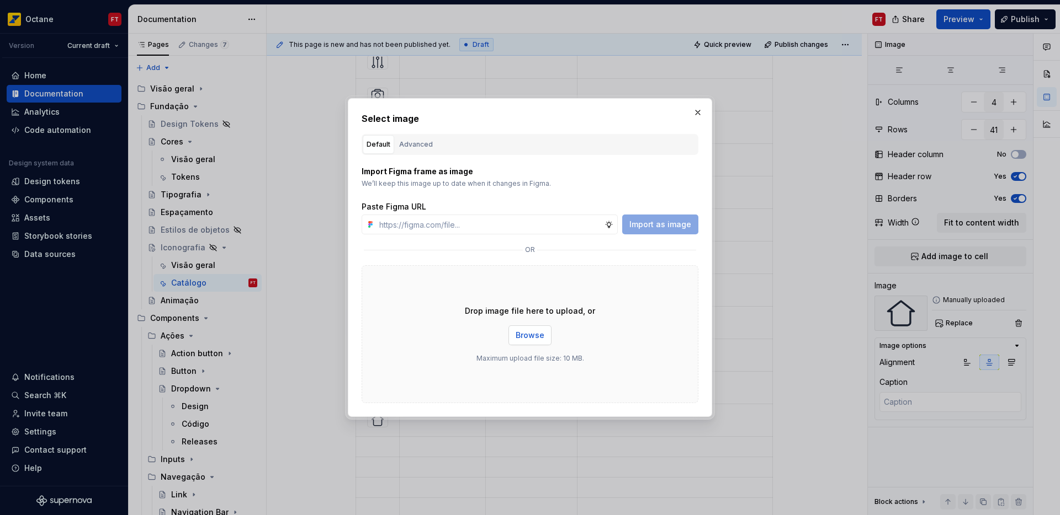
click at [528, 340] on span "Browse" at bounding box center [529, 335] width 29 height 11
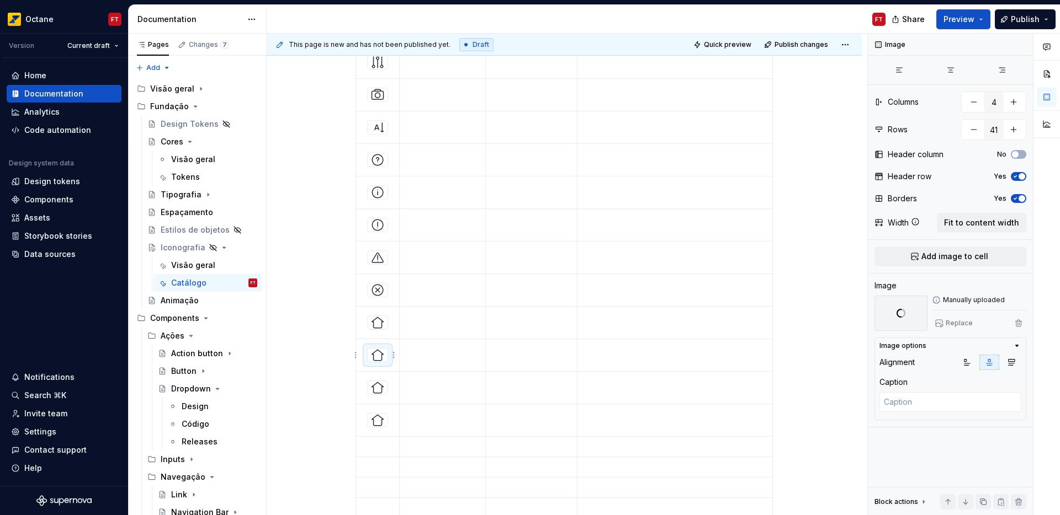
click at [378, 357] on img at bounding box center [377, 355] width 13 height 13
click at [953, 324] on span "Replace" at bounding box center [958, 323] width 27 height 9
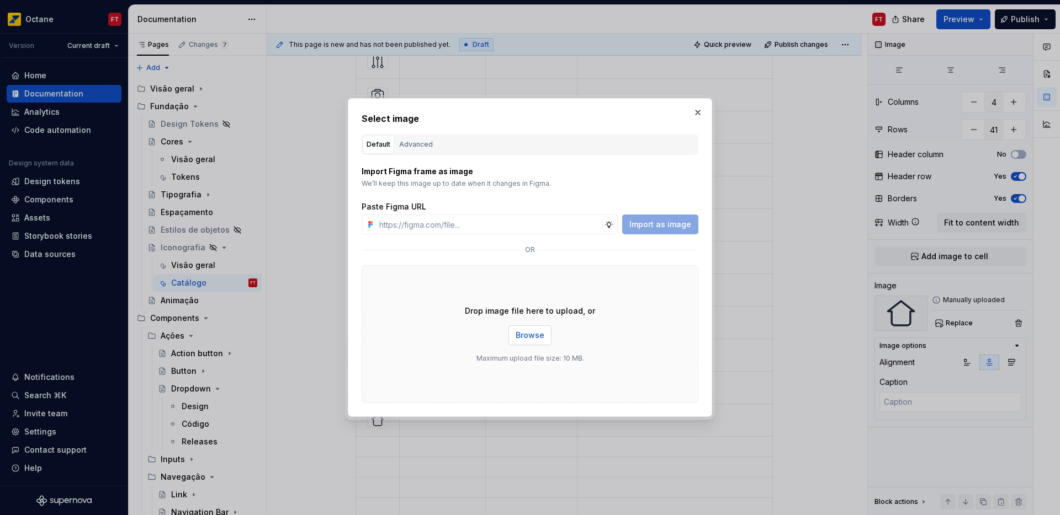
click at [536, 333] on span "Browse" at bounding box center [529, 335] width 29 height 11
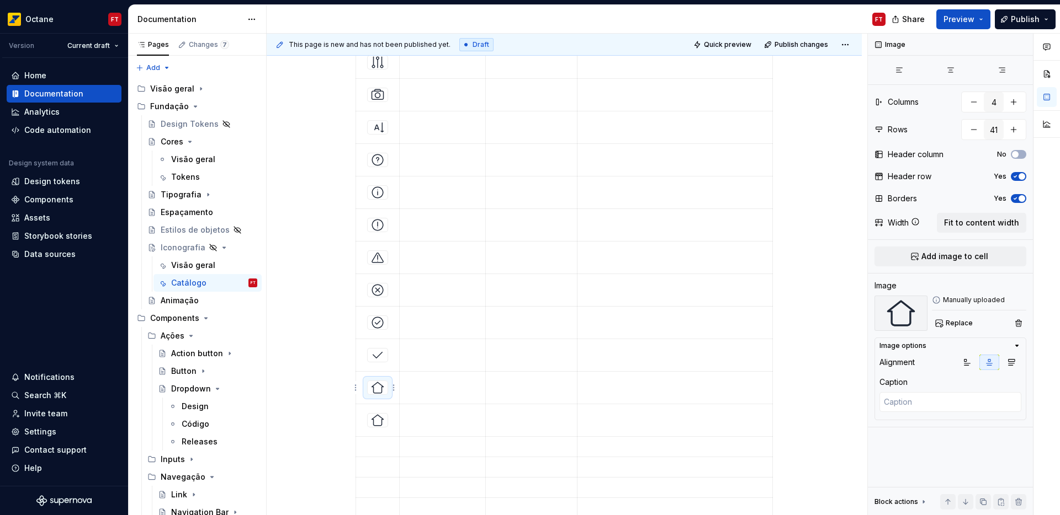
click at [373, 391] on img at bounding box center [377, 387] width 13 height 13
click at [956, 326] on span "Replace" at bounding box center [958, 323] width 27 height 9
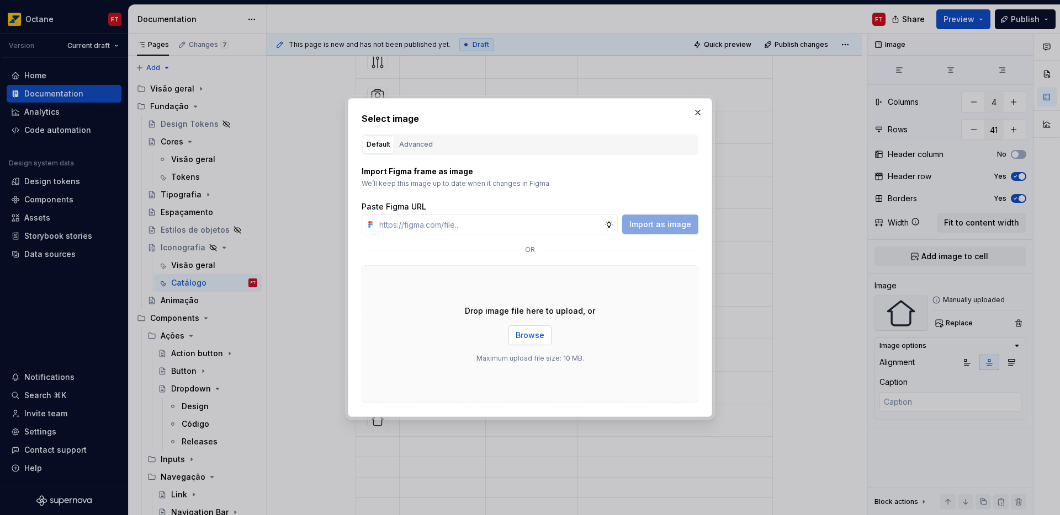
click at [522, 339] on span "Browse" at bounding box center [529, 335] width 29 height 11
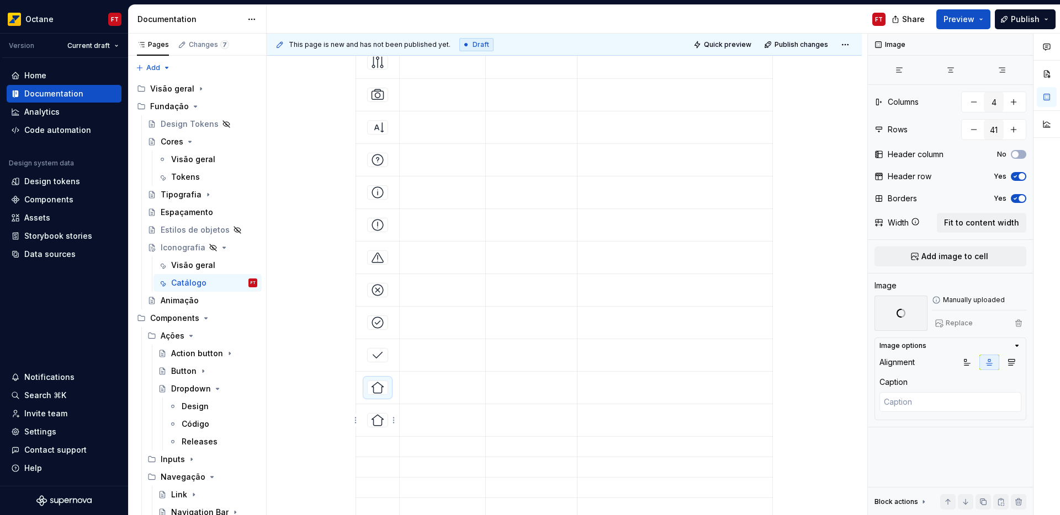
click at [380, 417] on img at bounding box center [377, 420] width 13 height 13
click at [967, 321] on span "Replace" at bounding box center [958, 323] width 27 height 9
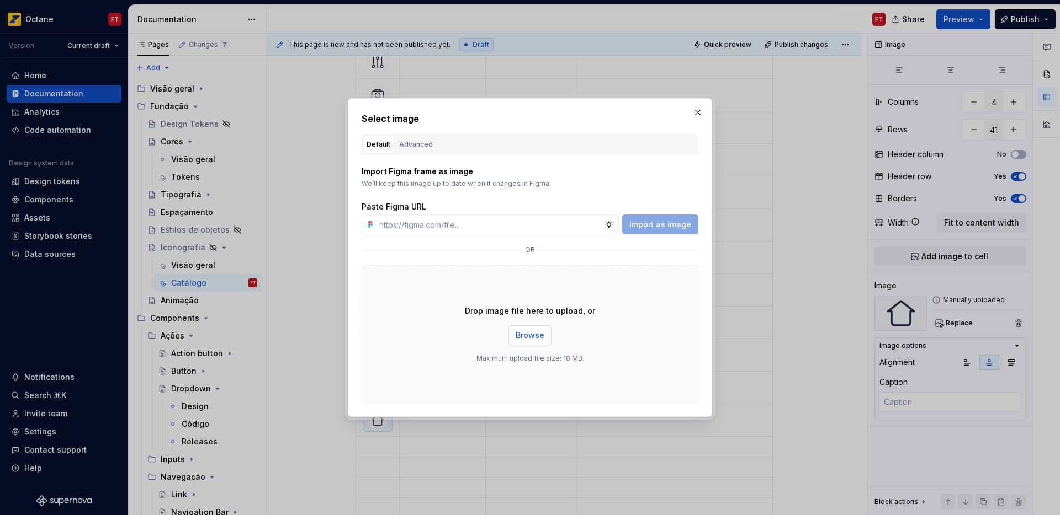
click at [531, 331] on span "Browse" at bounding box center [529, 335] width 29 height 11
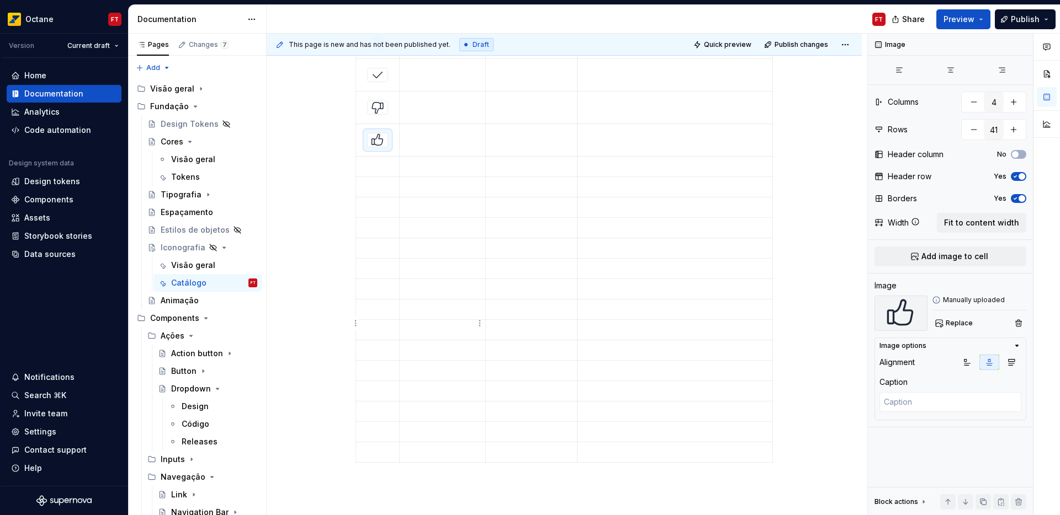
scroll to position [1026, 0]
click at [366, 159] on p at bounding box center [378, 160] width 30 height 11
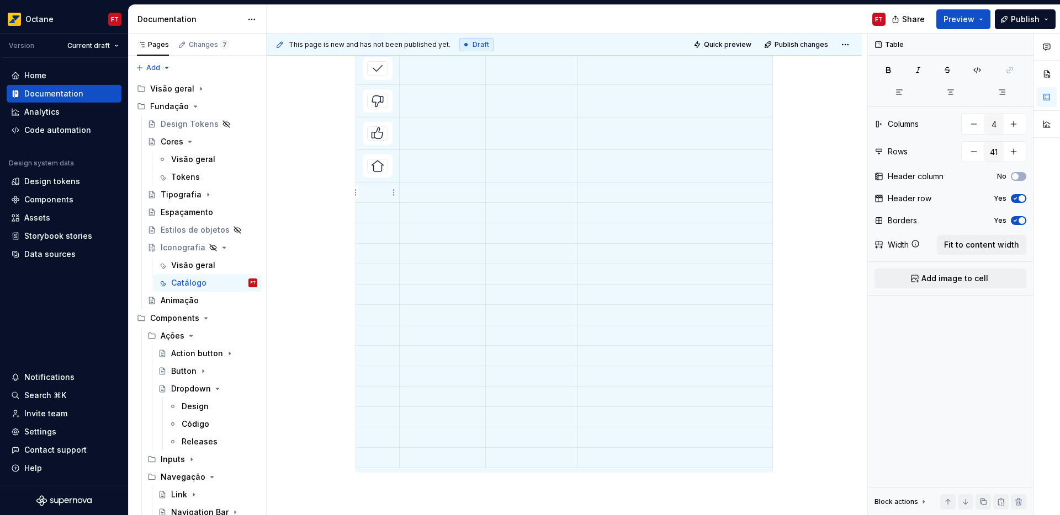
click at [374, 196] on p at bounding box center [378, 192] width 30 height 11
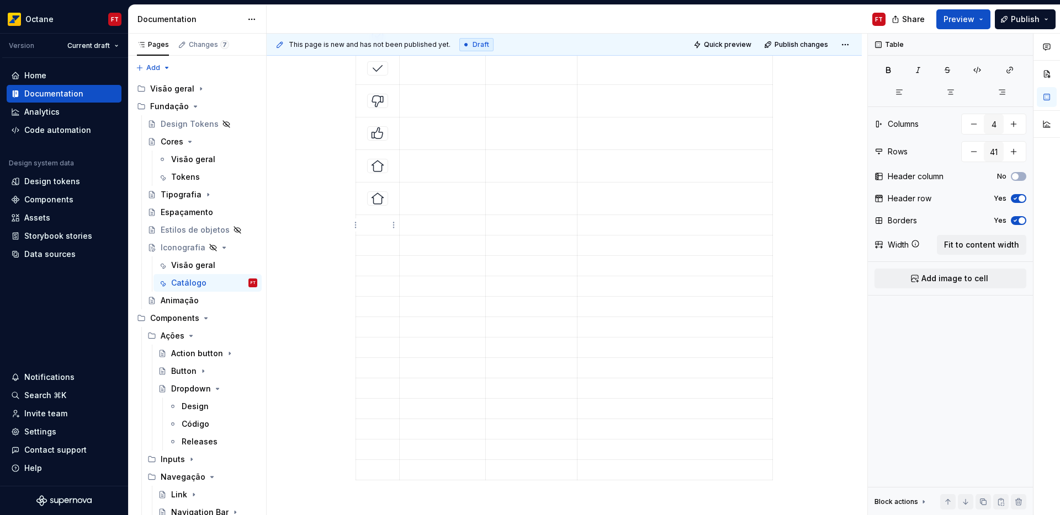
click at [377, 226] on p at bounding box center [378, 225] width 30 height 11
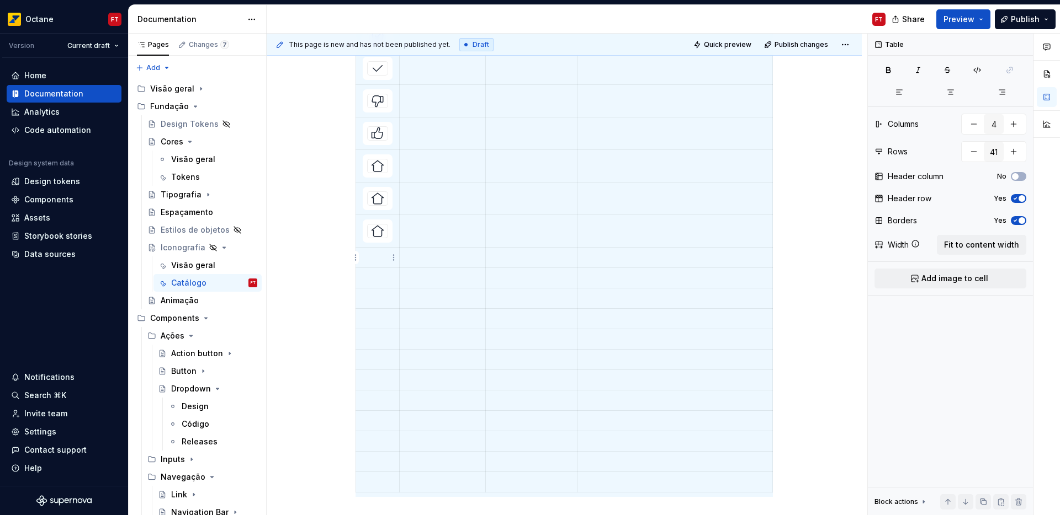
click at [374, 254] on p at bounding box center [378, 257] width 30 height 11
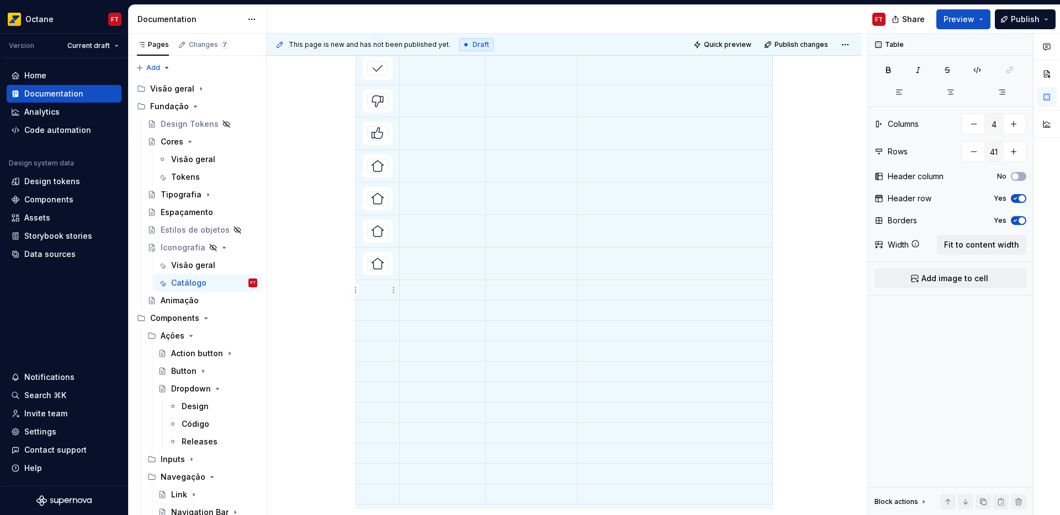
drag, startPoint x: 376, startPoint y: 290, endPoint x: 373, endPoint y: 303, distance: 13.0
click at [375, 290] on p at bounding box center [378, 290] width 30 height 11
click at [376, 328] on td at bounding box center [378, 323] width 44 height 20
click at [370, 350] on p at bounding box center [378, 355] width 30 height 11
click at [376, 387] on p at bounding box center [378, 387] width 30 height 11
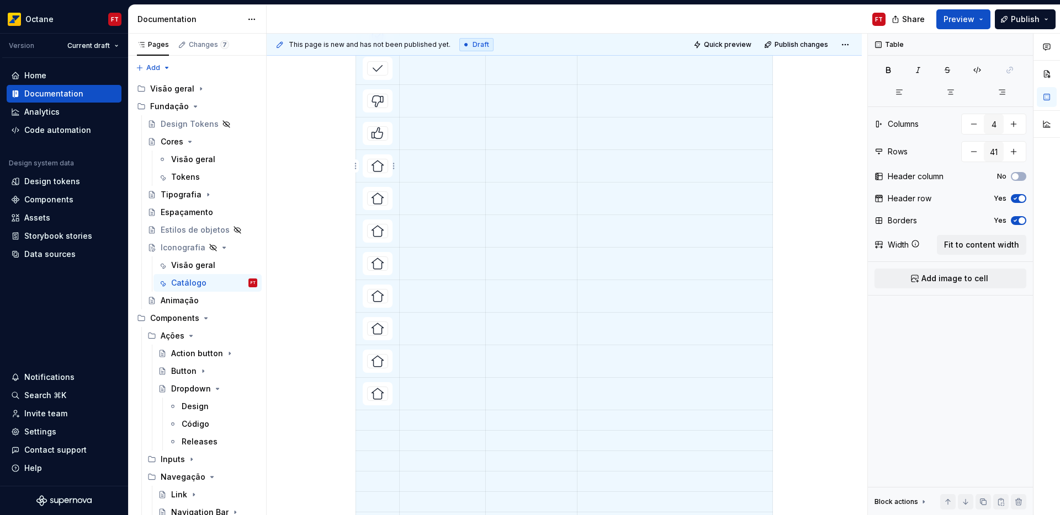
click at [380, 168] on img at bounding box center [377, 165] width 13 height 13
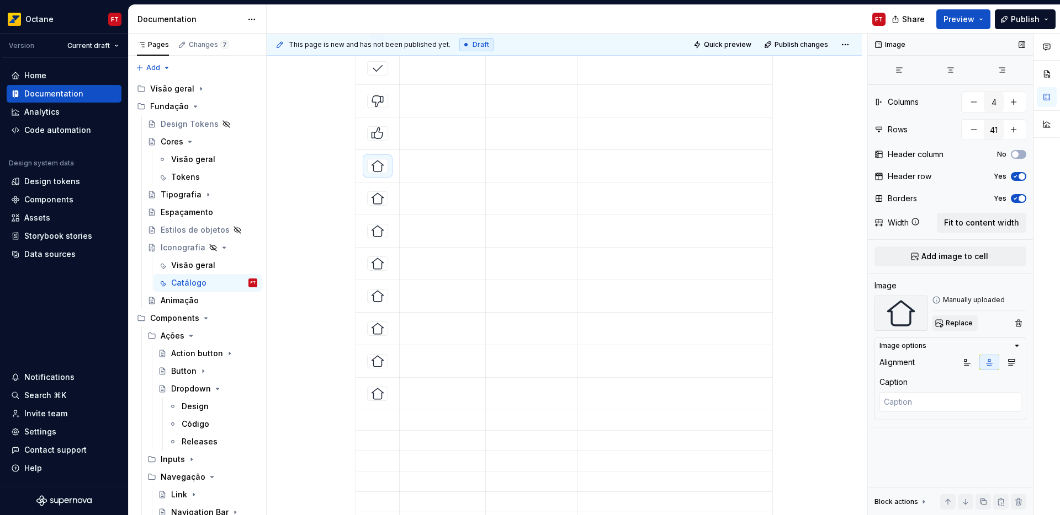
click at [957, 322] on span "Replace" at bounding box center [958, 323] width 27 height 9
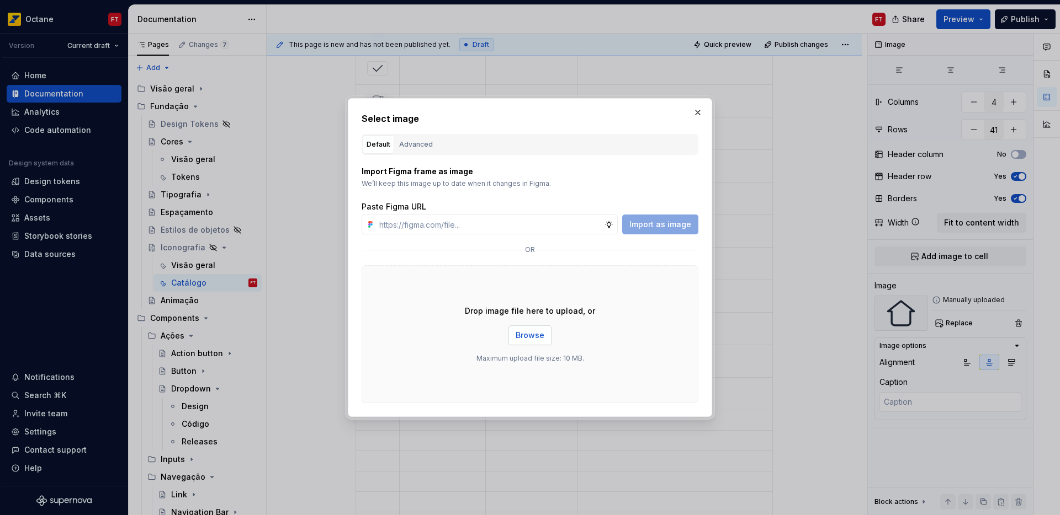
click at [527, 339] on span "Browse" at bounding box center [529, 335] width 29 height 11
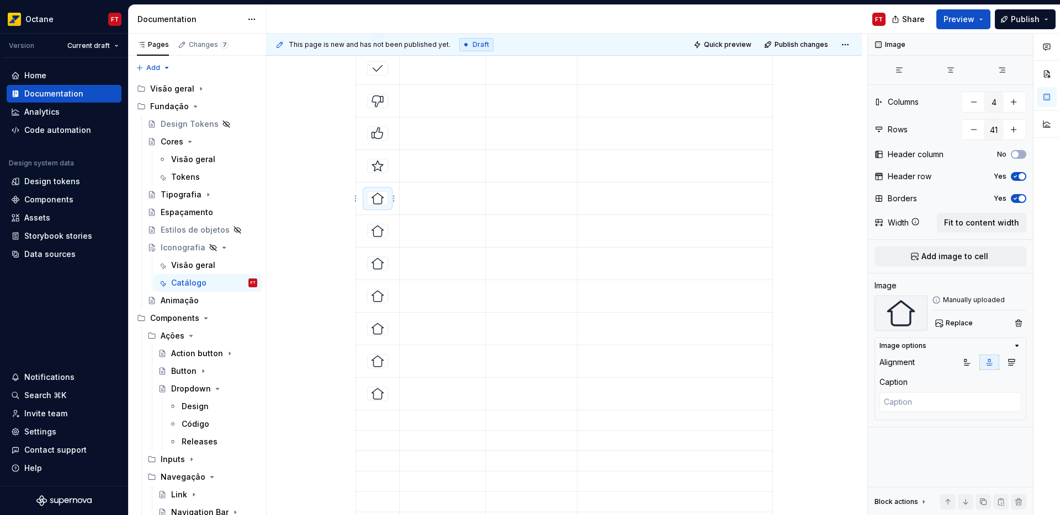
click at [373, 198] on img at bounding box center [377, 198] width 13 height 13
click at [967, 324] on span "Replace" at bounding box center [958, 323] width 27 height 9
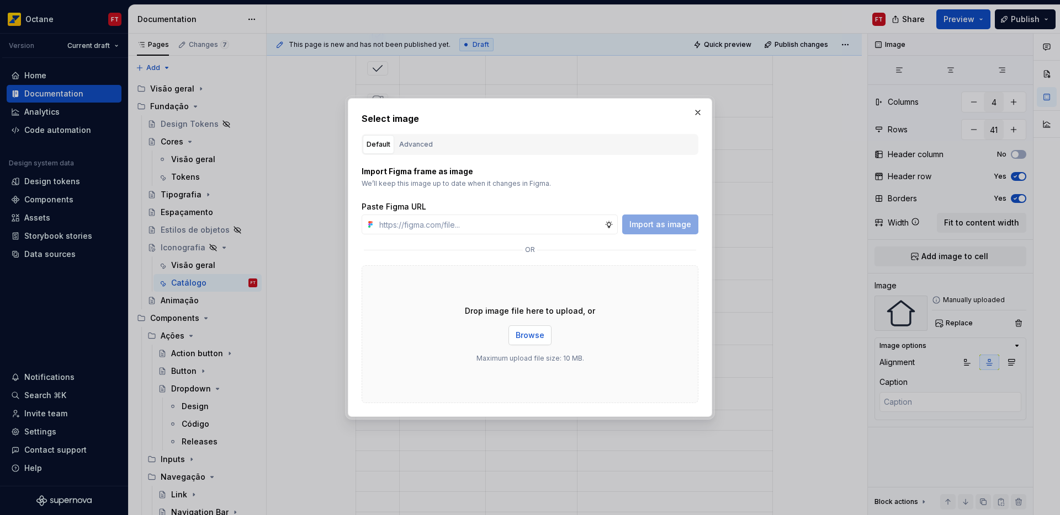
click at [529, 342] on button "Browse" at bounding box center [529, 336] width 43 height 20
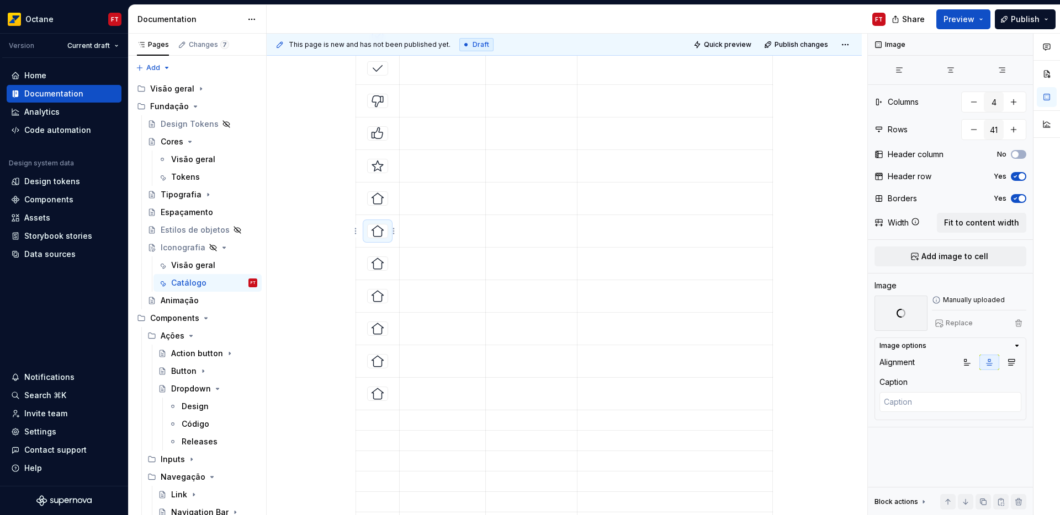
click at [375, 230] on img at bounding box center [377, 231] width 13 height 13
click at [964, 320] on span "Replace" at bounding box center [958, 323] width 27 height 9
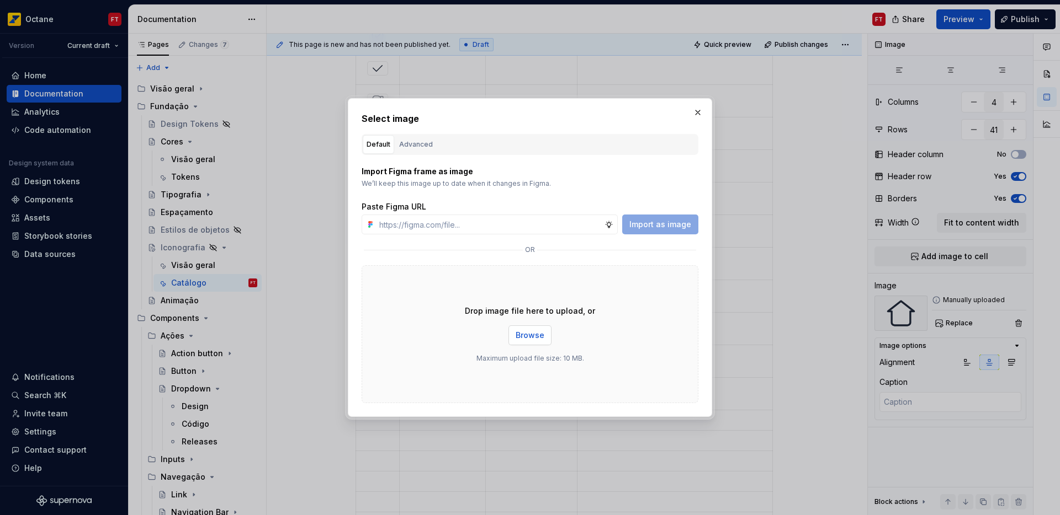
click at [535, 337] on span "Browse" at bounding box center [529, 335] width 29 height 11
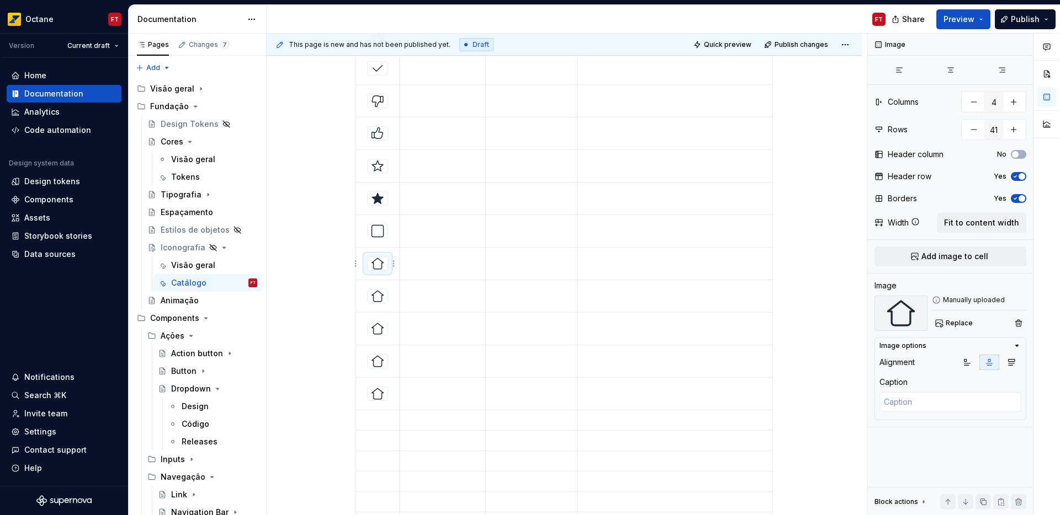
click at [376, 259] on img at bounding box center [377, 263] width 13 height 13
click at [958, 327] on button "Replace" at bounding box center [955, 323] width 46 height 15
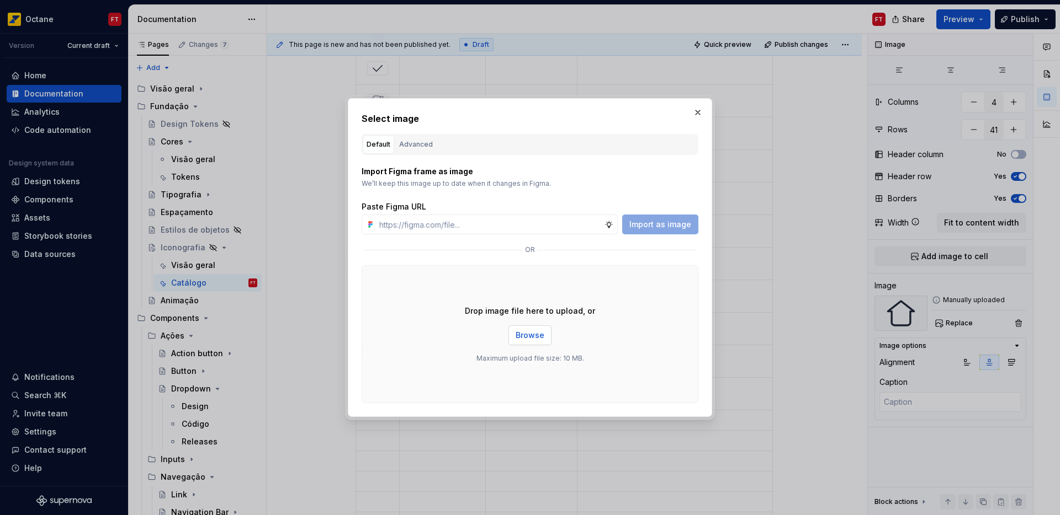
click at [527, 331] on span "Browse" at bounding box center [529, 335] width 29 height 11
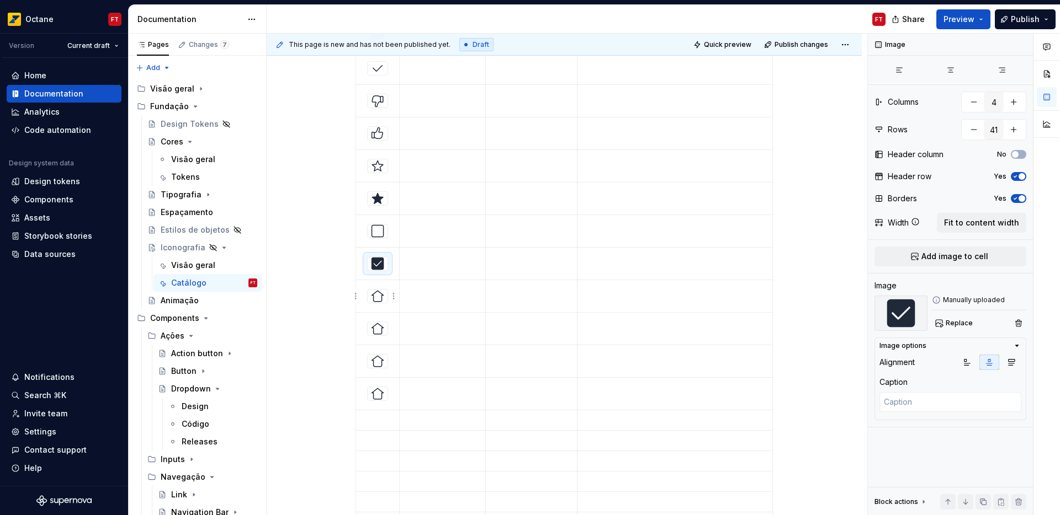
click at [385, 297] on div at bounding box center [378, 296] width 20 height 13
click at [949, 323] on span "Replace" at bounding box center [958, 323] width 27 height 9
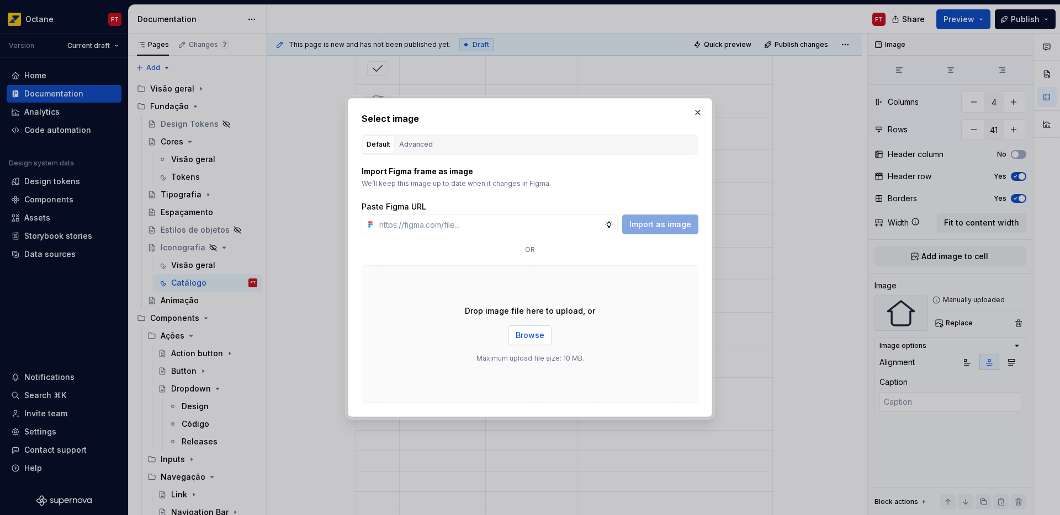
click at [535, 336] on span "Browse" at bounding box center [529, 335] width 29 height 11
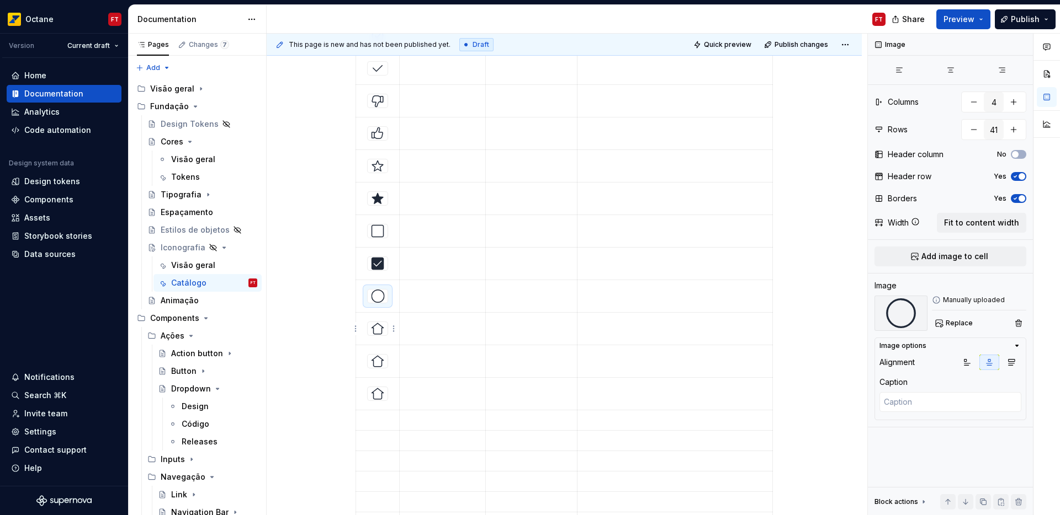
click at [375, 333] on img at bounding box center [377, 328] width 13 height 13
click at [954, 320] on span "Replace" at bounding box center [958, 323] width 27 height 9
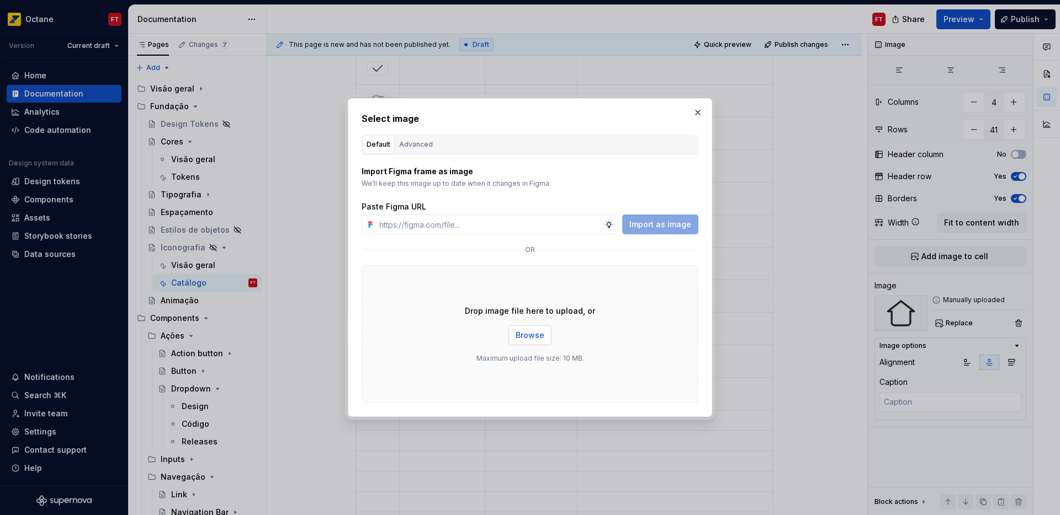
click at [523, 335] on span "Browse" at bounding box center [529, 335] width 29 height 11
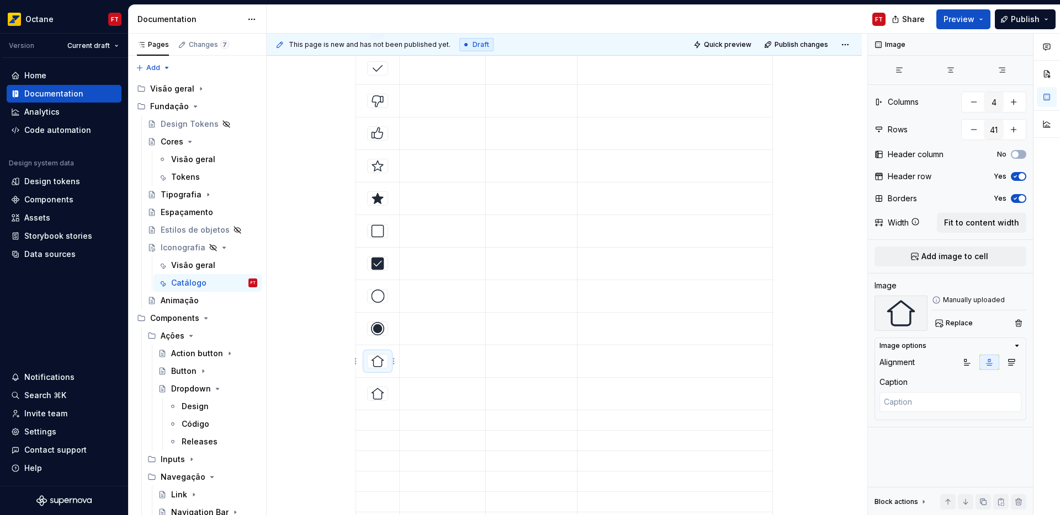
click at [377, 364] on img at bounding box center [377, 361] width 13 height 13
click at [955, 324] on span "Replace" at bounding box center [958, 323] width 27 height 9
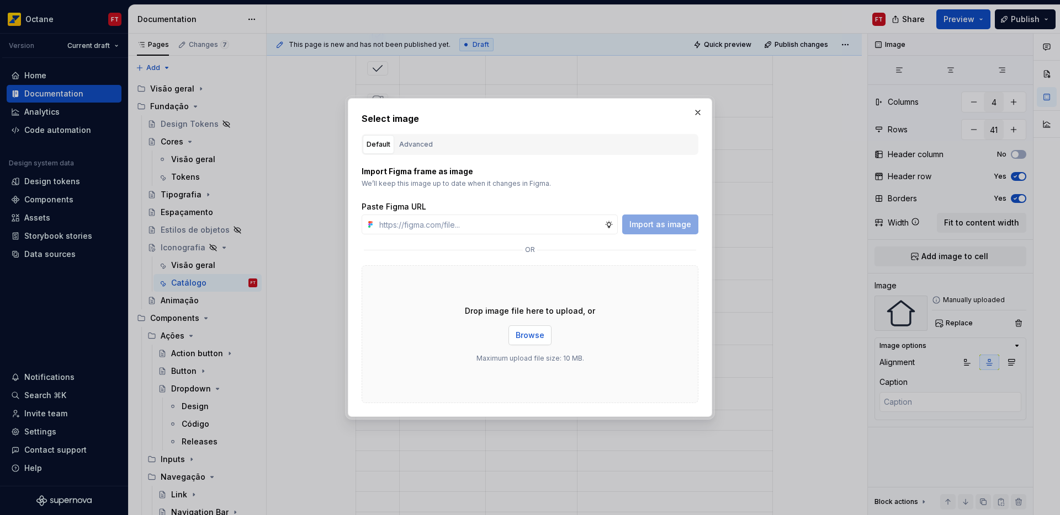
click at [522, 333] on span "Browse" at bounding box center [529, 335] width 29 height 11
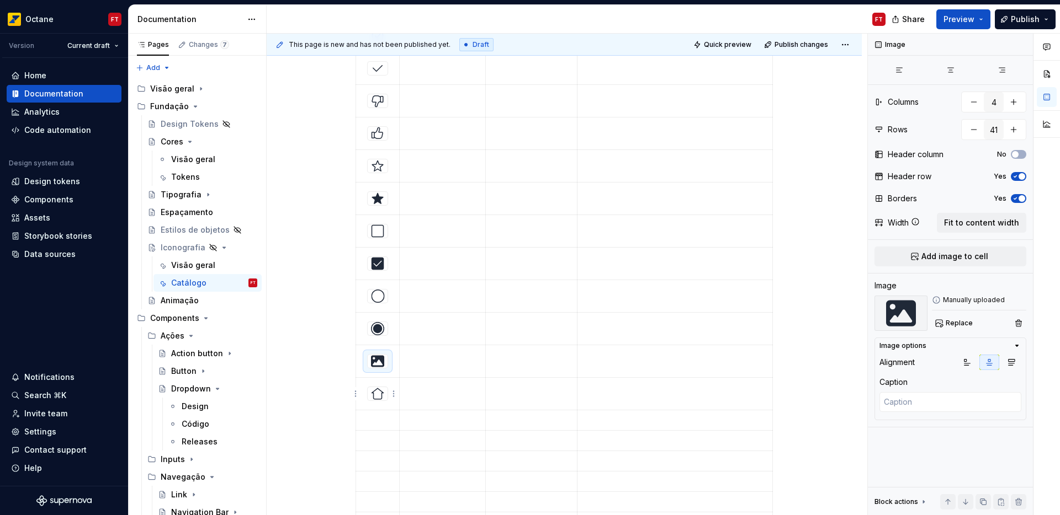
click at [377, 392] on img at bounding box center [377, 393] width 13 height 13
click at [962, 329] on button "Replace" at bounding box center [955, 323] width 46 height 15
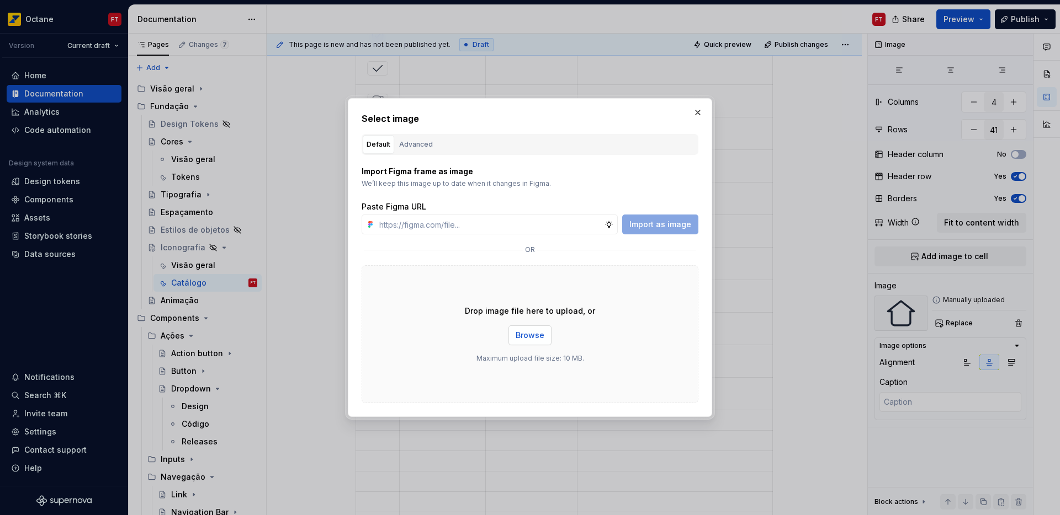
click at [533, 332] on span "Browse" at bounding box center [529, 335] width 29 height 11
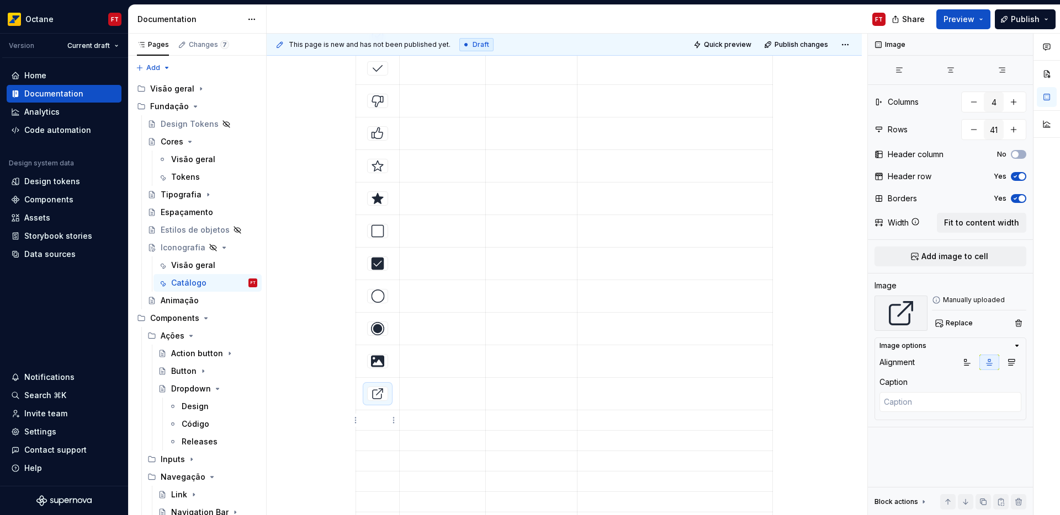
click at [380, 421] on p at bounding box center [378, 420] width 30 height 11
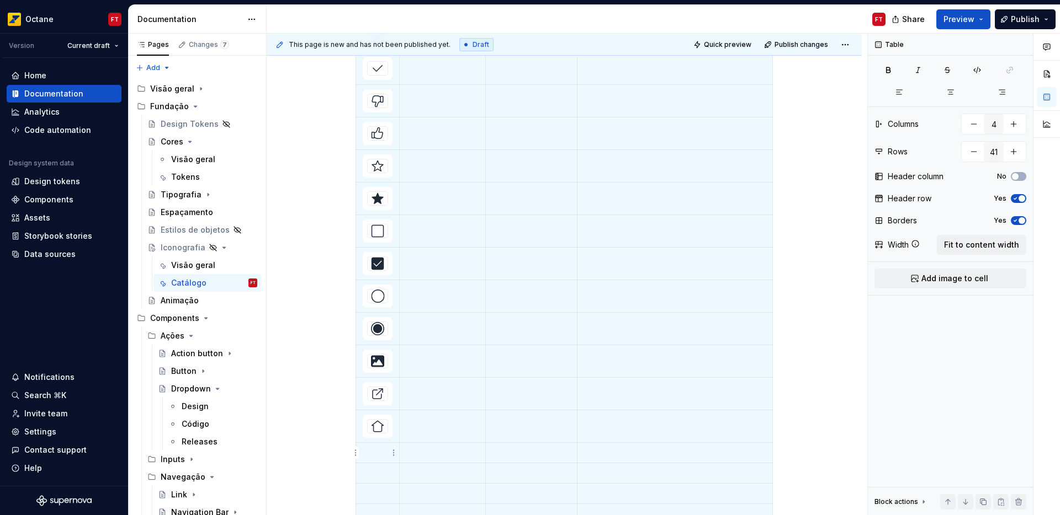
click at [379, 450] on p at bounding box center [378, 453] width 30 height 11
click at [374, 488] on p at bounding box center [378, 485] width 30 height 11
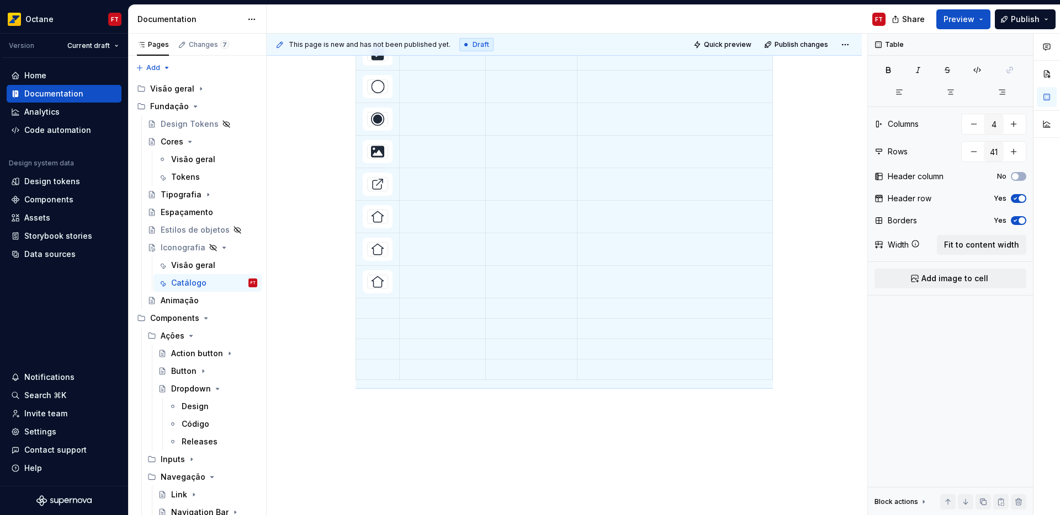
scroll to position [1327, 0]
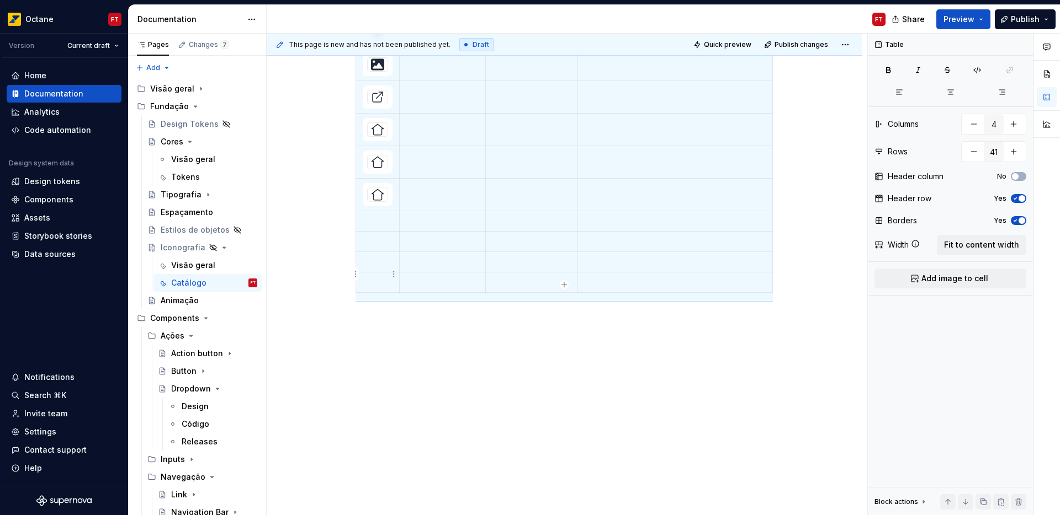
click at [374, 277] on p at bounding box center [378, 282] width 30 height 11
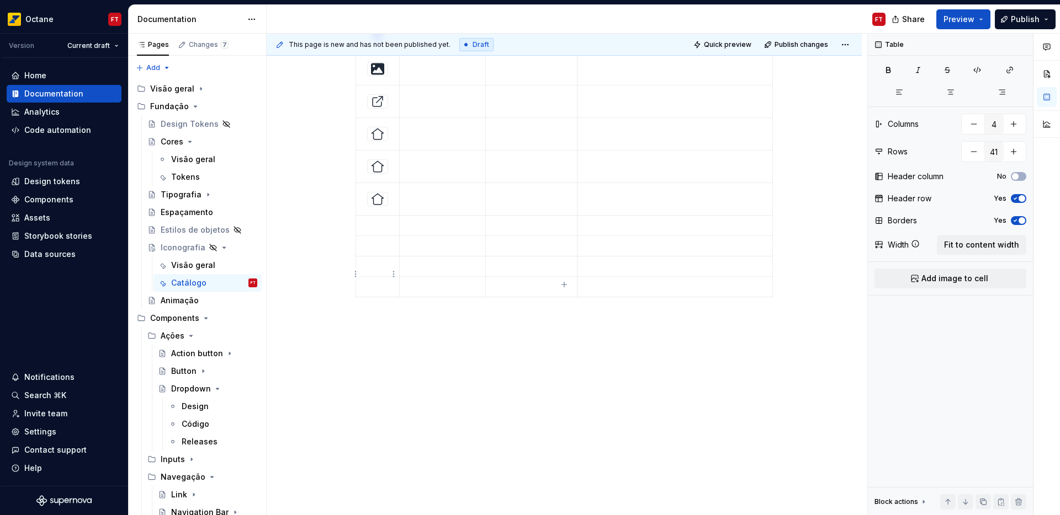
scroll to position [1319, 0]
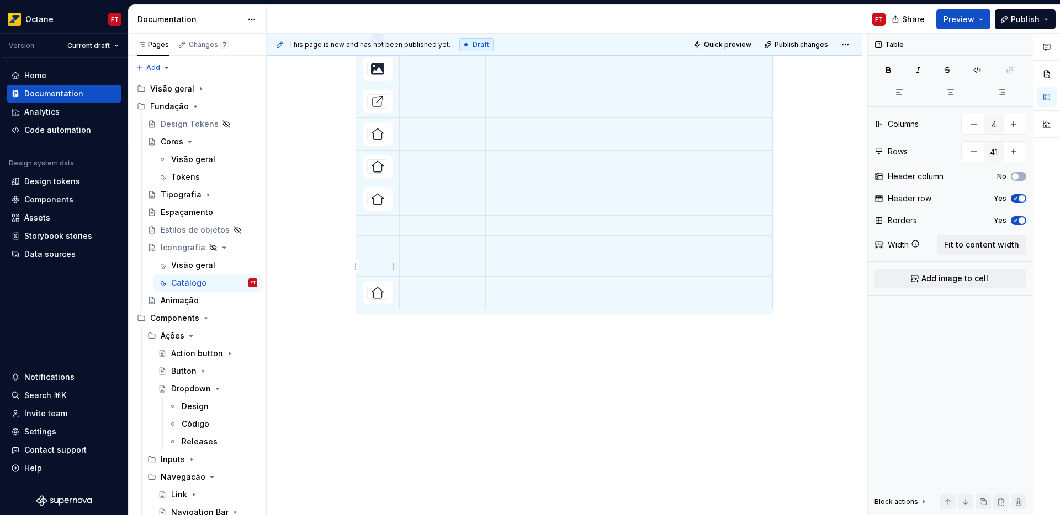
click at [374, 267] on p at bounding box center [378, 266] width 30 height 11
click at [375, 252] on td at bounding box center [378, 246] width 44 height 20
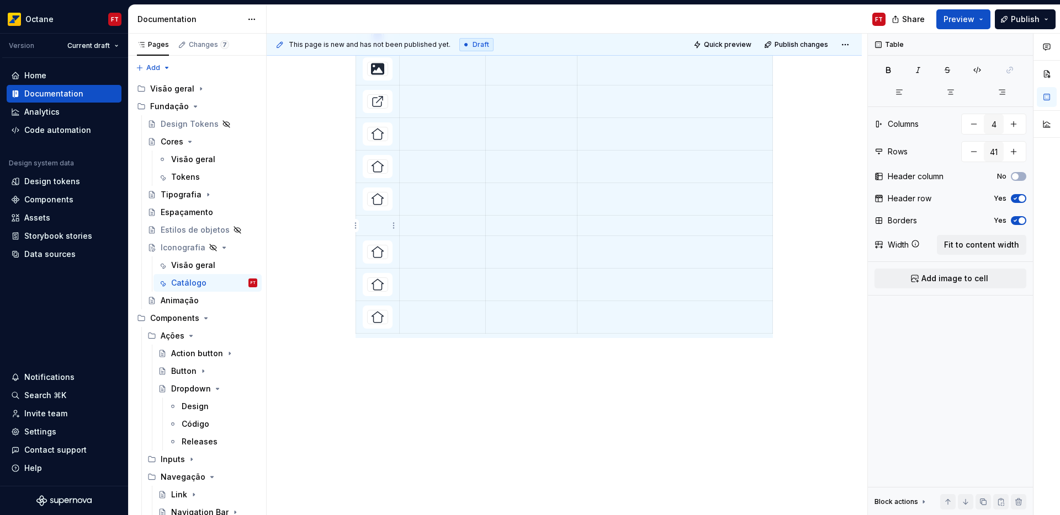
click at [371, 225] on p at bounding box center [378, 225] width 30 height 11
click at [381, 132] on img at bounding box center [377, 133] width 13 height 13
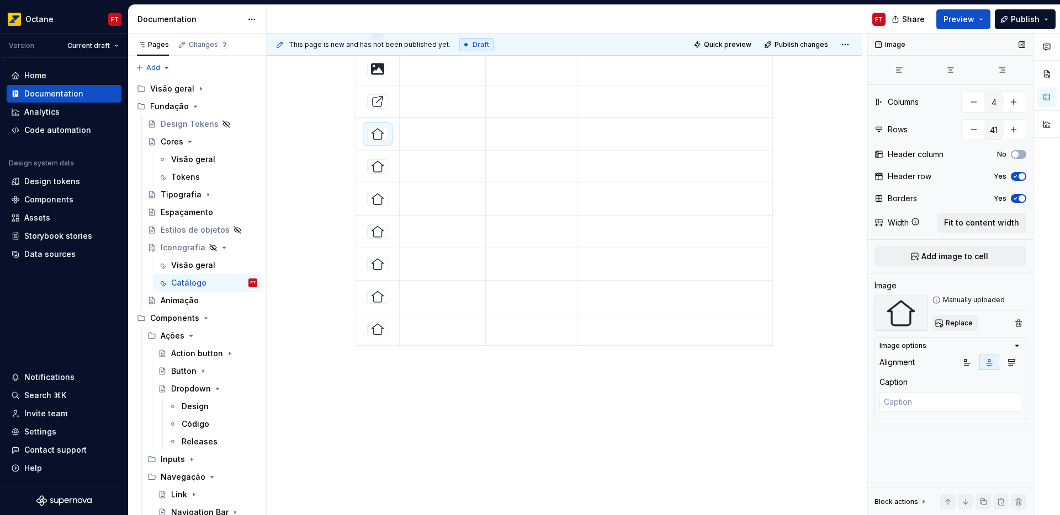
click at [960, 323] on span "Replace" at bounding box center [958, 323] width 27 height 9
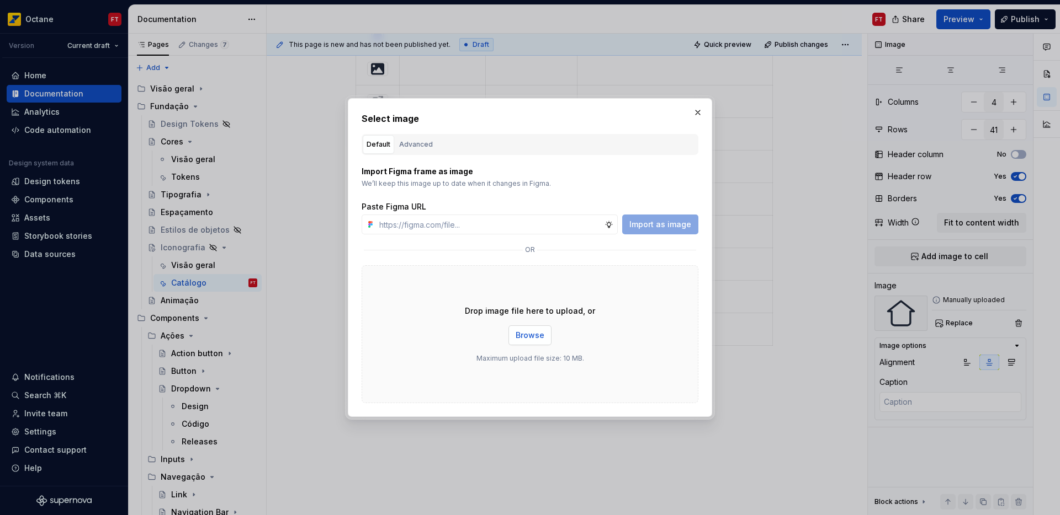
click at [529, 333] on span "Browse" at bounding box center [529, 335] width 29 height 11
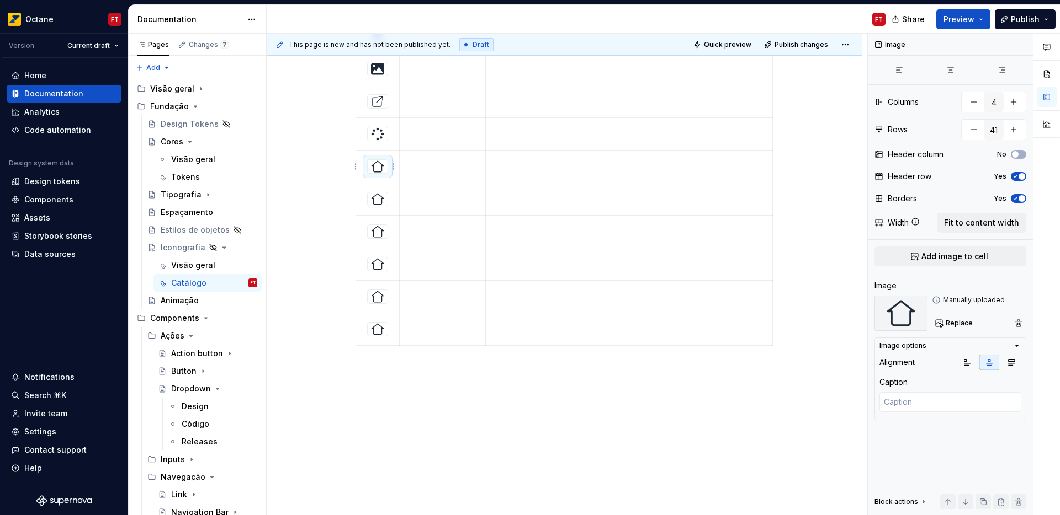
click at [376, 173] on div at bounding box center [377, 166] width 21 height 14
click at [950, 323] on span "Replace" at bounding box center [958, 323] width 27 height 9
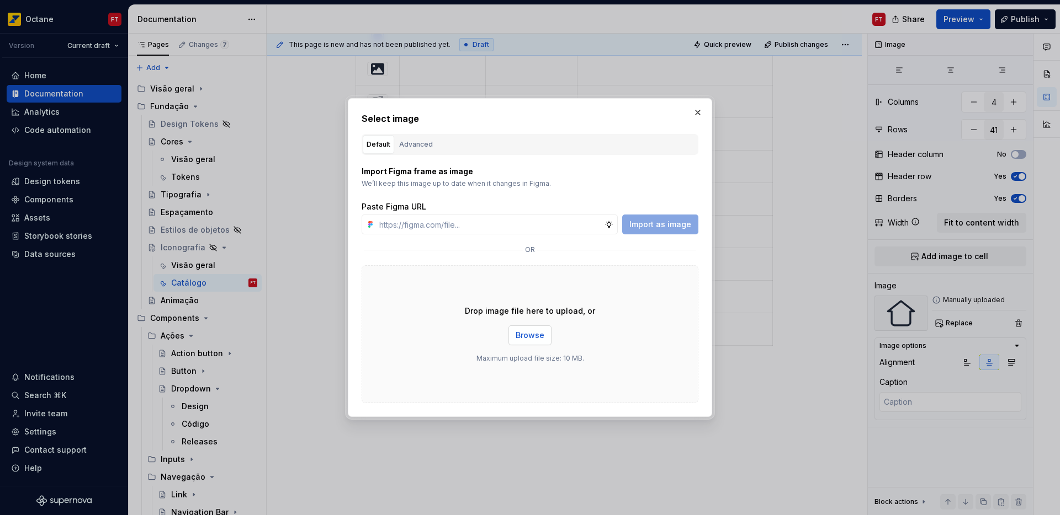
click at [531, 342] on button "Browse" at bounding box center [529, 336] width 43 height 20
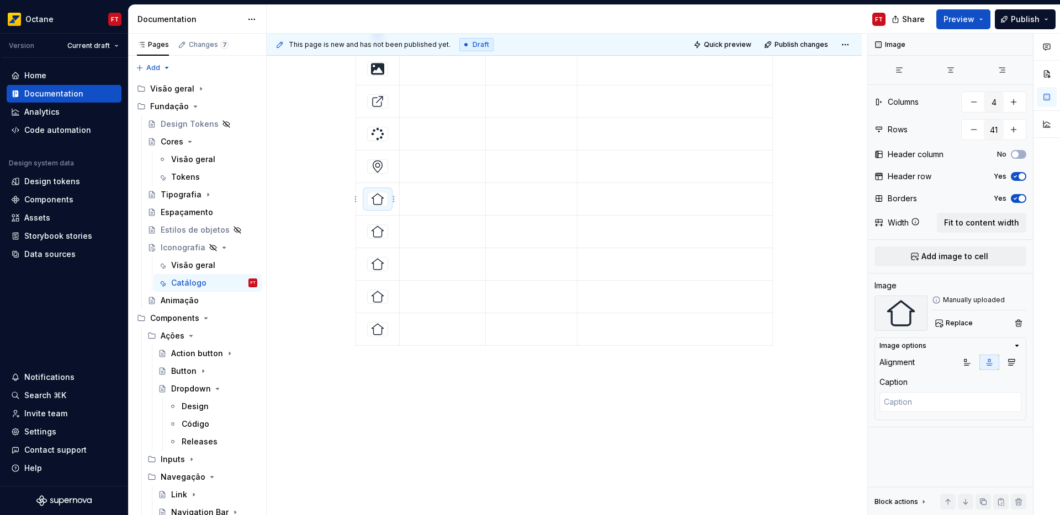
click at [377, 201] on img at bounding box center [377, 199] width 13 height 13
click at [965, 326] on span "Replace" at bounding box center [958, 323] width 27 height 9
type textarea "*"
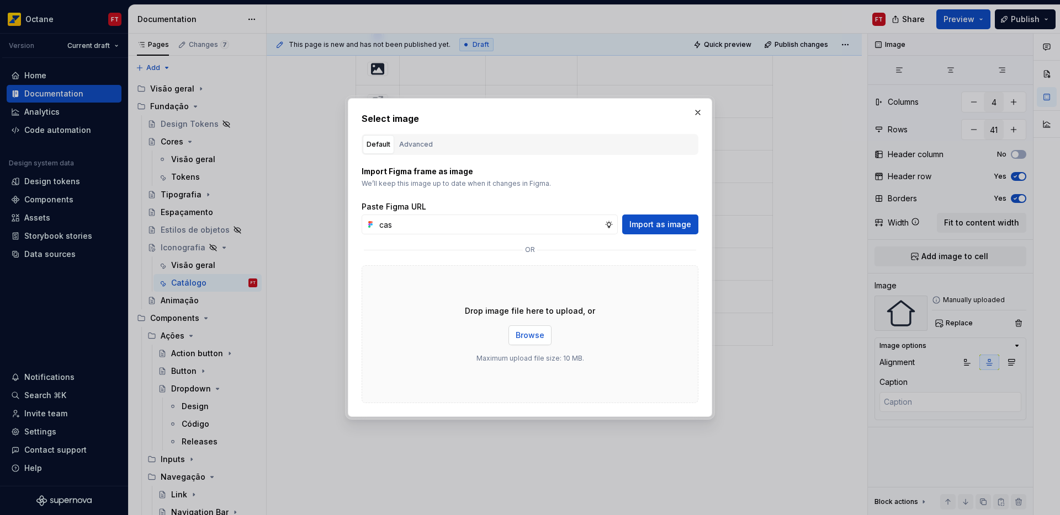
type input "cas"
click at [529, 338] on span "Browse" at bounding box center [529, 335] width 29 height 11
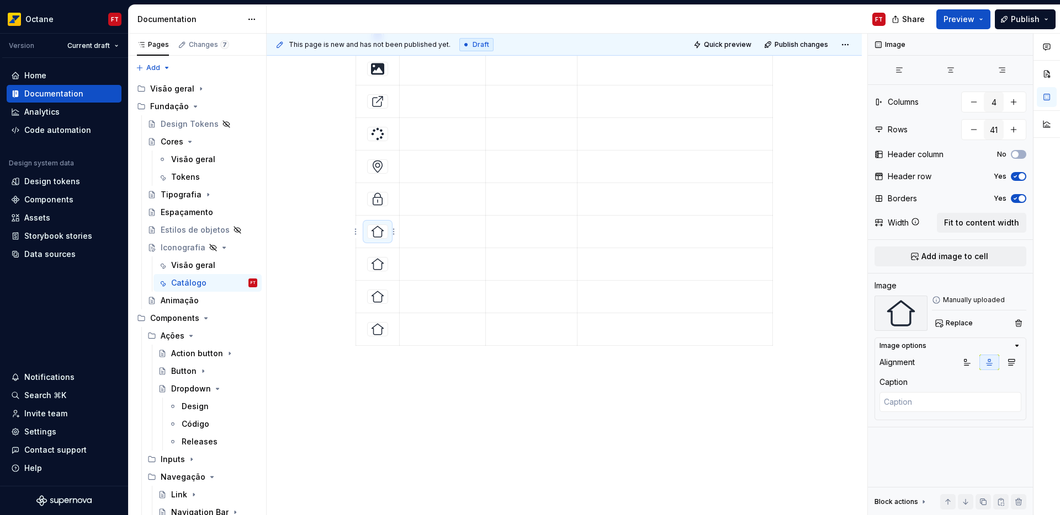
click at [377, 230] on img at bounding box center [377, 231] width 13 height 13
click at [951, 322] on span "Replace" at bounding box center [958, 323] width 27 height 9
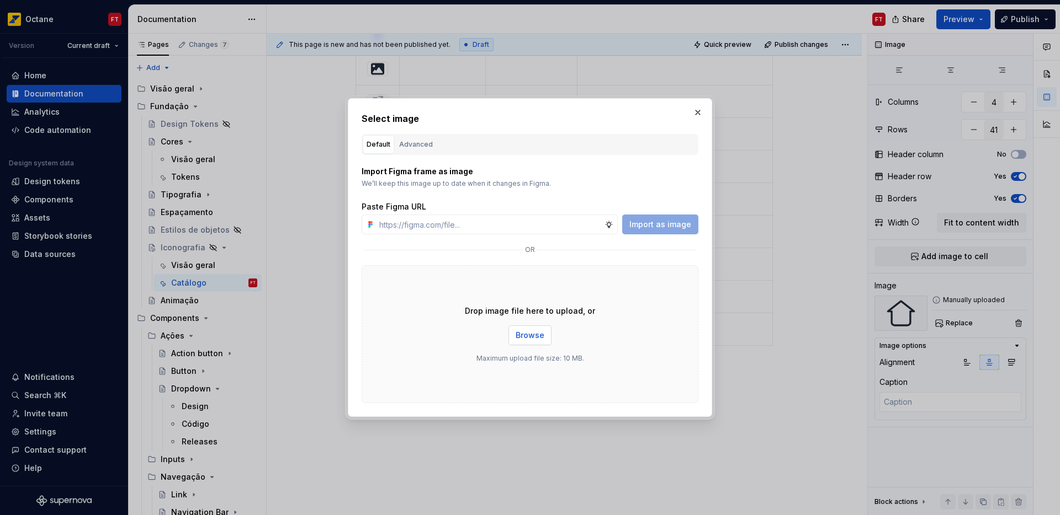
click at [540, 338] on span "Browse" at bounding box center [529, 335] width 29 height 11
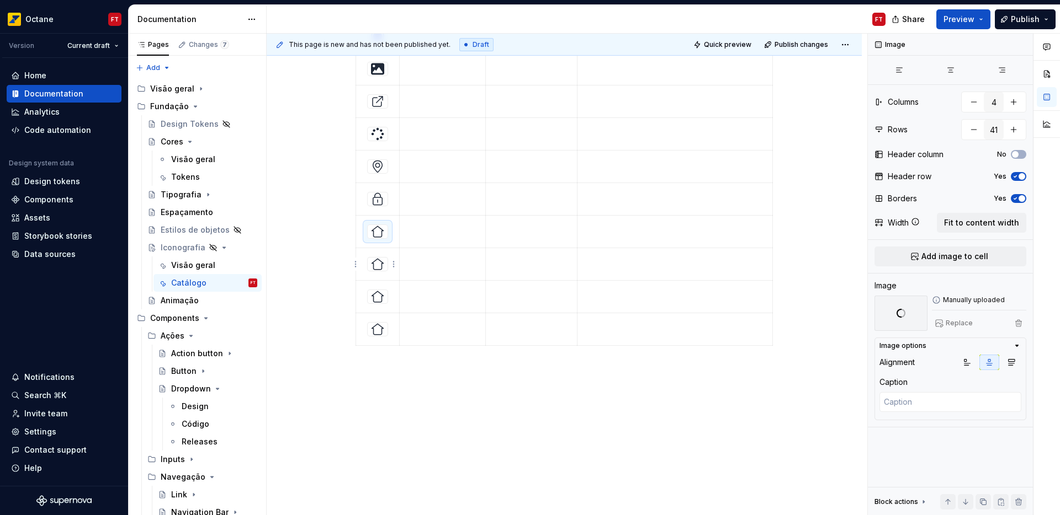
click at [377, 265] on img at bounding box center [377, 264] width 13 height 13
click at [965, 325] on span "Replace" at bounding box center [958, 323] width 27 height 9
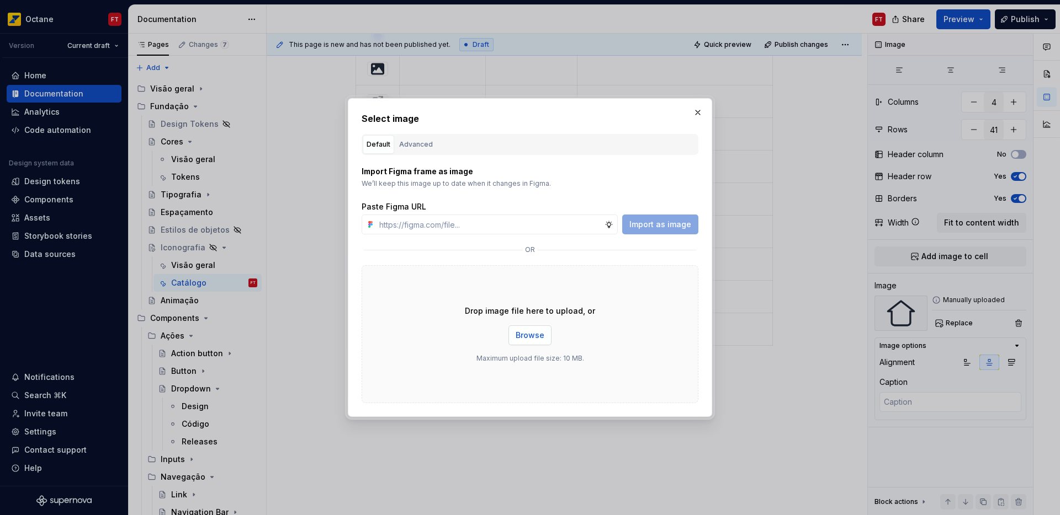
click at [525, 337] on span "Browse" at bounding box center [529, 335] width 29 height 11
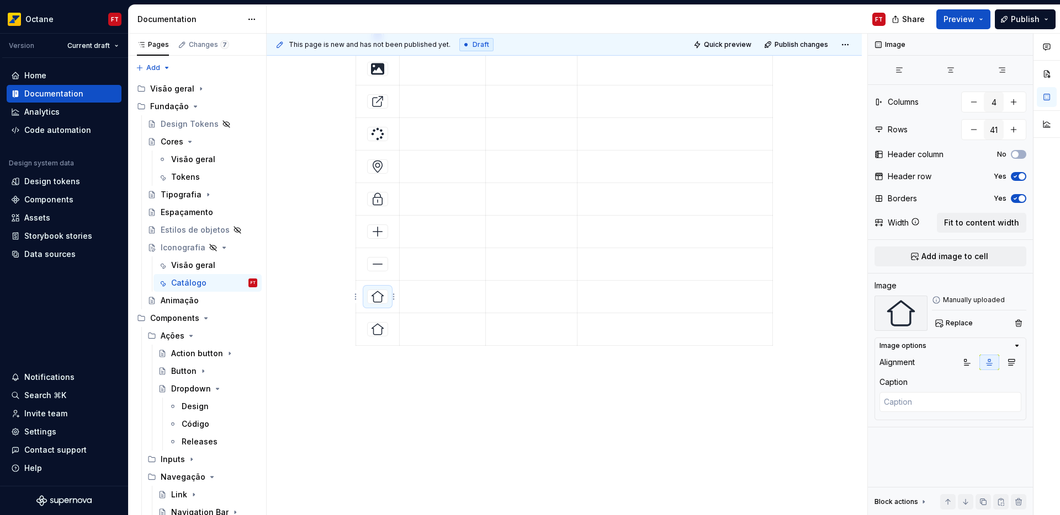
click at [374, 298] on img at bounding box center [377, 296] width 13 height 13
click at [958, 323] on span "Replace" at bounding box center [958, 323] width 27 height 9
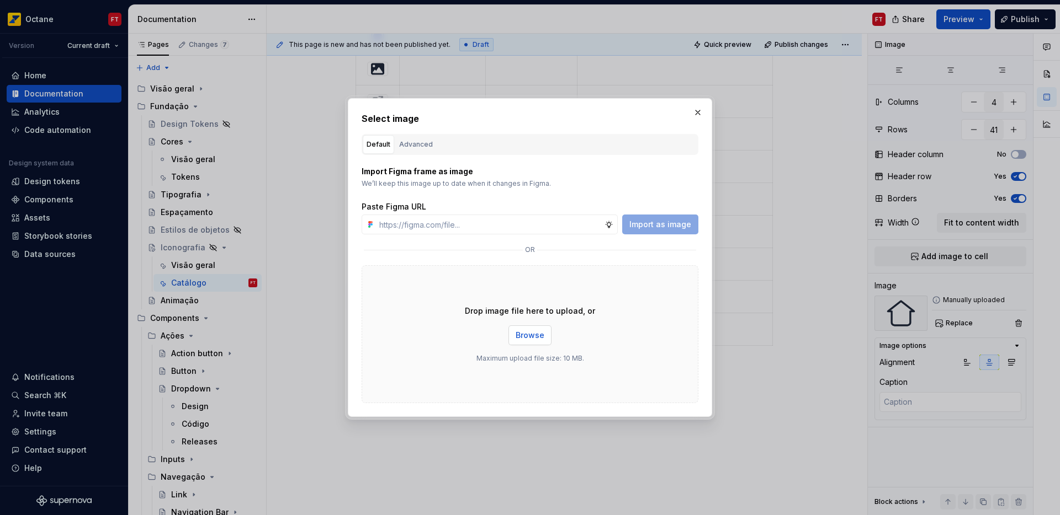
click at [535, 336] on span "Browse" at bounding box center [529, 335] width 29 height 11
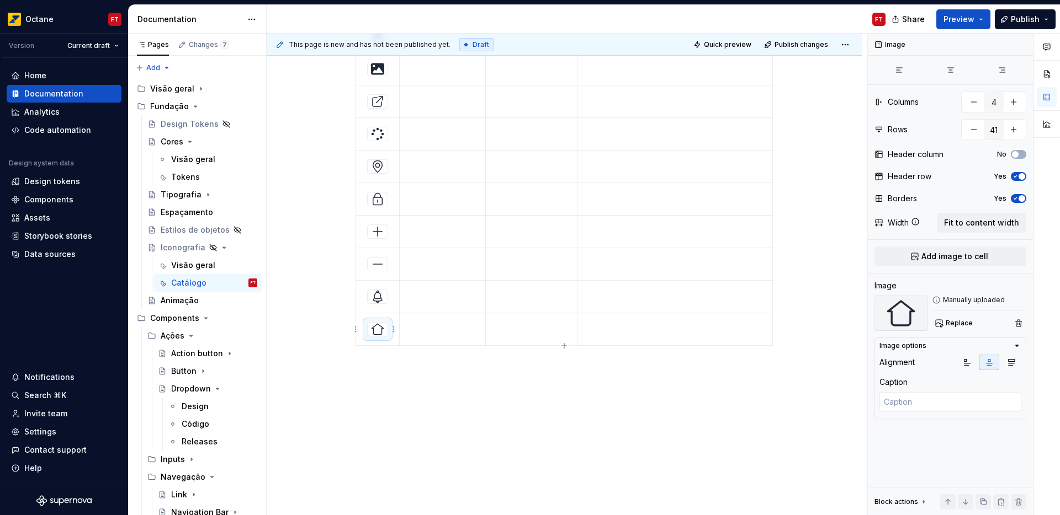
click at [375, 329] on img at bounding box center [377, 329] width 13 height 13
click at [954, 326] on span "Replace" at bounding box center [958, 323] width 27 height 9
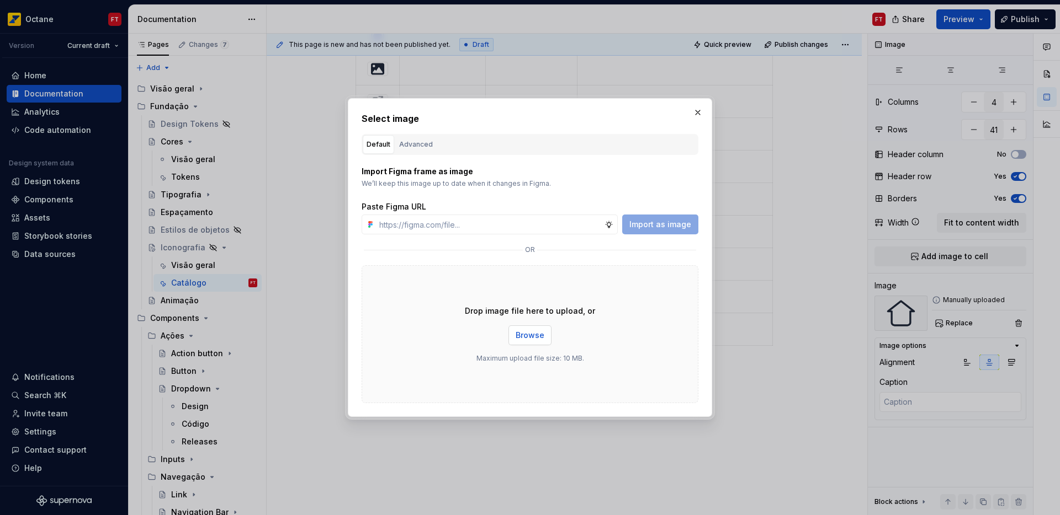
click at [535, 338] on span "Browse" at bounding box center [529, 335] width 29 height 11
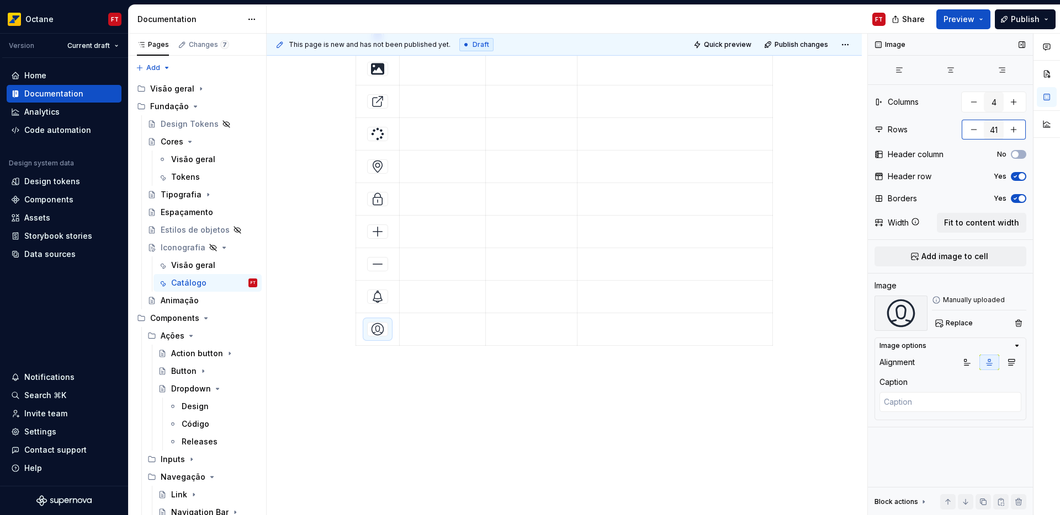
click at [1014, 131] on button "button" at bounding box center [1013, 130] width 20 height 20
type textarea "*"
type input "42"
click at [1014, 131] on button "button" at bounding box center [1013, 130] width 20 height 20
type textarea "*"
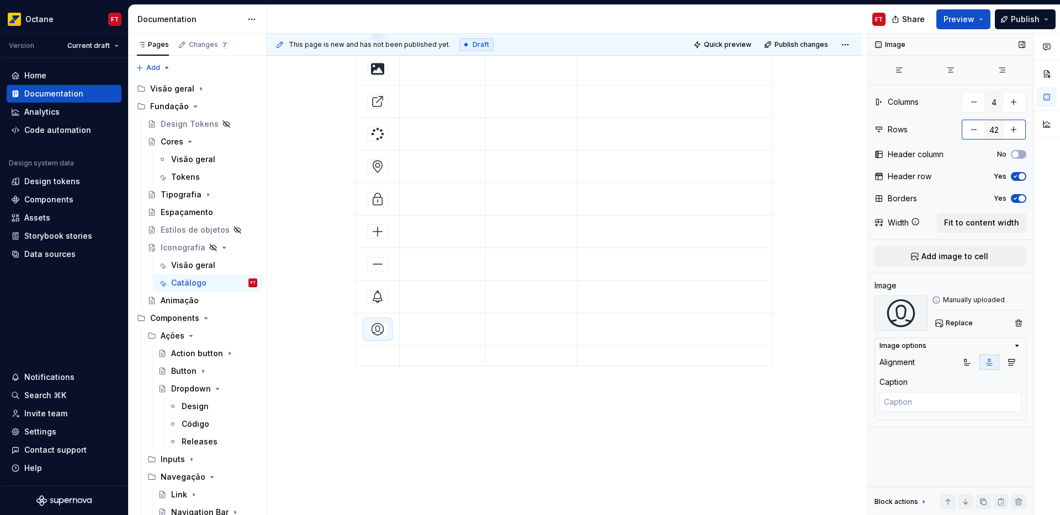
type input "43"
click at [1014, 131] on button "button" at bounding box center [1013, 130] width 20 height 20
type textarea "*"
type input "44"
click at [1014, 131] on button "button" at bounding box center [1013, 130] width 20 height 20
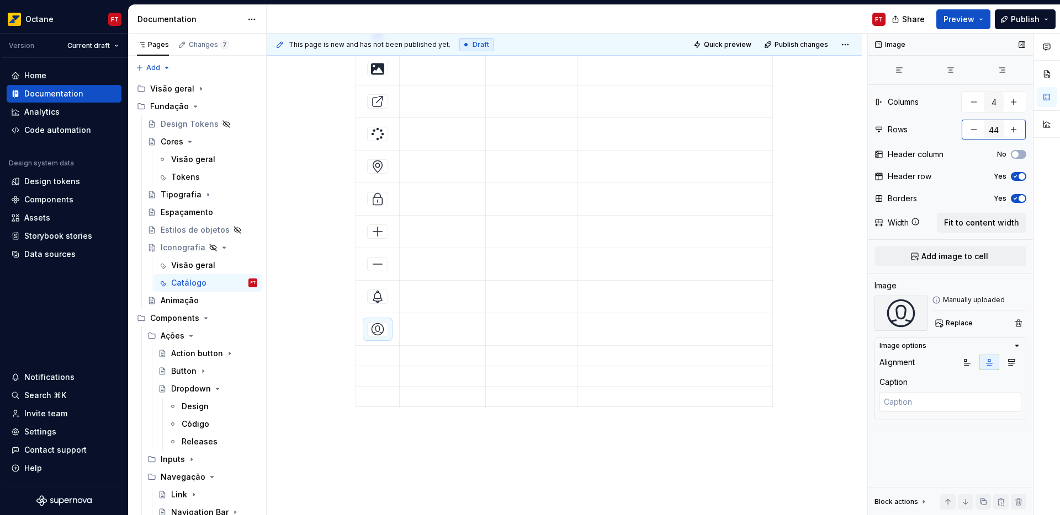
type textarea "*"
type input "45"
click at [1014, 131] on button "button" at bounding box center [1013, 130] width 20 height 20
type textarea "*"
type input "46"
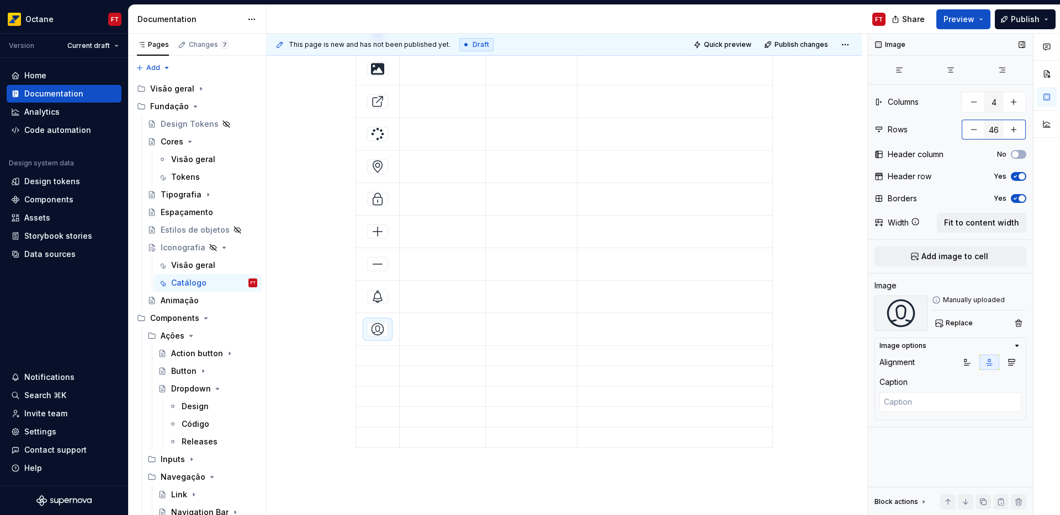
click at [1014, 131] on button "button" at bounding box center [1013, 130] width 20 height 20
type textarea "*"
type input "47"
click at [1014, 131] on button "button" at bounding box center [1013, 130] width 20 height 20
type textarea "*"
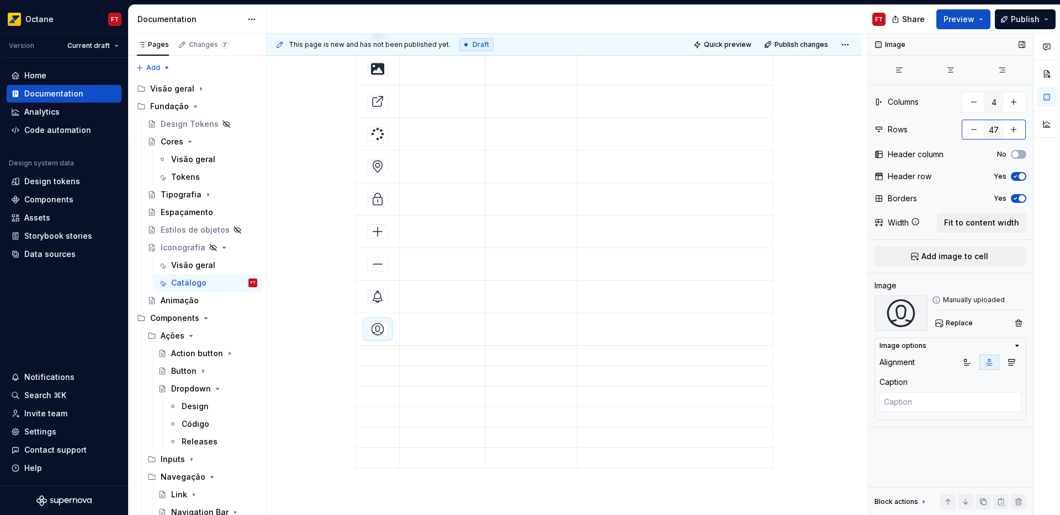
type input "48"
click at [1014, 131] on button "button" at bounding box center [1013, 130] width 20 height 20
type textarea "*"
type input "49"
click at [1014, 131] on button "button" at bounding box center [1013, 130] width 20 height 20
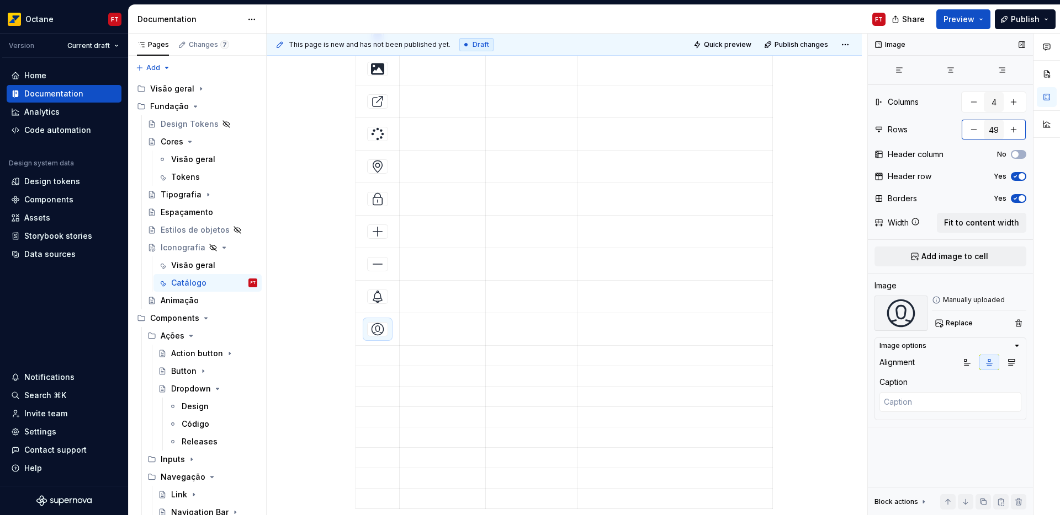
type textarea "*"
type input "50"
click at [1014, 131] on button "button" at bounding box center [1013, 130] width 20 height 20
type textarea "*"
type input "51"
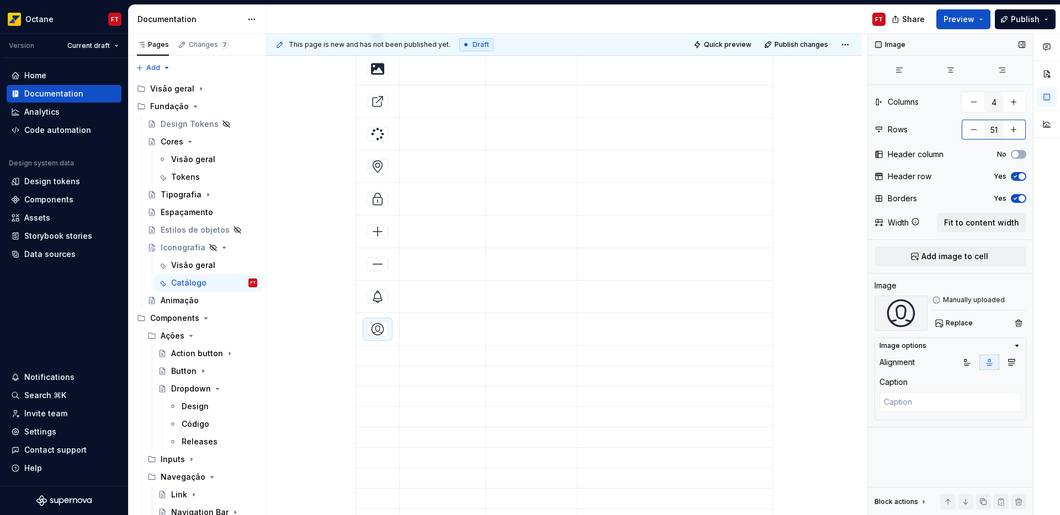
click at [1014, 131] on button "button" at bounding box center [1013, 130] width 20 height 20
type textarea "*"
type input "52"
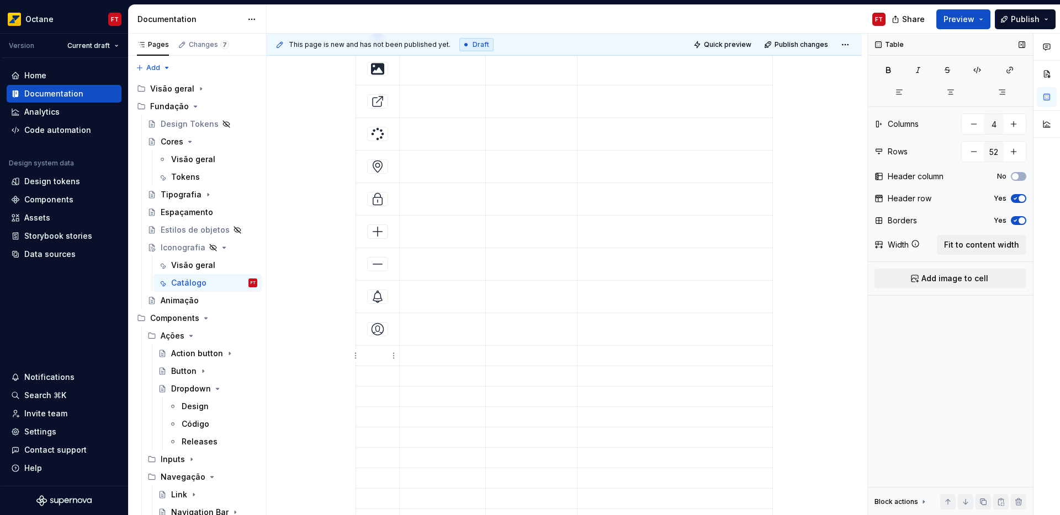
click at [375, 359] on p at bounding box center [378, 355] width 30 height 11
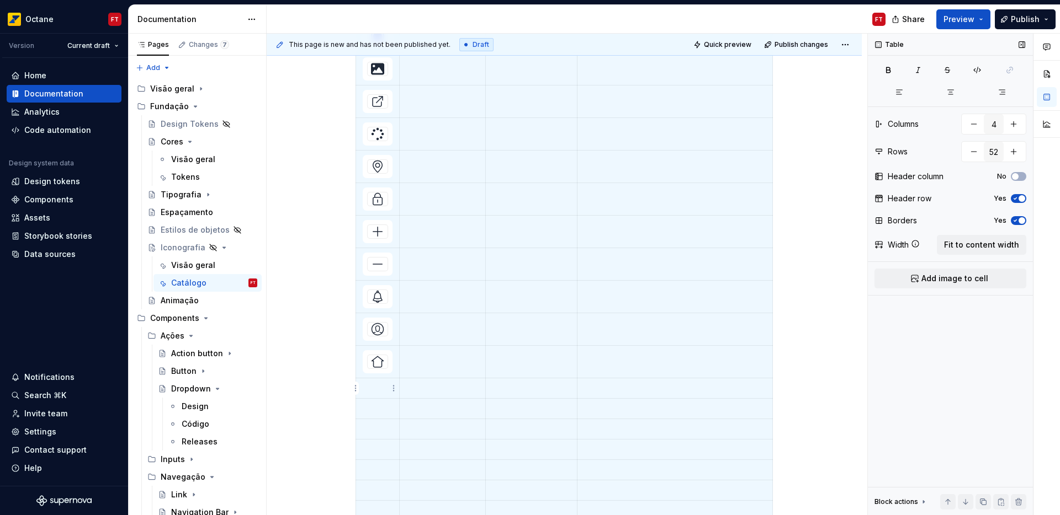
click at [377, 391] on p at bounding box center [378, 388] width 30 height 11
click at [373, 412] on td at bounding box center [378, 421] width 44 height 20
click at [379, 456] on p at bounding box center [378, 453] width 30 height 11
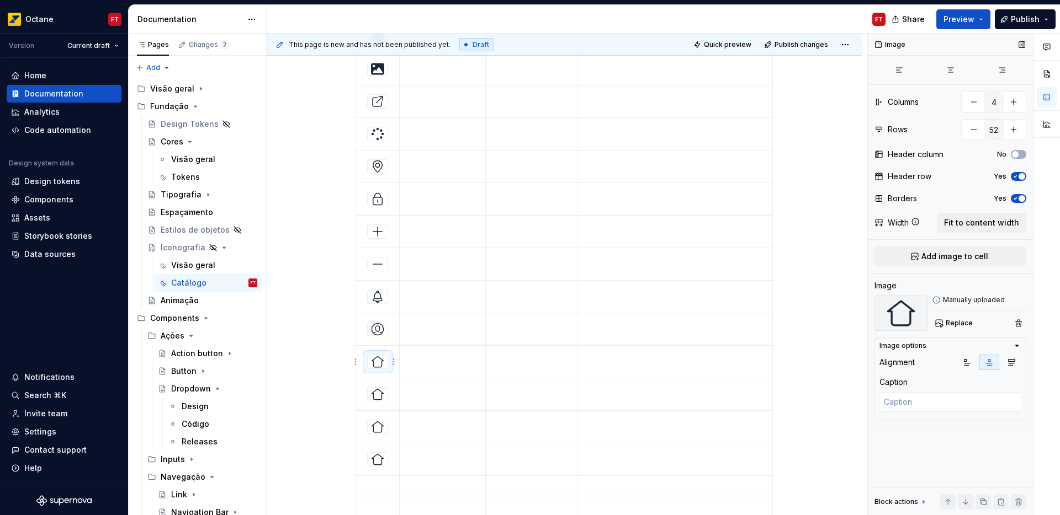
click at [380, 365] on img at bounding box center [377, 361] width 13 height 13
click at [959, 323] on span "Replace" at bounding box center [958, 323] width 27 height 9
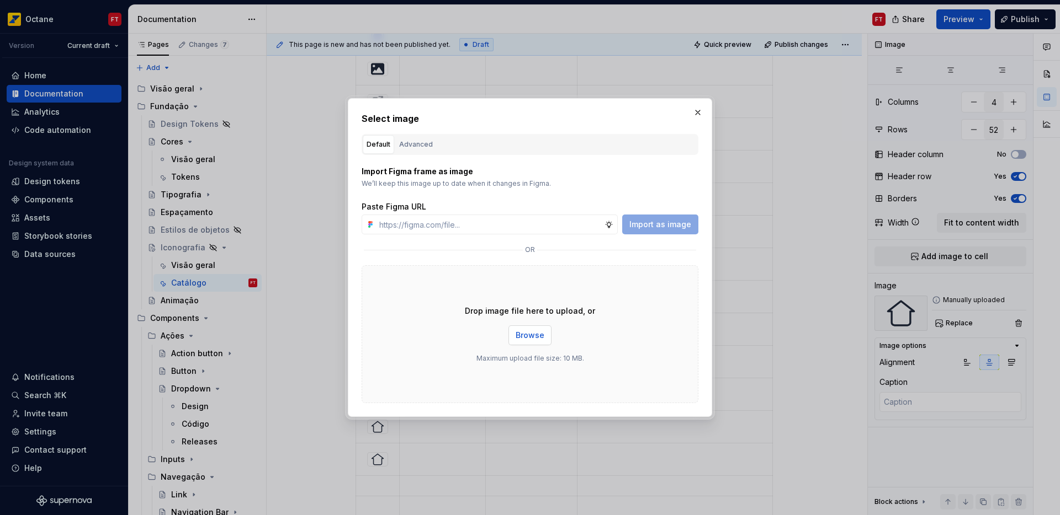
click at [524, 336] on span "Browse" at bounding box center [529, 335] width 29 height 11
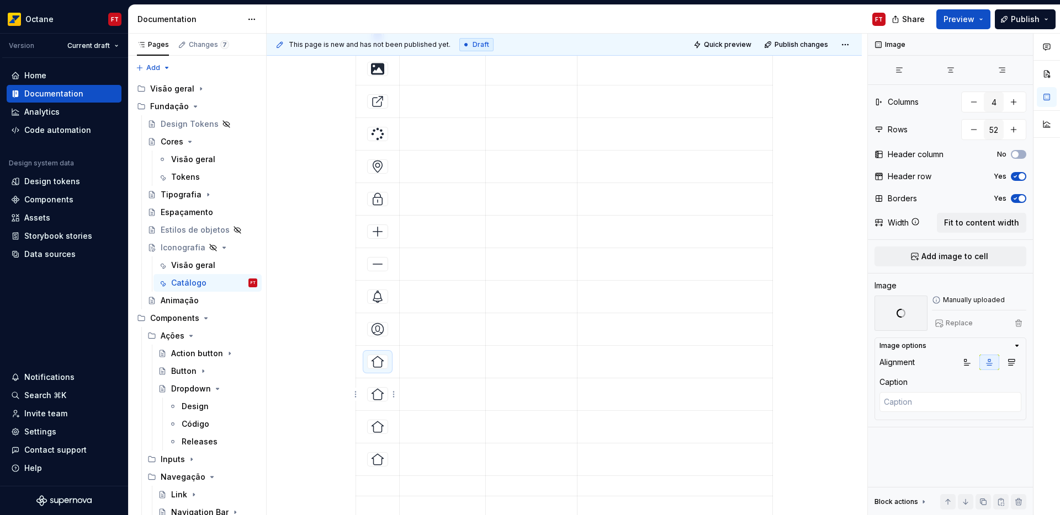
click at [380, 397] on img at bounding box center [377, 394] width 13 height 13
click at [942, 324] on button "Replace" at bounding box center [955, 323] width 46 height 15
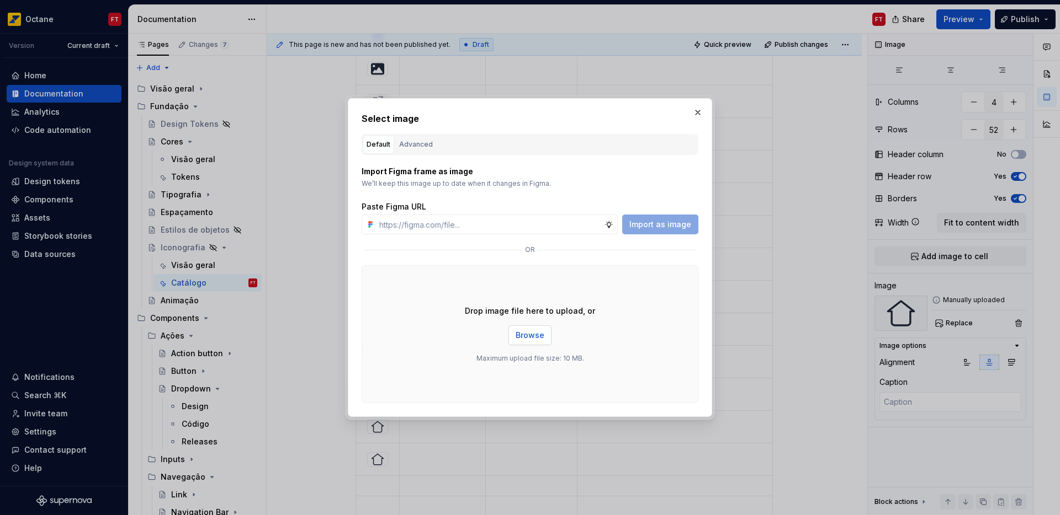
click at [526, 331] on span "Browse" at bounding box center [529, 335] width 29 height 11
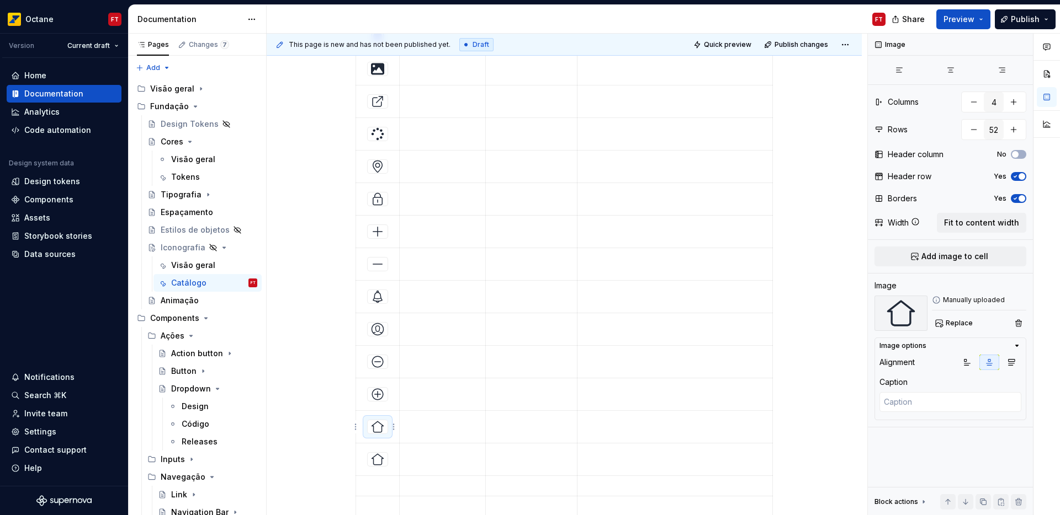
click at [380, 429] on img at bounding box center [377, 427] width 13 height 13
click at [963, 326] on span "Replace" at bounding box center [958, 323] width 27 height 9
type textarea "*"
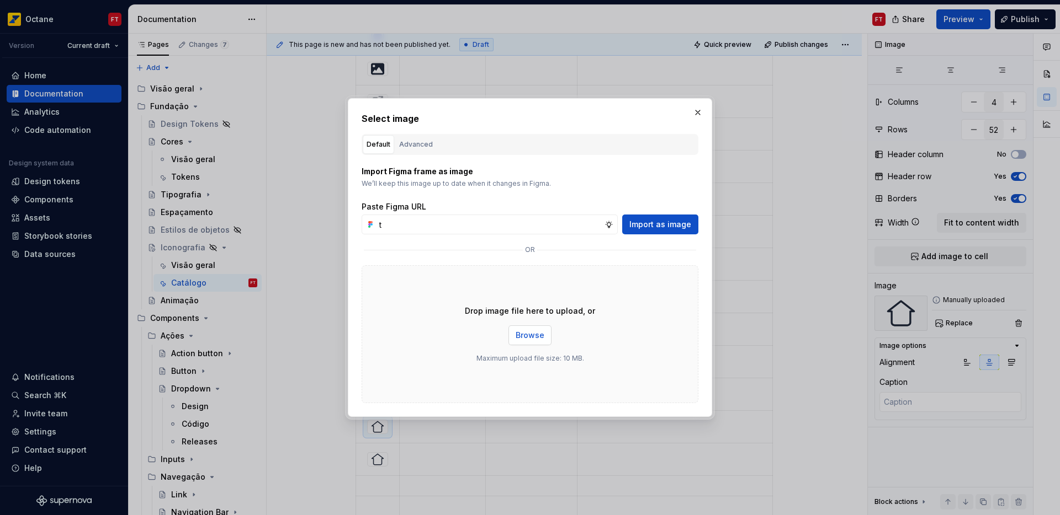
type input "t"
click at [527, 337] on span "Browse" at bounding box center [529, 335] width 29 height 11
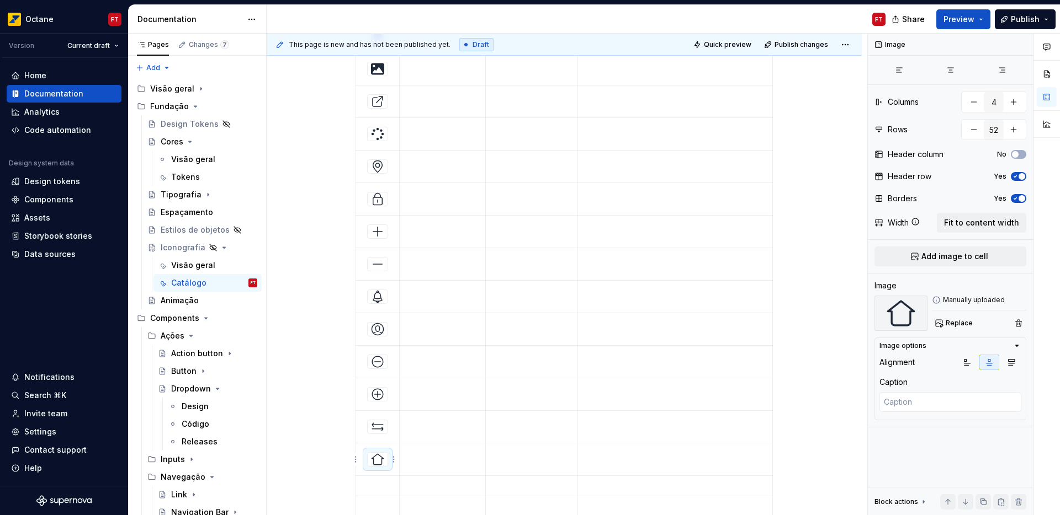
click at [382, 464] on img at bounding box center [377, 459] width 13 height 13
click at [955, 327] on span "Replace" at bounding box center [958, 323] width 27 height 9
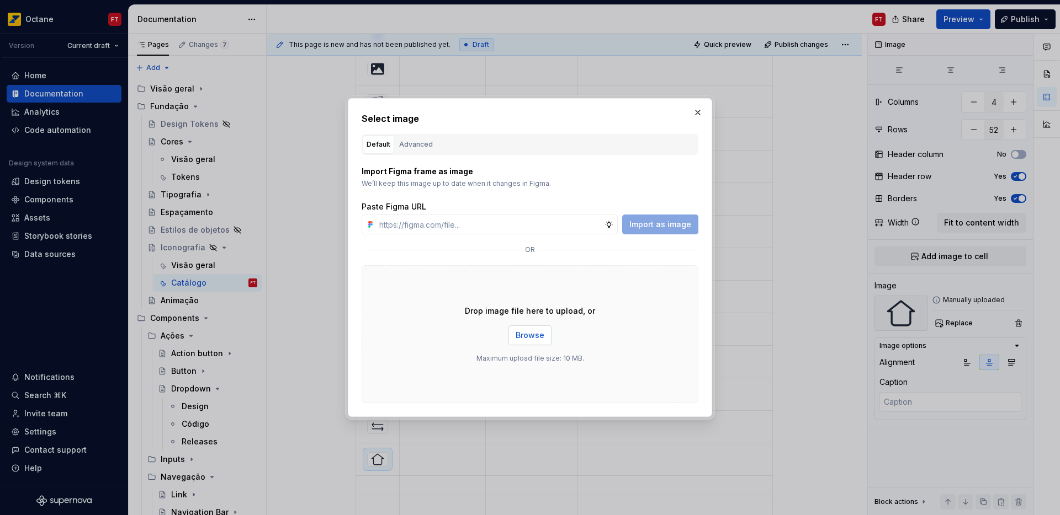
click at [526, 339] on span "Browse" at bounding box center [529, 335] width 29 height 11
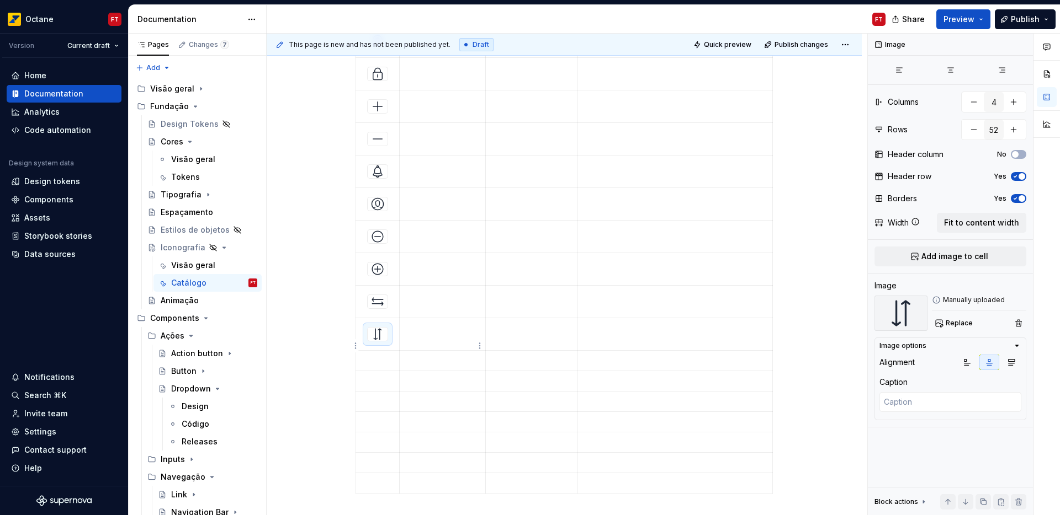
scroll to position [1526, 0]
click at [381, 279] on p at bounding box center [378, 279] width 30 height 11
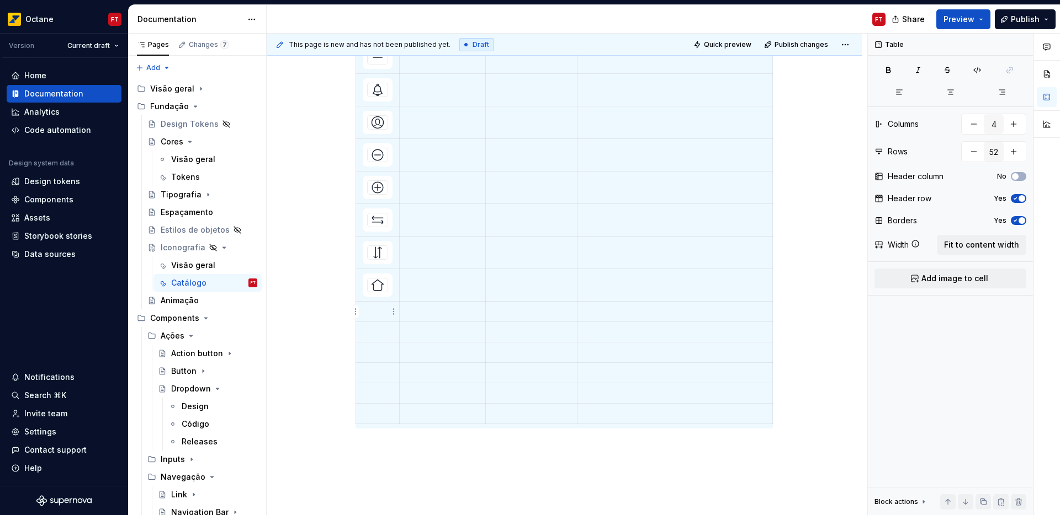
click at [369, 315] on p at bounding box center [378, 311] width 30 height 11
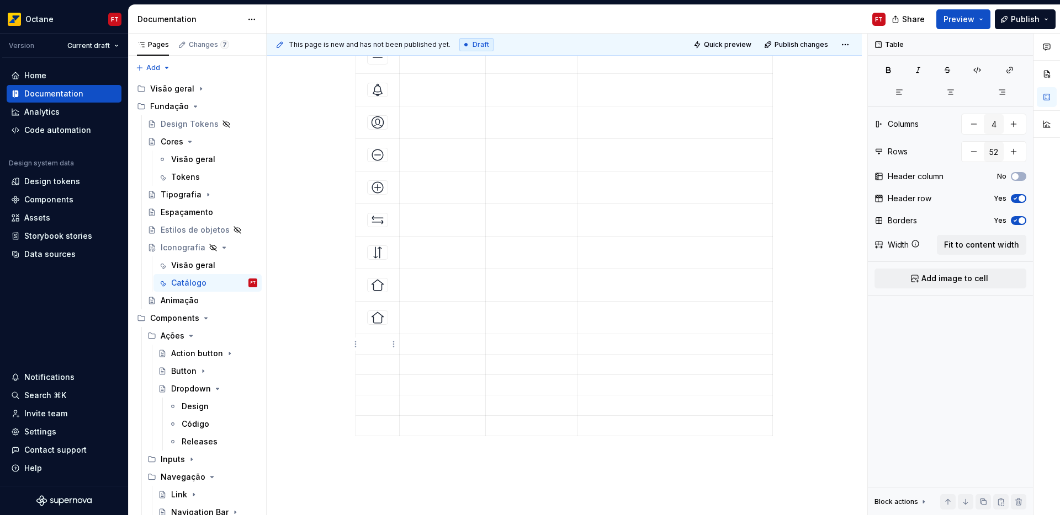
click at [374, 347] on p at bounding box center [378, 344] width 30 height 11
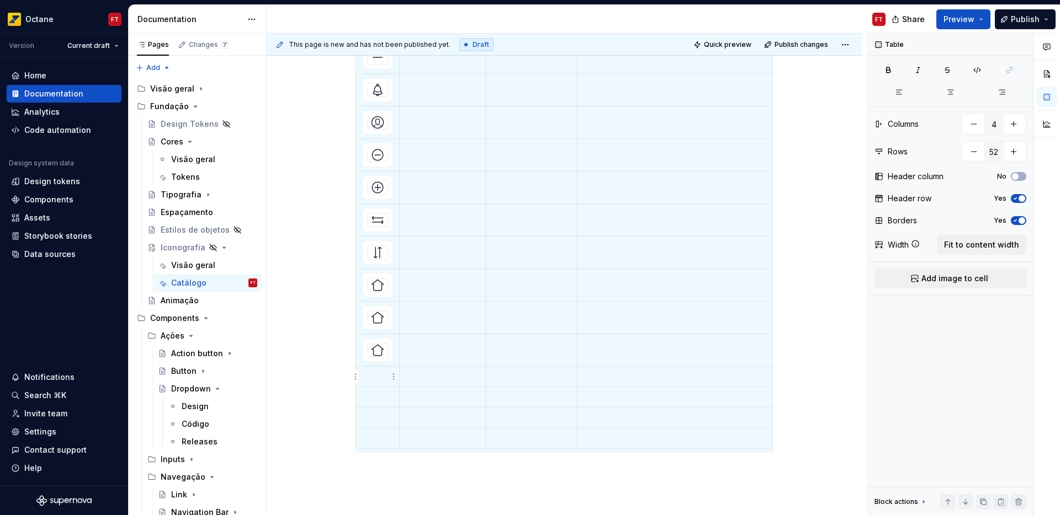
click at [377, 374] on p at bounding box center [378, 376] width 30 height 11
click at [371, 408] on p at bounding box center [378, 409] width 30 height 11
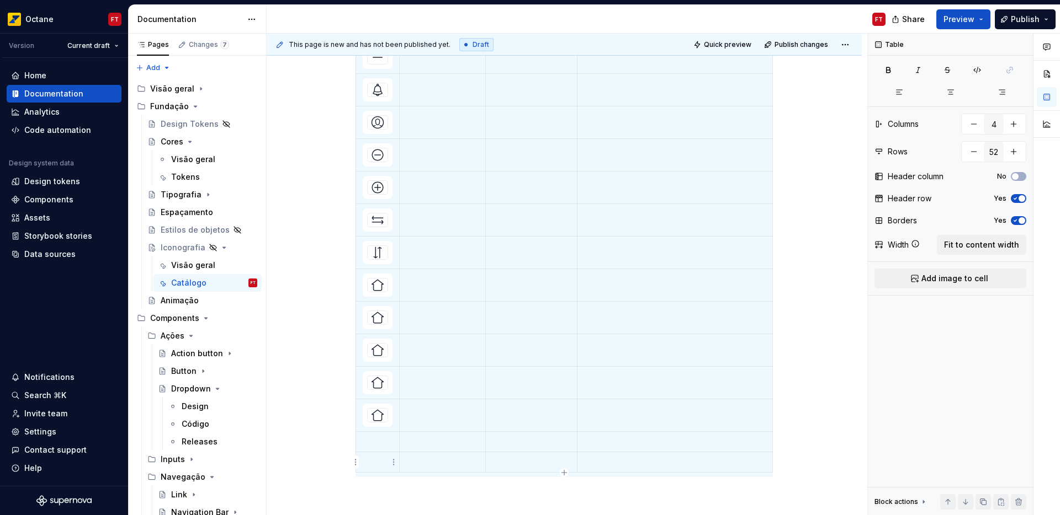
click at [376, 459] on p at bounding box center [378, 462] width 30 height 11
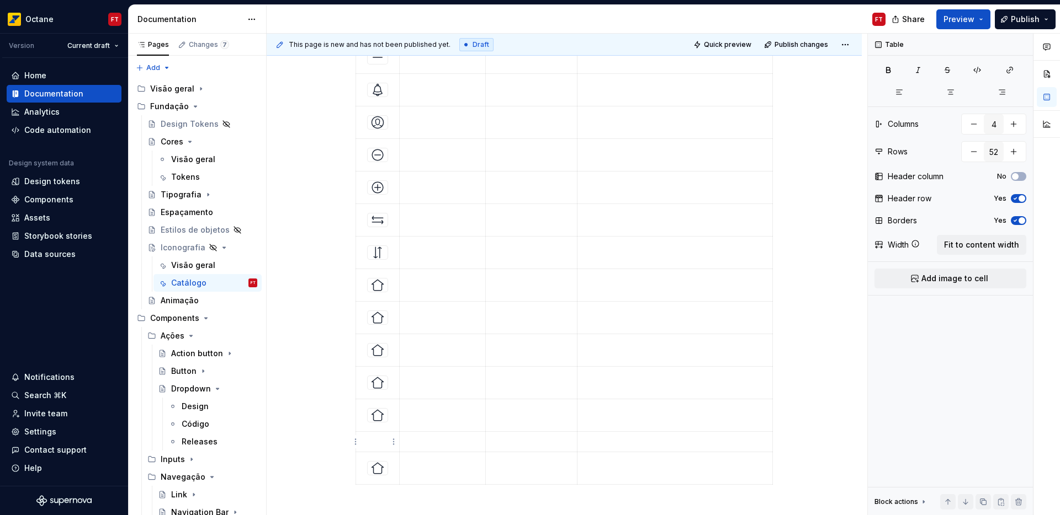
click at [372, 440] on p at bounding box center [378, 442] width 30 height 11
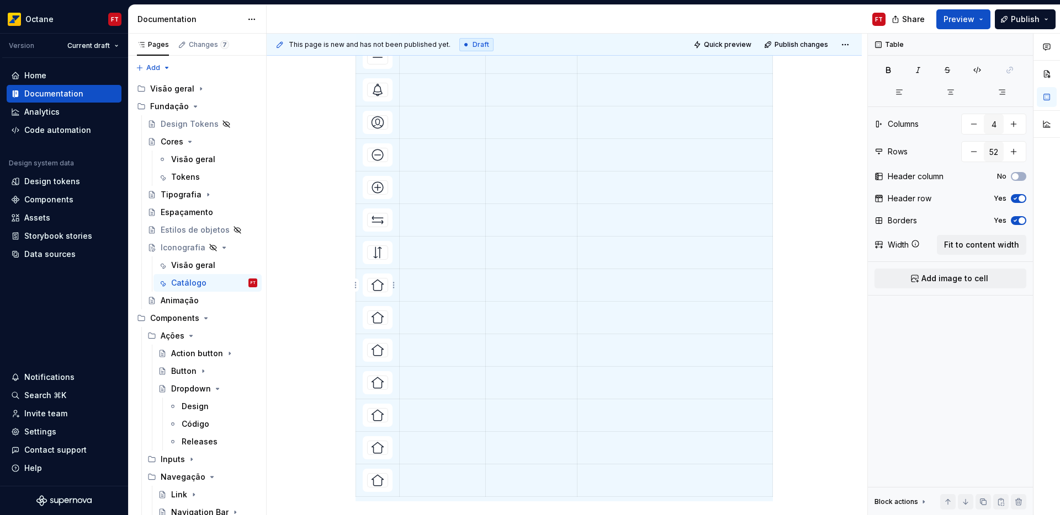
click at [374, 288] on img at bounding box center [377, 285] width 13 height 13
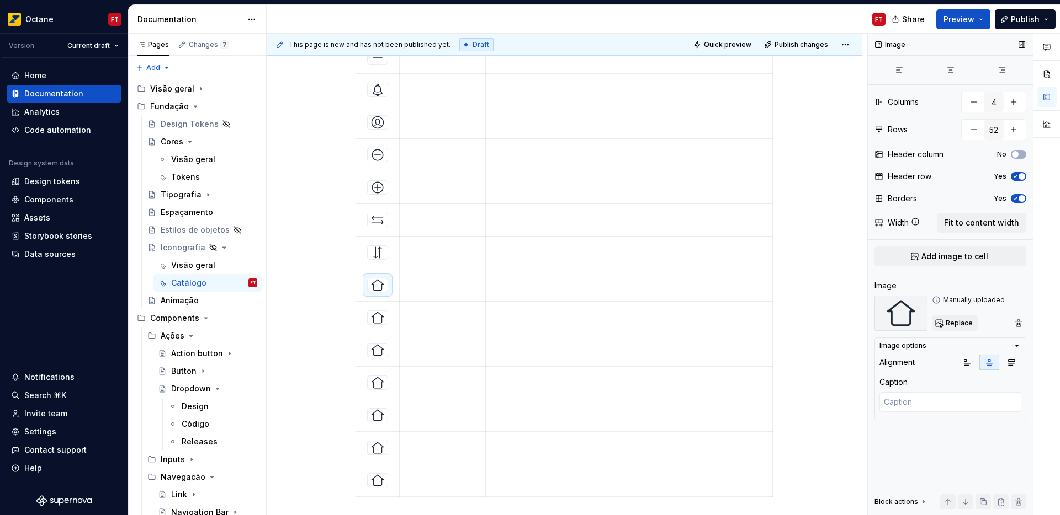
click at [945, 322] on span "Replace" at bounding box center [958, 323] width 27 height 9
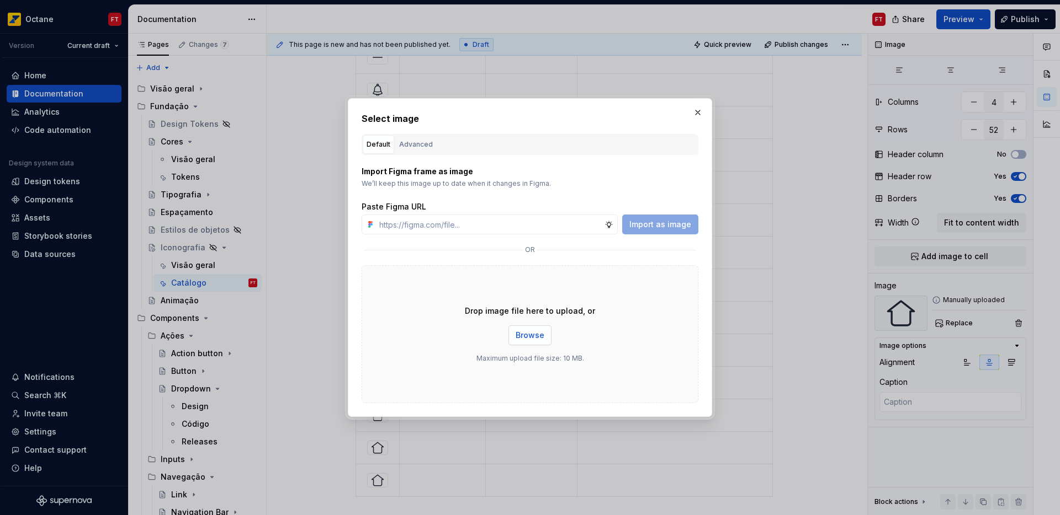
click at [522, 336] on span "Browse" at bounding box center [529, 335] width 29 height 11
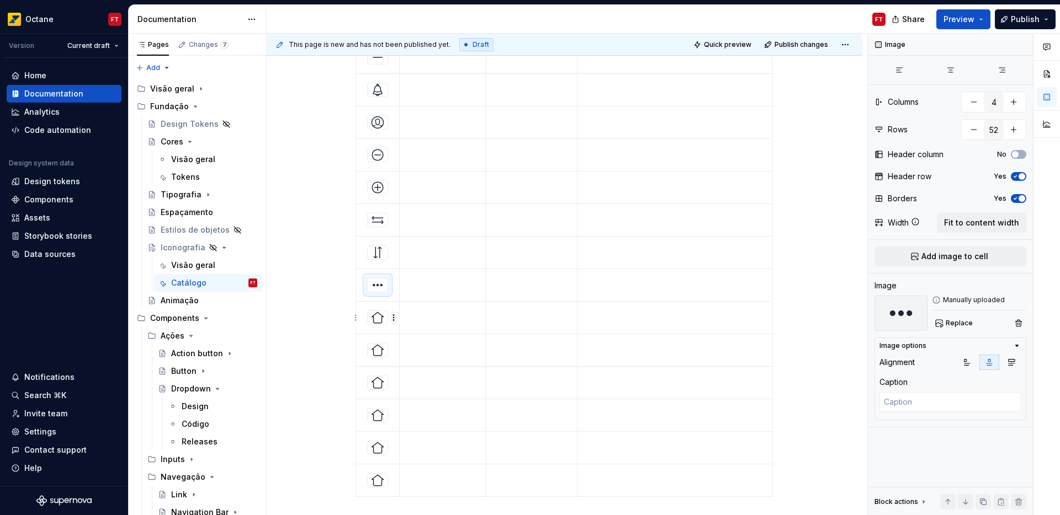
drag, startPoint x: 381, startPoint y: 319, endPoint x: 395, endPoint y: 321, distance: 13.4
click at [381, 318] on img at bounding box center [377, 317] width 13 height 13
click at [957, 327] on button "Replace" at bounding box center [955, 323] width 46 height 15
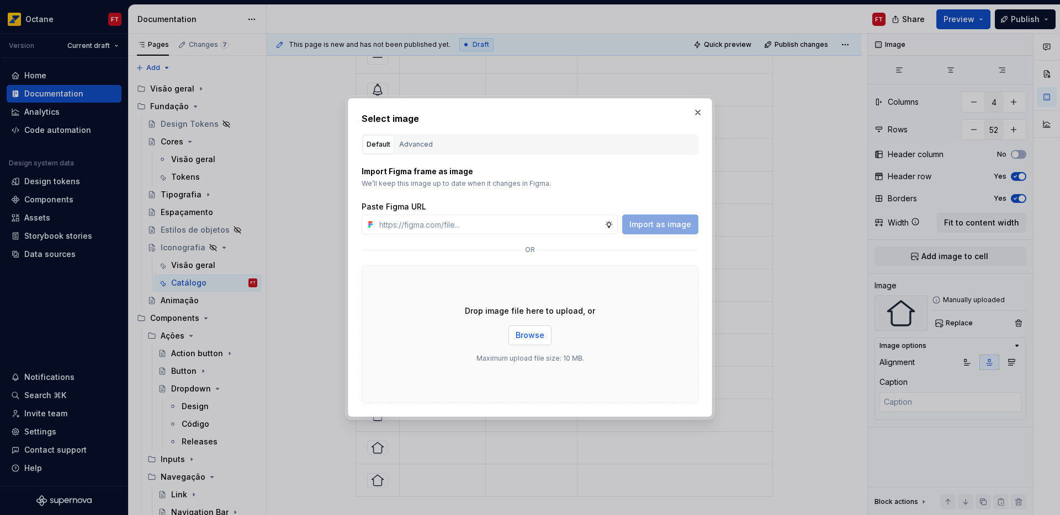
click at [519, 337] on span "Browse" at bounding box center [529, 335] width 29 height 11
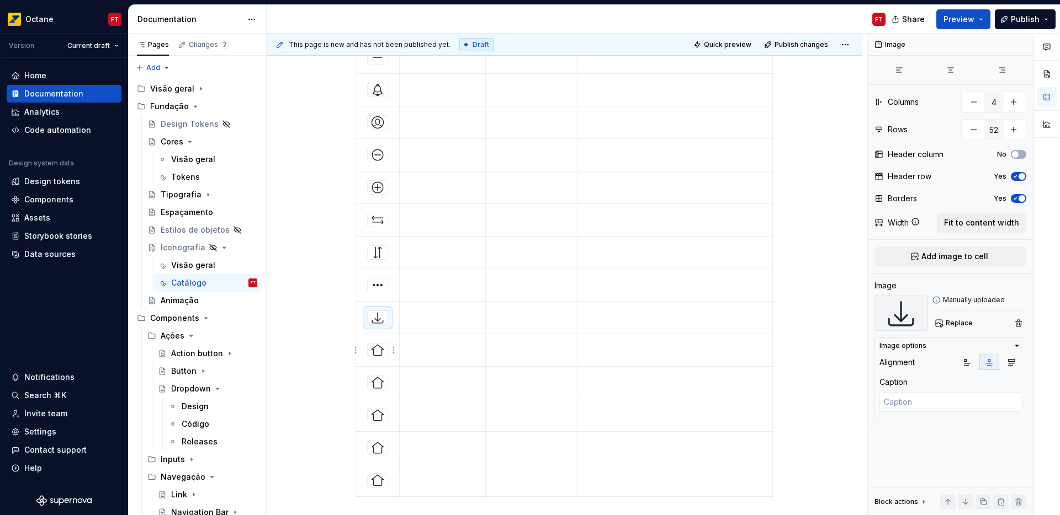
click at [375, 354] on img at bounding box center [377, 350] width 13 height 13
click at [948, 322] on span "Replace" at bounding box center [958, 323] width 27 height 9
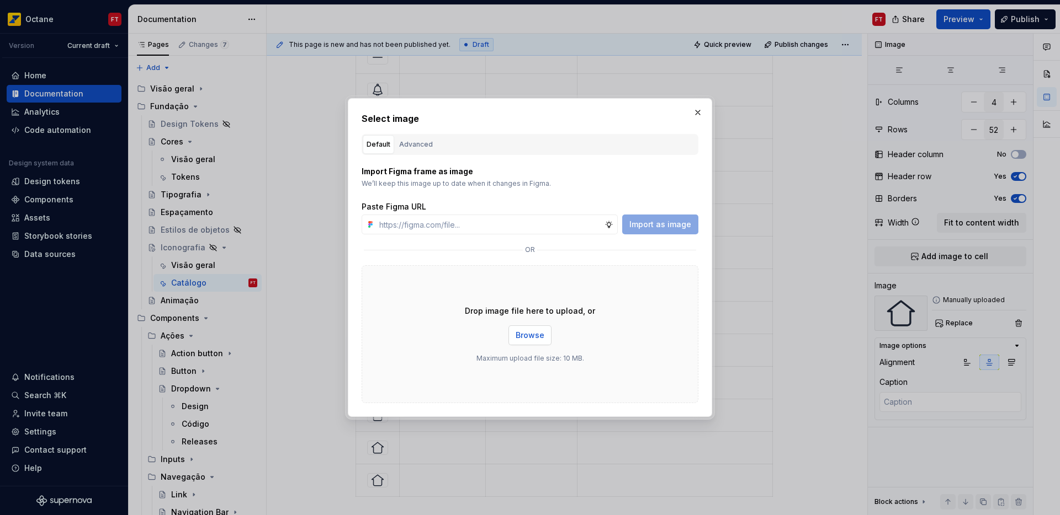
click at [524, 337] on span "Browse" at bounding box center [529, 335] width 29 height 11
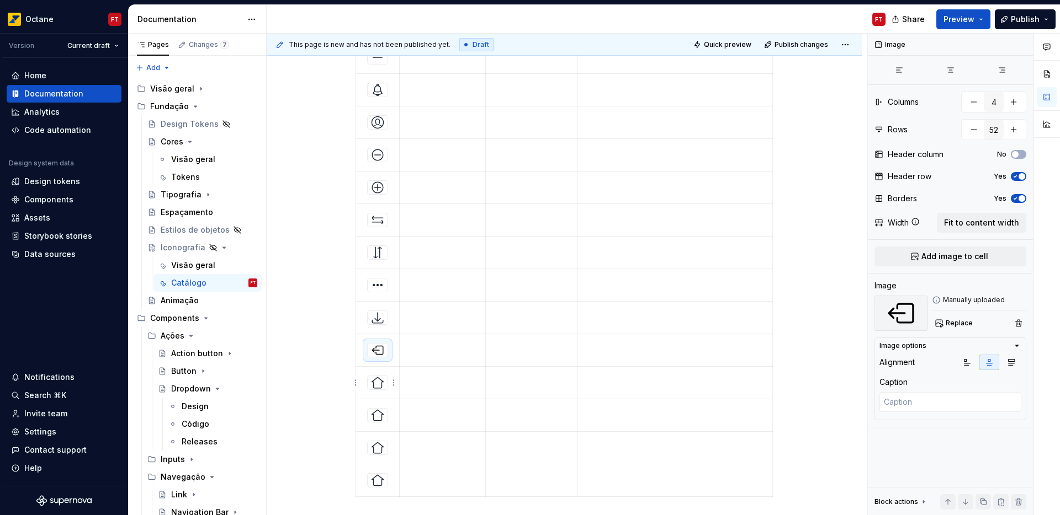
click at [380, 387] on img at bounding box center [377, 382] width 13 height 13
click at [959, 327] on span "Replace" at bounding box center [958, 323] width 27 height 9
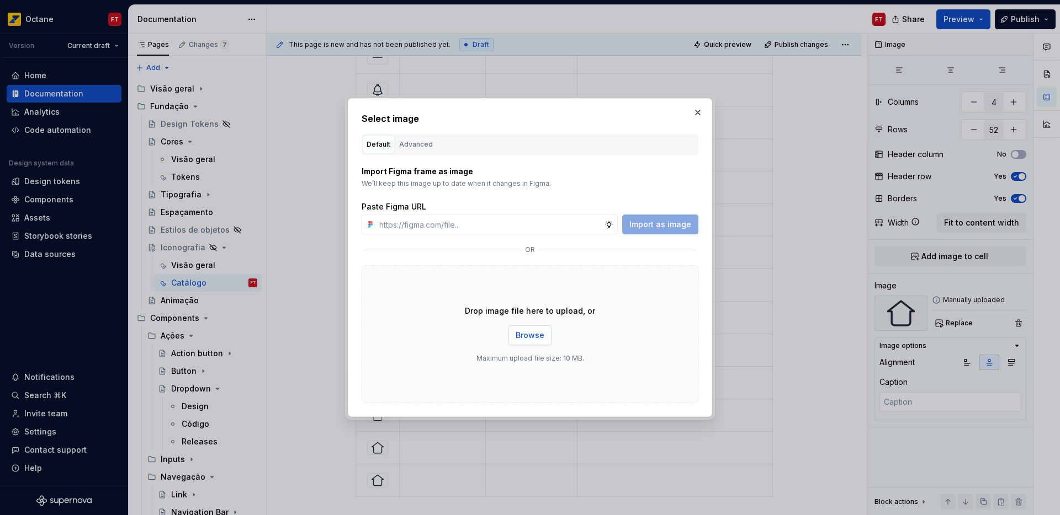
click at [524, 338] on span "Browse" at bounding box center [529, 335] width 29 height 11
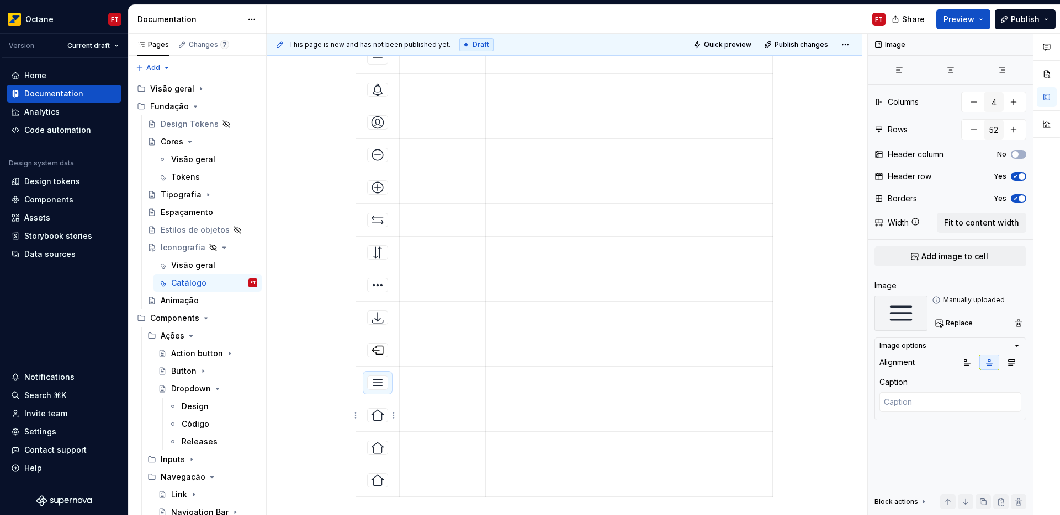
click at [373, 413] on img at bounding box center [377, 415] width 13 height 13
click at [966, 326] on span "Replace" at bounding box center [958, 323] width 27 height 9
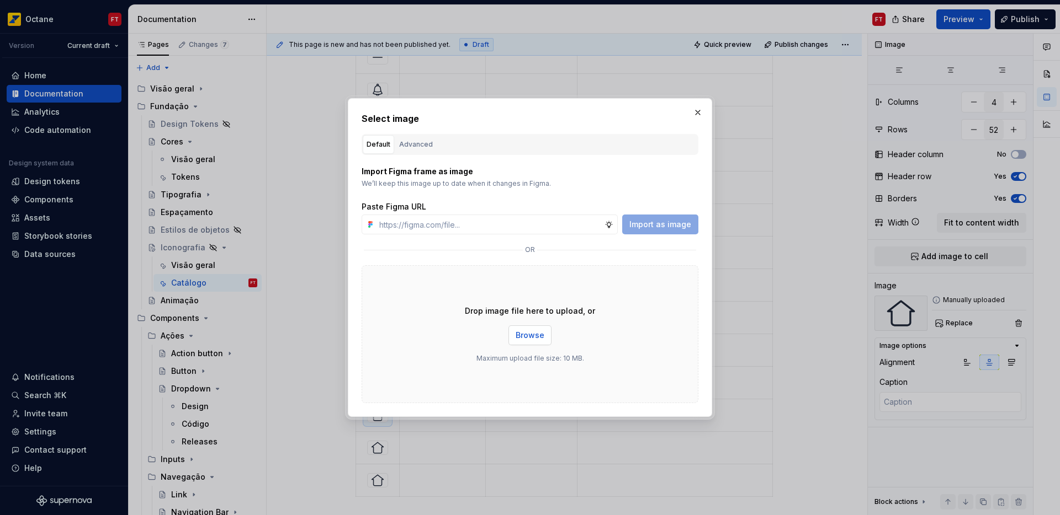
click at [536, 335] on span "Browse" at bounding box center [529, 335] width 29 height 11
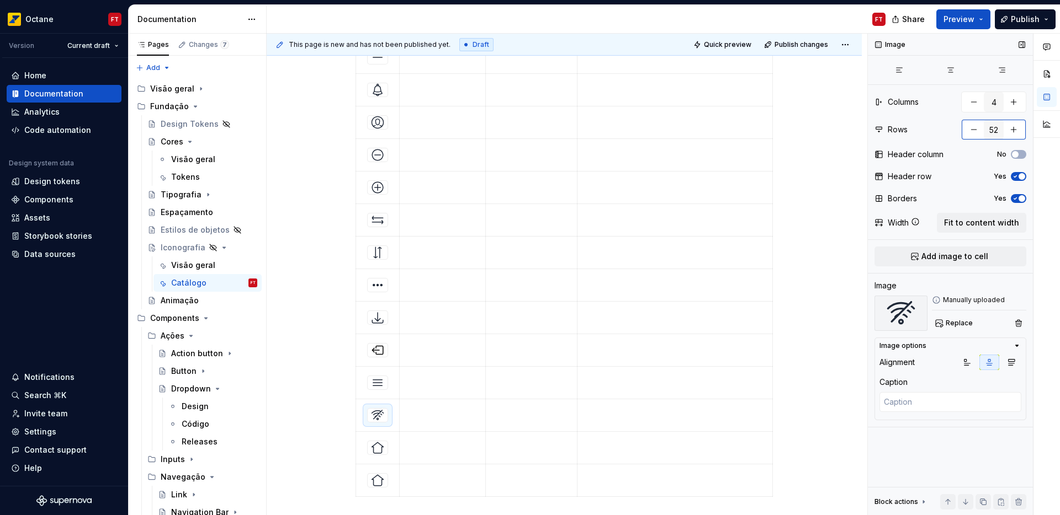
click at [974, 131] on button "button" at bounding box center [974, 130] width 20 height 20
type textarea "*"
type input "51"
click at [974, 131] on button "button" at bounding box center [974, 130] width 20 height 20
type textarea "*"
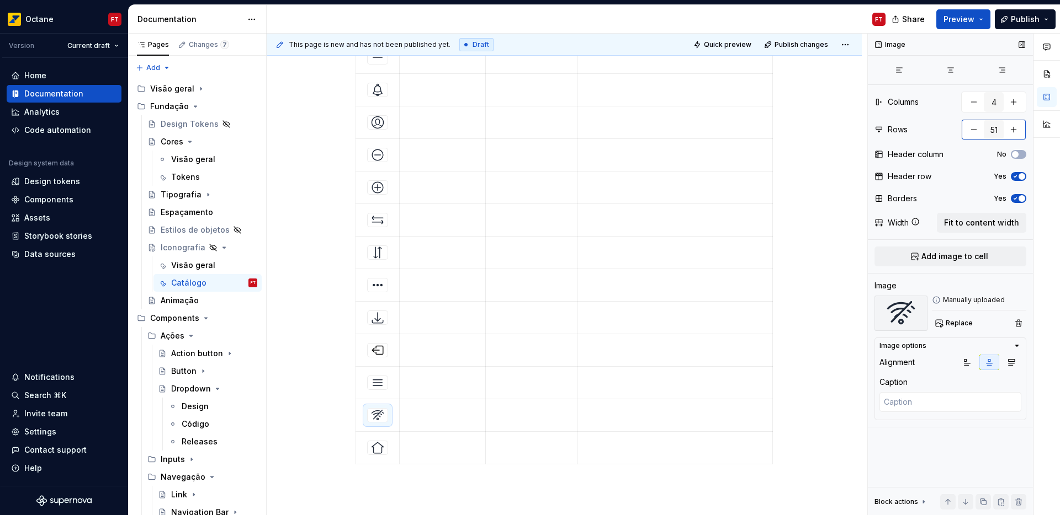
type input "50"
click at [433, 375] on p at bounding box center [442, 376] width 72 height 11
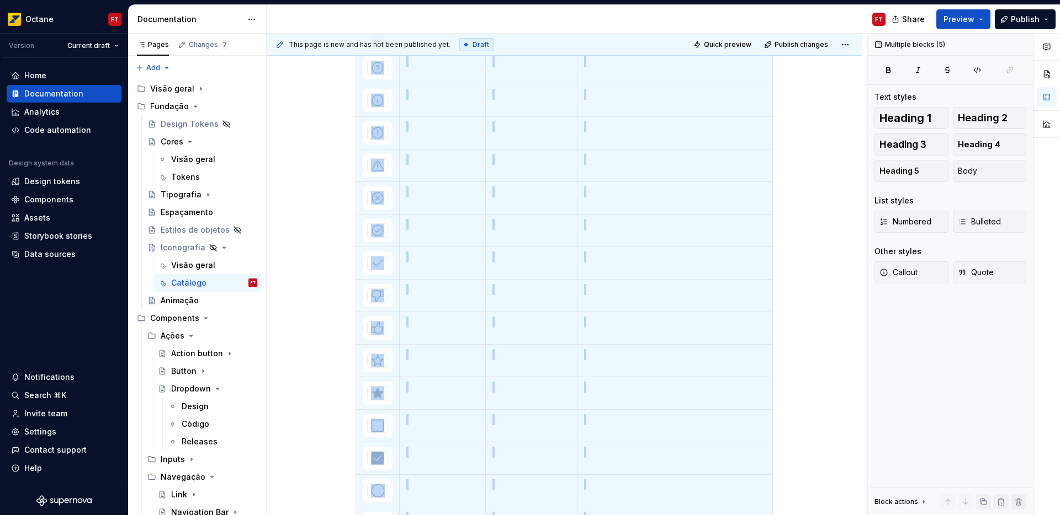
scroll to position [0, 0]
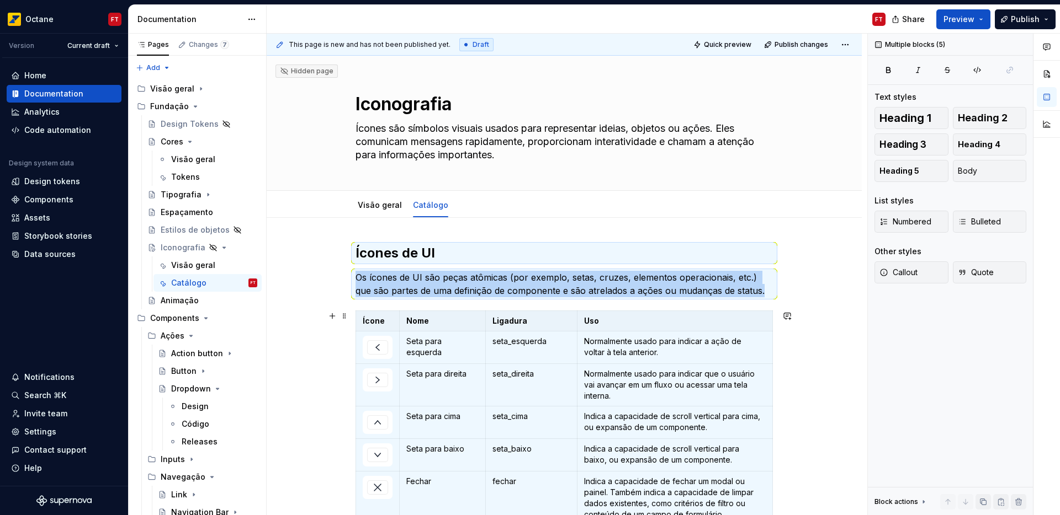
scroll to position [277, 0]
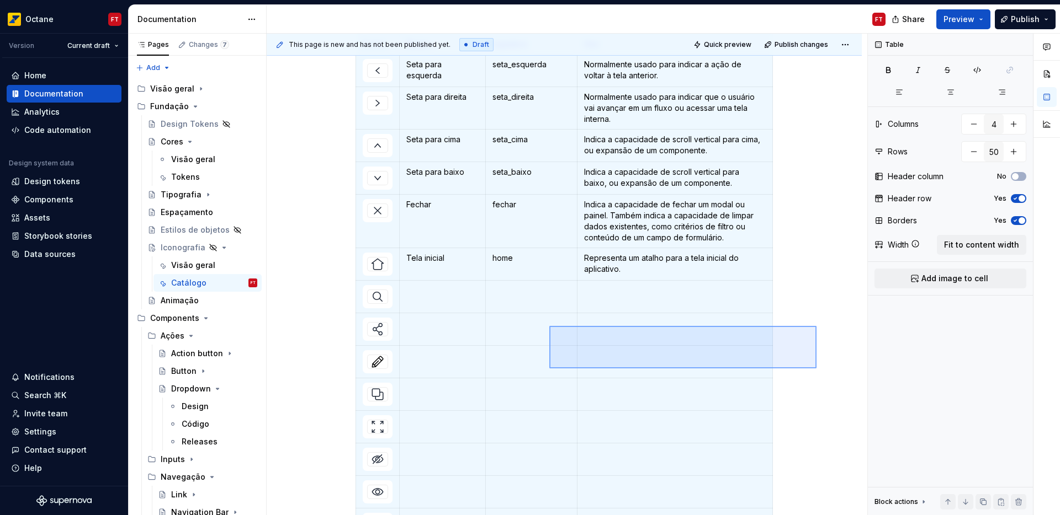
drag, startPoint x: 816, startPoint y: 326, endPoint x: 549, endPoint y: 369, distance: 270.5
click at [549, 369] on div "This page is new and has not been published yet. Draft Quick preview Publish ch…" at bounding box center [567, 275] width 600 height 482
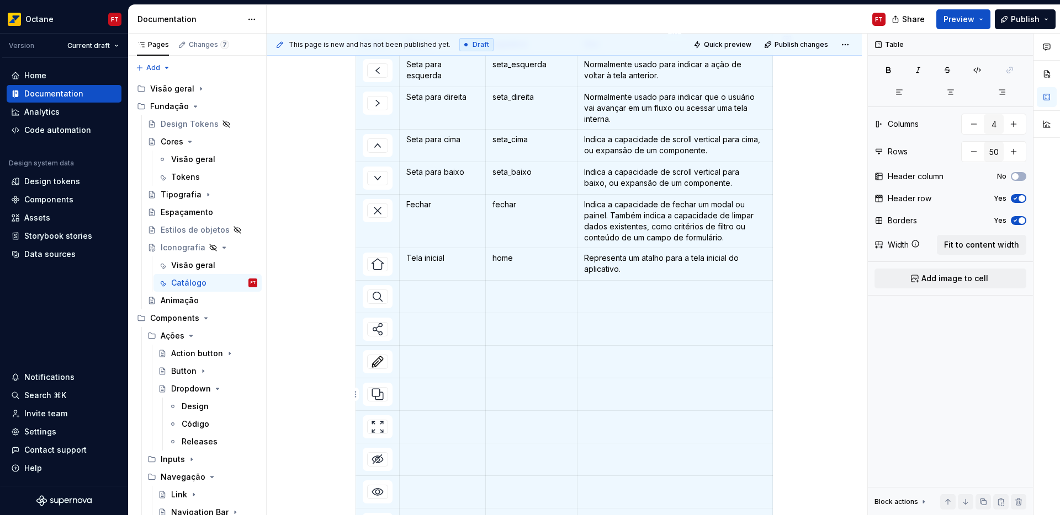
copy p "Os ícones de UI são peças atômicas (por exemplo, setas, cruzes, elementos opera…"
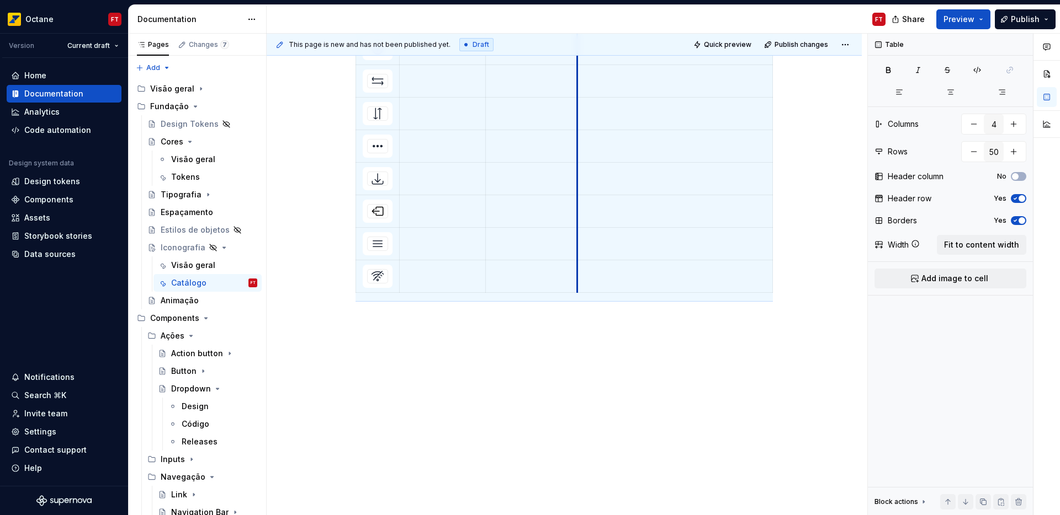
scroll to position [1669, 0]
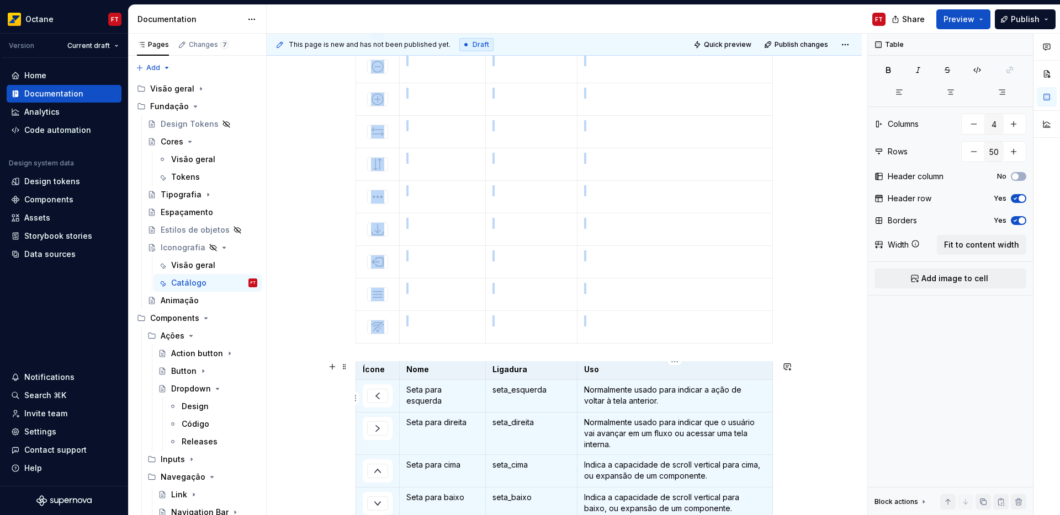
scroll to position [4, 0]
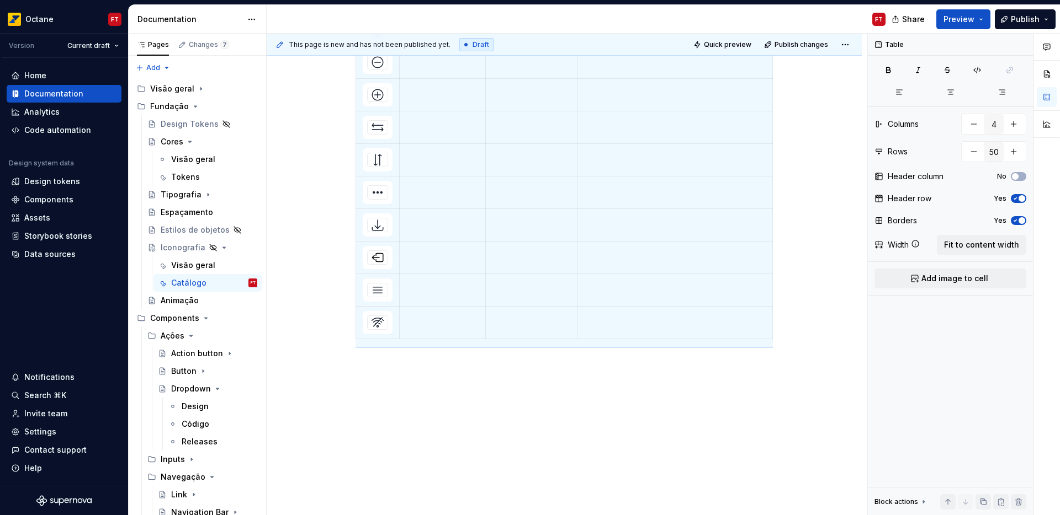
scroll to position [4979, 0]
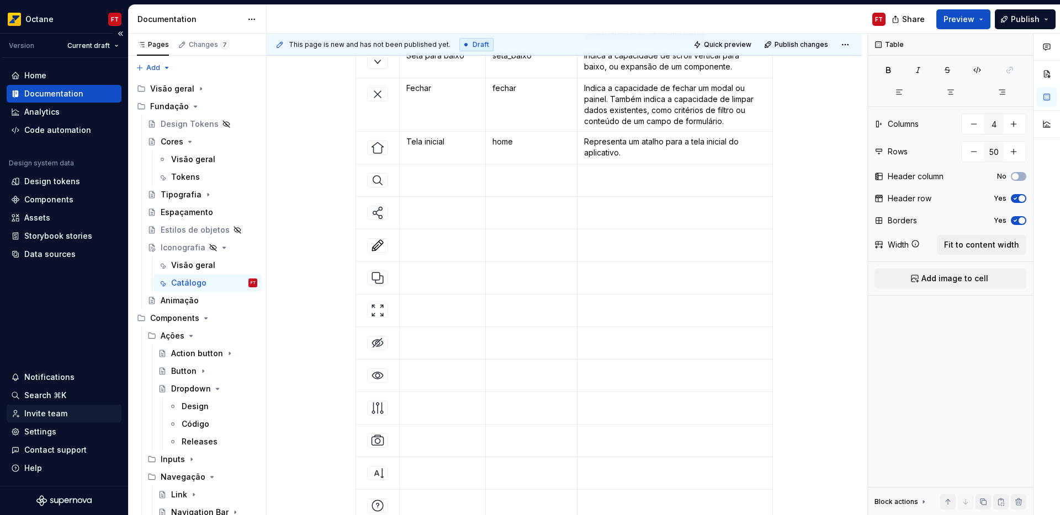
scroll to position [372, 0]
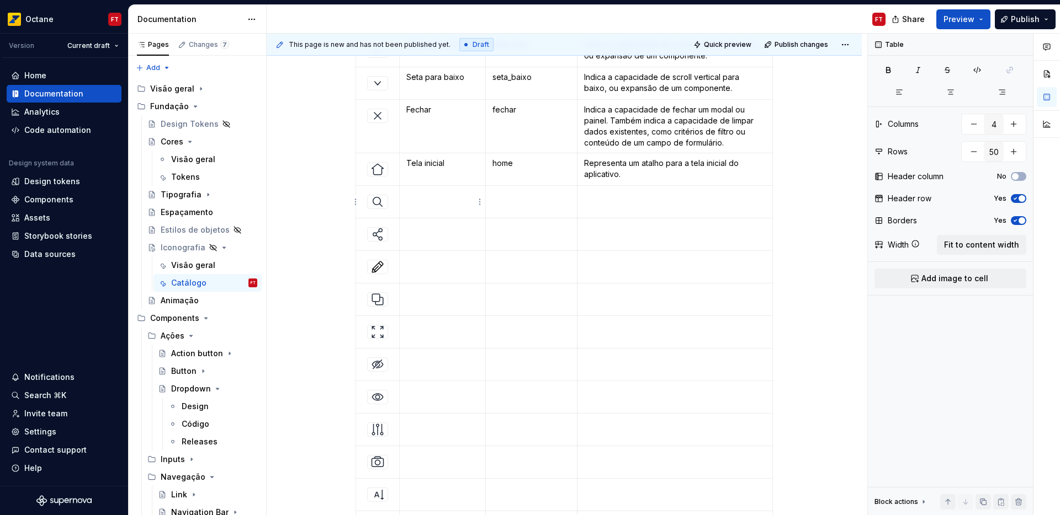
click at [434, 200] on p at bounding box center [442, 195] width 72 height 11
click at [508, 206] on td at bounding box center [531, 202] width 92 height 33
click at [508, 205] on td at bounding box center [531, 202] width 92 height 33
click at [598, 201] on p at bounding box center [675, 195] width 182 height 11
click at [450, 235] on td at bounding box center [443, 235] width 86 height 33
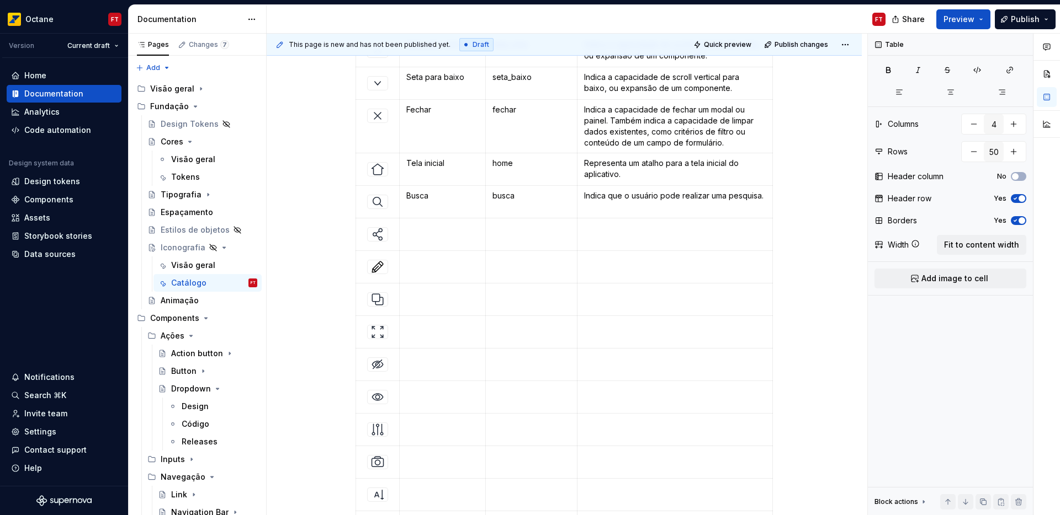
click at [452, 235] on td at bounding box center [443, 235] width 86 height 33
click at [494, 240] on td at bounding box center [531, 235] width 92 height 33
click at [600, 232] on p at bounding box center [675, 228] width 182 height 11
click at [428, 262] on p at bounding box center [442, 261] width 72 height 11
click at [510, 265] on p at bounding box center [531, 261] width 78 height 11
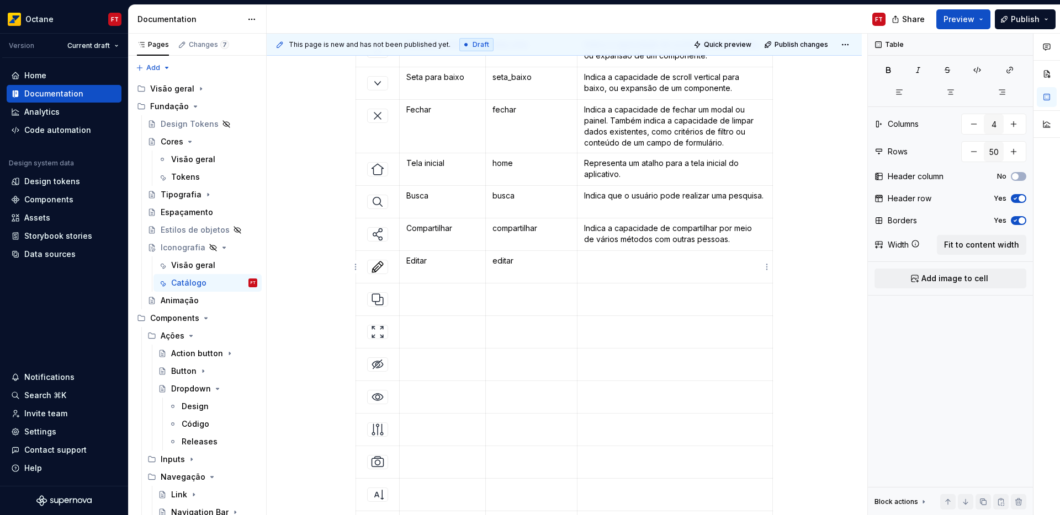
click at [606, 269] on td at bounding box center [674, 267] width 195 height 33
click at [407, 299] on td at bounding box center [443, 300] width 86 height 33
click at [512, 297] on p at bounding box center [531, 293] width 78 height 11
click at [584, 301] on td at bounding box center [674, 300] width 195 height 33
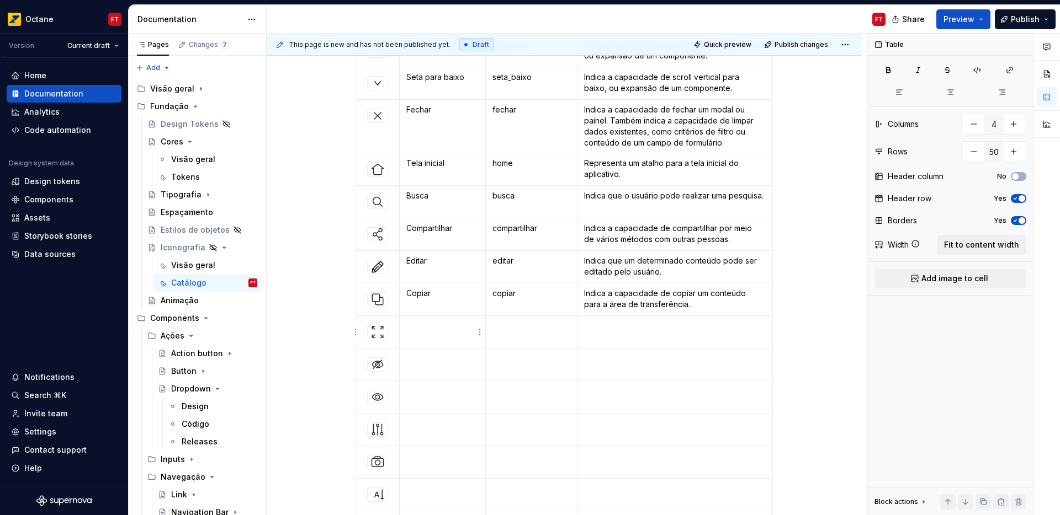
click at [438, 326] on p at bounding box center [442, 326] width 72 height 11
click at [506, 331] on p at bounding box center [531, 326] width 78 height 11
click at [599, 337] on td at bounding box center [674, 332] width 195 height 33
click at [425, 366] on td at bounding box center [443, 365] width 86 height 33
click at [521, 366] on td at bounding box center [531, 365] width 92 height 33
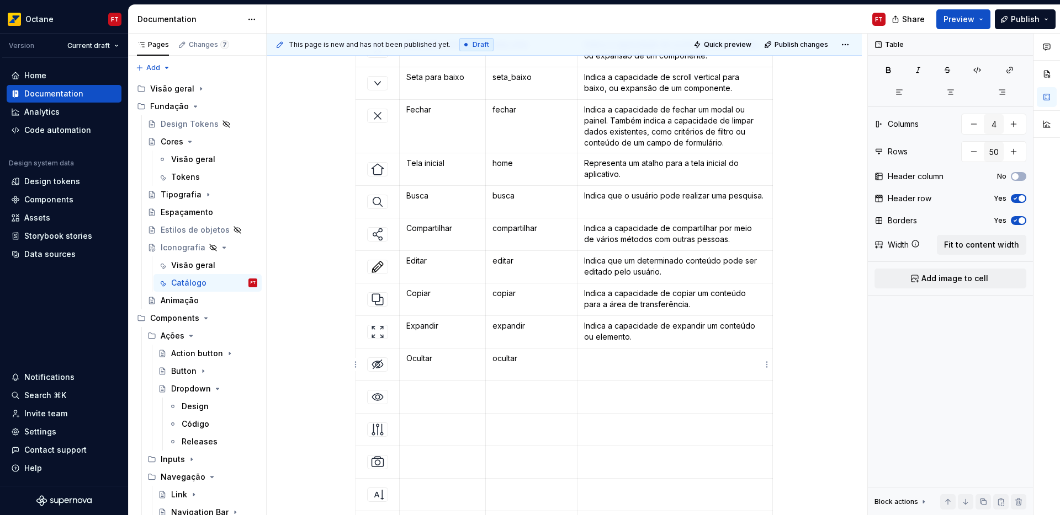
drag, startPoint x: 641, startPoint y: 364, endPoint x: 626, endPoint y: 366, distance: 14.4
click at [637, 365] on td at bounding box center [674, 365] width 195 height 33
click at [421, 395] on p at bounding box center [442, 391] width 72 height 11
click at [512, 397] on td at bounding box center [531, 397] width 92 height 33
click at [599, 394] on p at bounding box center [675, 391] width 182 height 11
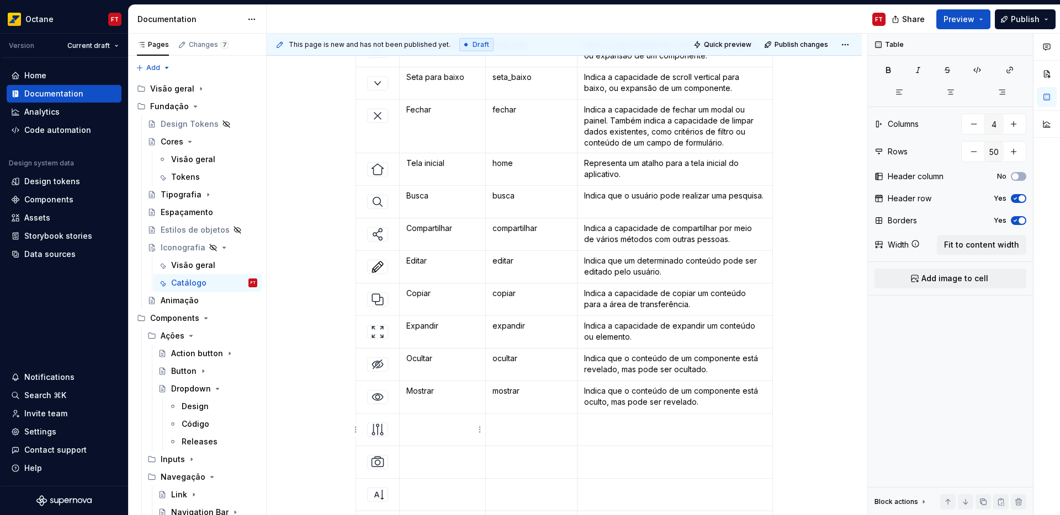
click at [424, 430] on td at bounding box center [443, 430] width 86 height 33
click at [509, 433] on td at bounding box center [531, 430] width 92 height 33
click at [615, 434] on td at bounding box center [674, 430] width 195 height 33
click at [448, 462] on td at bounding box center [443, 462] width 86 height 33
click at [517, 461] on p at bounding box center [531, 456] width 78 height 11
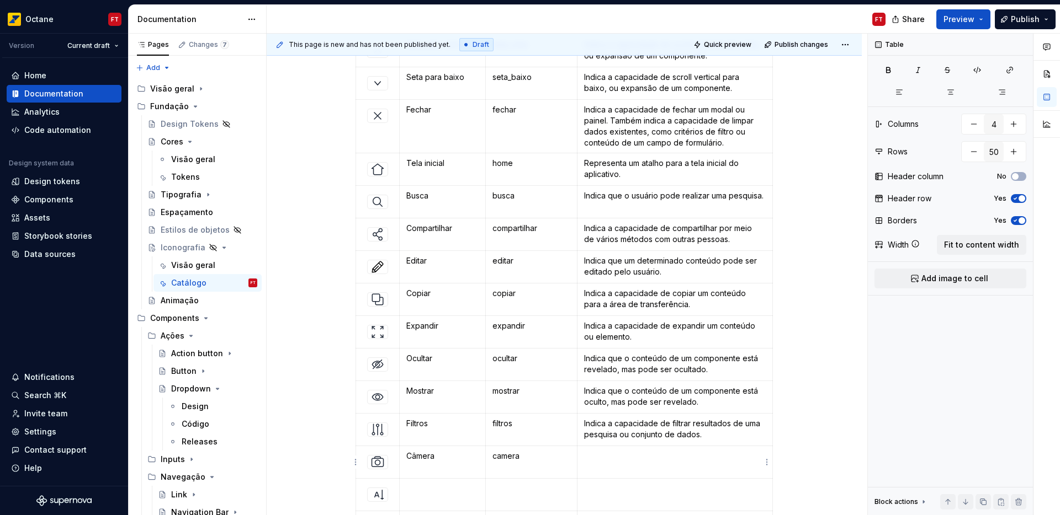
click at [598, 465] on td at bounding box center [674, 462] width 195 height 33
click at [438, 496] on td at bounding box center [443, 495] width 86 height 33
click at [518, 499] on td at bounding box center [531, 495] width 92 height 33
click at [641, 494] on p at bounding box center [675, 488] width 182 height 11
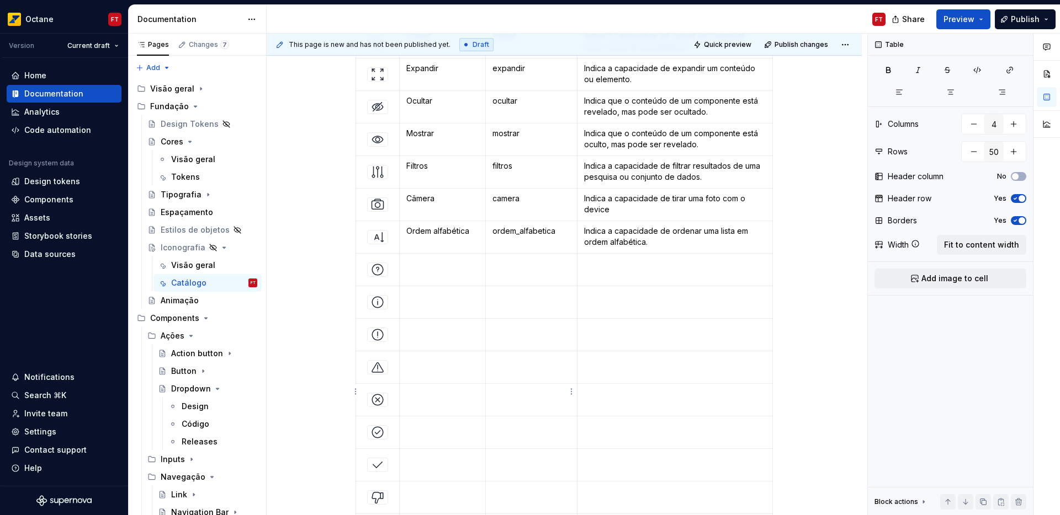
scroll to position [640, 0]
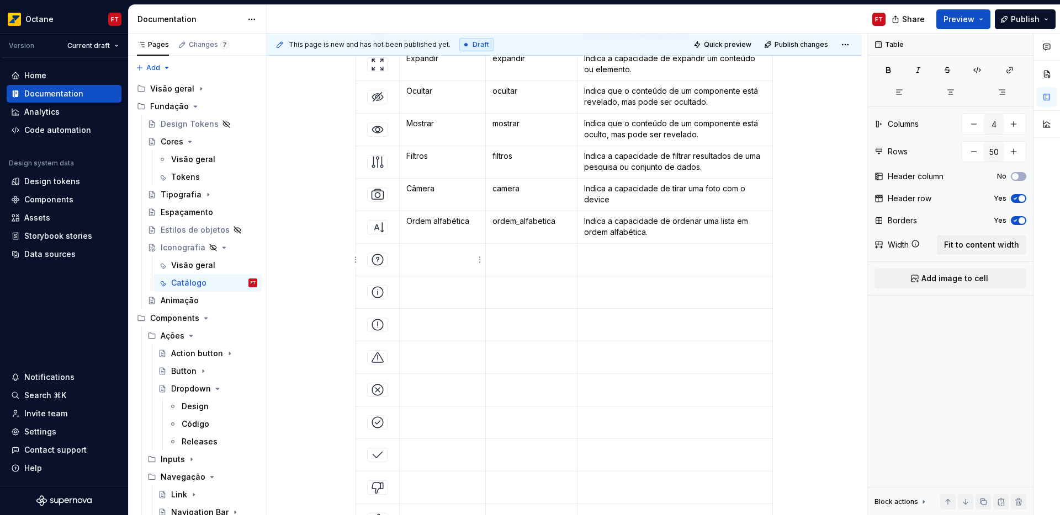
click at [440, 258] on p at bounding box center [442, 253] width 72 height 11
drag, startPoint x: 456, startPoint y: 299, endPoint x: 405, endPoint y: 257, distance: 65.9
click at [405, 257] on td "Indica a capacidade de ordenar uma lista em ordem alfabética." at bounding box center [443, 276] width 86 height 65
click at [528, 256] on p at bounding box center [531, 253] width 78 height 11
click at [494, 258] on p "Ajuda" at bounding box center [531, 253] width 78 height 11
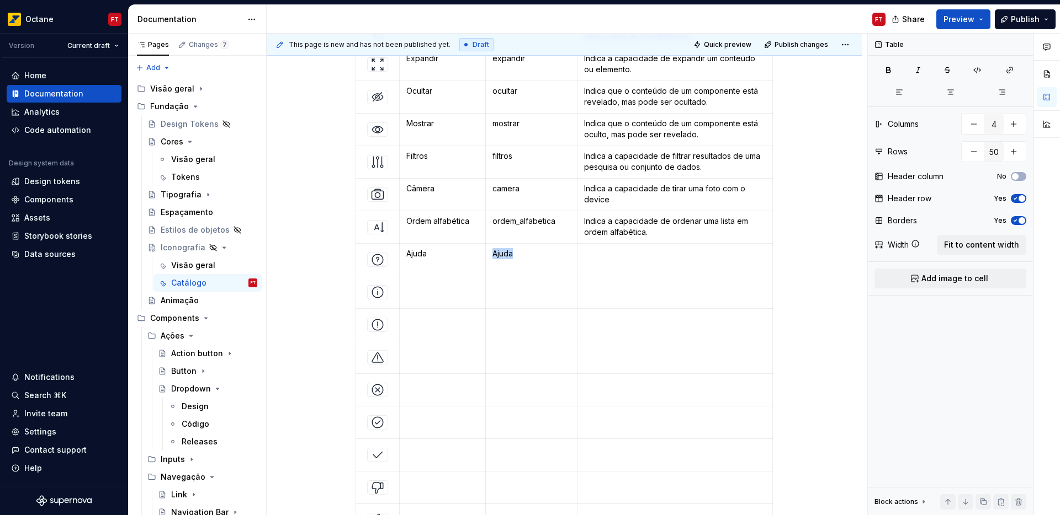
click at [494, 258] on body "Octane FT Version Current draft Home Documentation Analytics Code automation De…" at bounding box center [530, 257] width 1060 height 515
click at [623, 268] on td at bounding box center [674, 260] width 195 height 33
drag, startPoint x: 420, startPoint y: 290, endPoint x: 415, endPoint y: 299, distance: 10.1
click at [420, 290] on p at bounding box center [442, 286] width 72 height 11
click at [499, 292] on td at bounding box center [531, 292] width 92 height 33
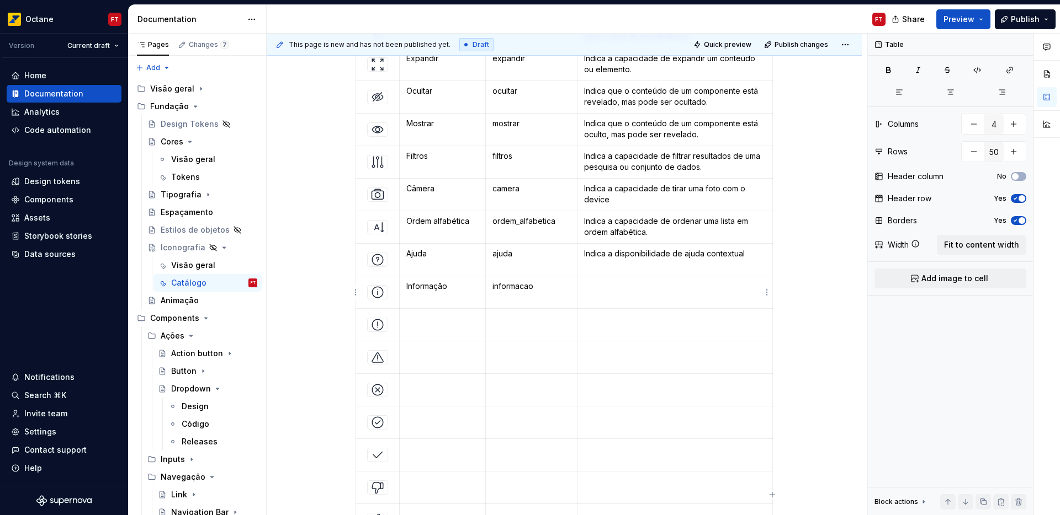
click at [604, 294] on td at bounding box center [674, 292] width 195 height 33
click at [435, 327] on td at bounding box center [443, 325] width 86 height 33
click at [510, 327] on td at bounding box center [531, 325] width 92 height 33
click at [603, 318] on p at bounding box center [675, 318] width 182 height 11
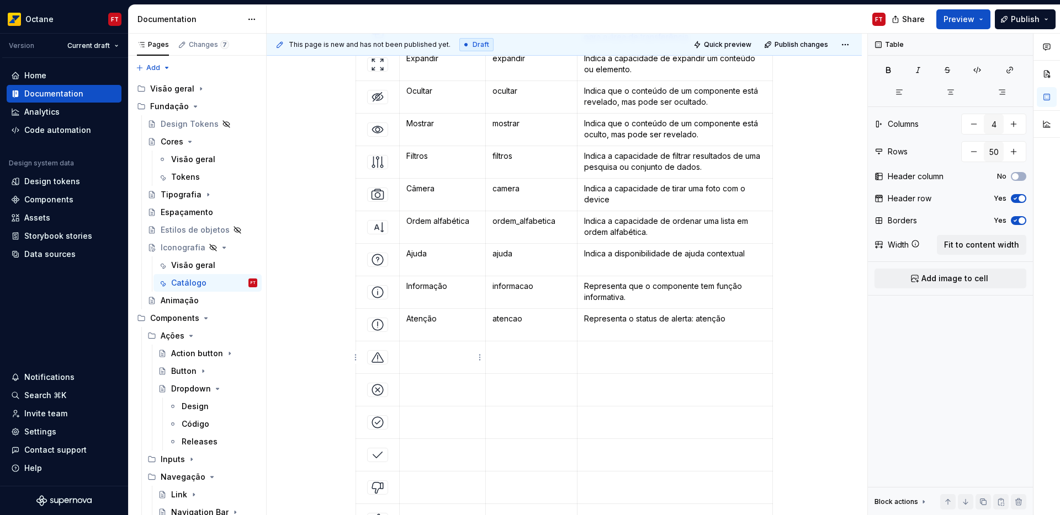
drag, startPoint x: 427, startPoint y: 361, endPoint x: 422, endPoint y: 364, distance: 5.7
click at [427, 361] on td at bounding box center [443, 358] width 86 height 33
click at [526, 358] on td at bounding box center [531, 358] width 92 height 33
click at [615, 361] on td at bounding box center [674, 358] width 195 height 33
click at [417, 395] on td at bounding box center [443, 390] width 86 height 33
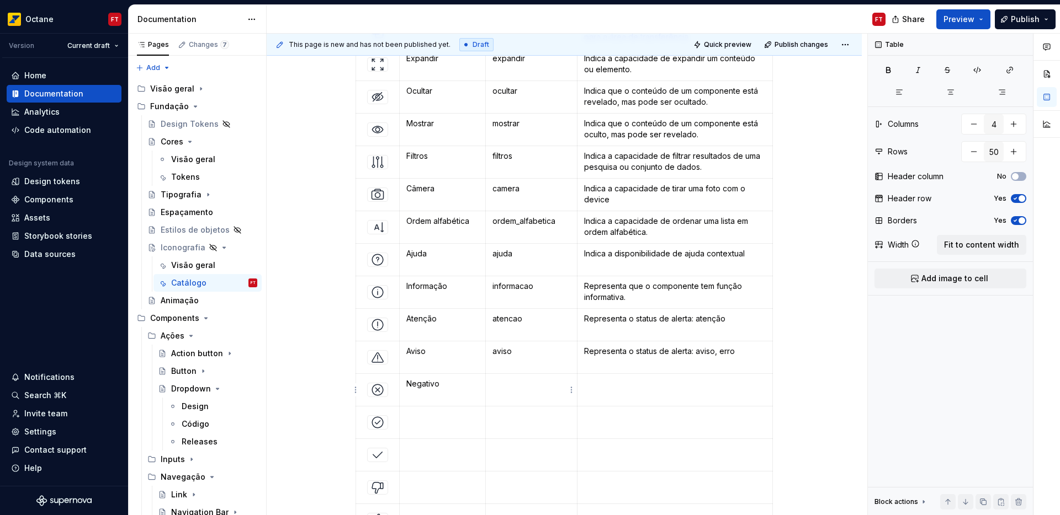
click at [519, 390] on td at bounding box center [531, 390] width 92 height 33
click at [588, 389] on p at bounding box center [675, 384] width 182 height 11
click at [417, 427] on td at bounding box center [443, 423] width 86 height 33
click at [520, 423] on td at bounding box center [531, 423] width 92 height 33
click at [599, 419] on p at bounding box center [675, 416] width 182 height 11
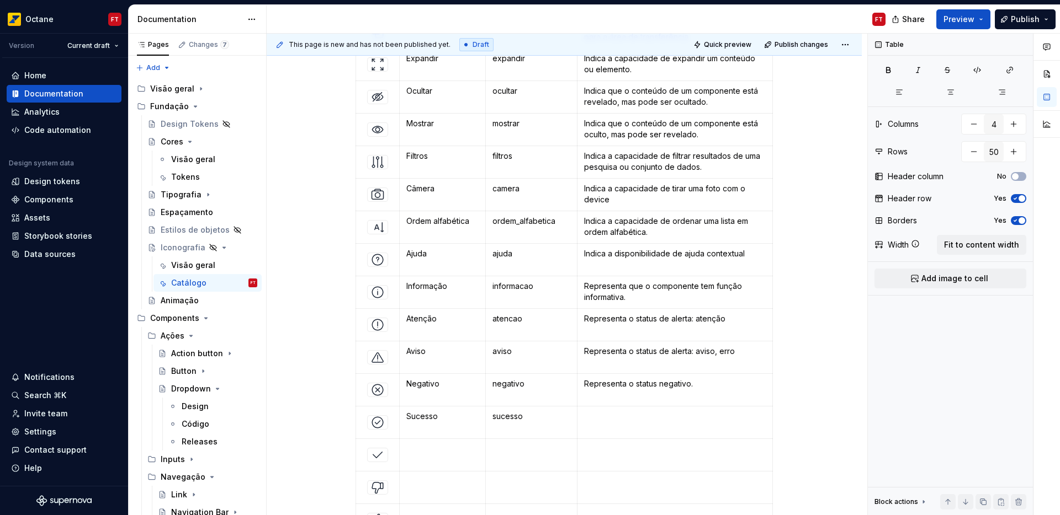
click at [599, 419] on p at bounding box center [675, 416] width 182 height 11
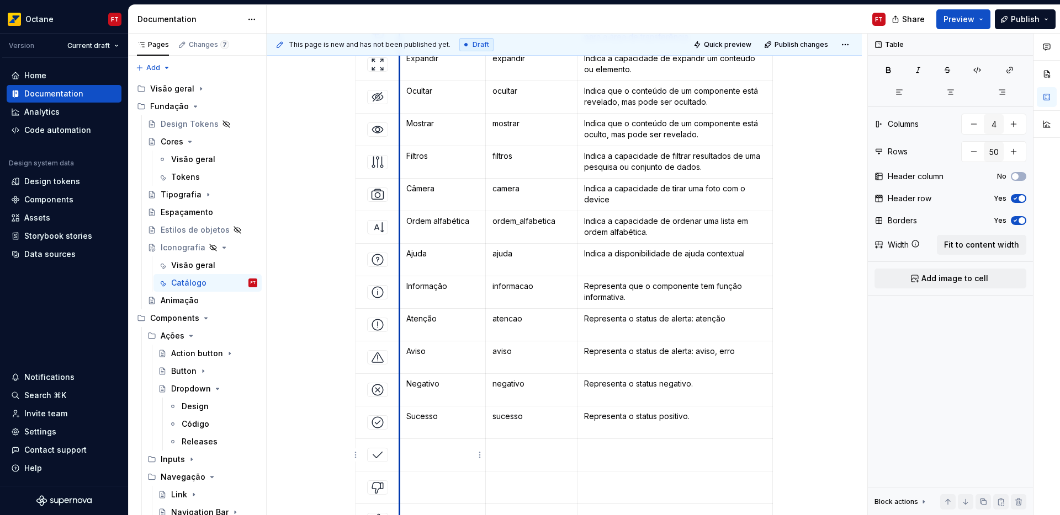
click at [400, 454] on td at bounding box center [443, 455] width 86 height 33
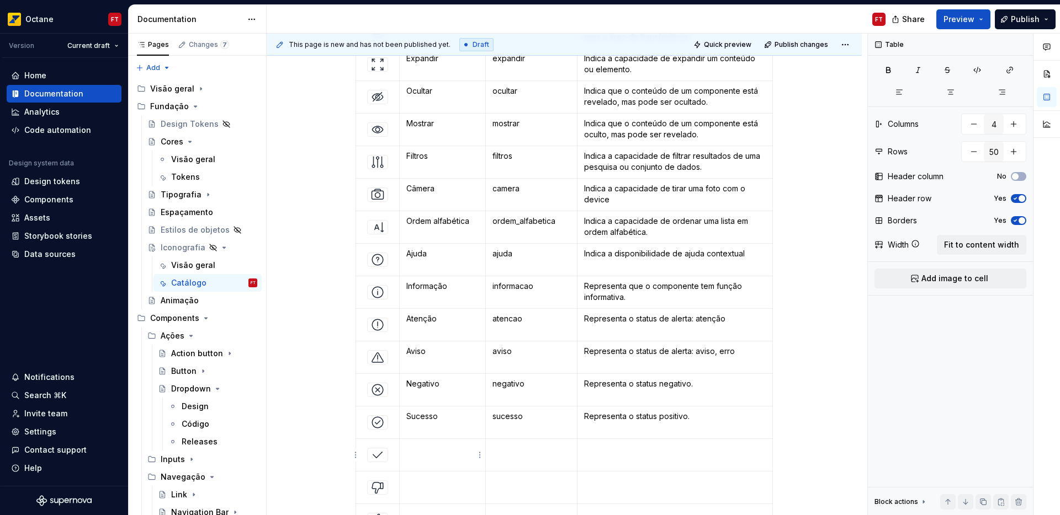
click at [413, 454] on p at bounding box center [442, 449] width 72 height 11
click at [512, 456] on td at bounding box center [531, 455] width 92 height 33
click at [599, 451] on p at bounding box center [675, 449] width 182 height 11
click at [444, 487] on td at bounding box center [443, 488] width 86 height 33
click at [499, 483] on p at bounding box center [531, 481] width 78 height 11
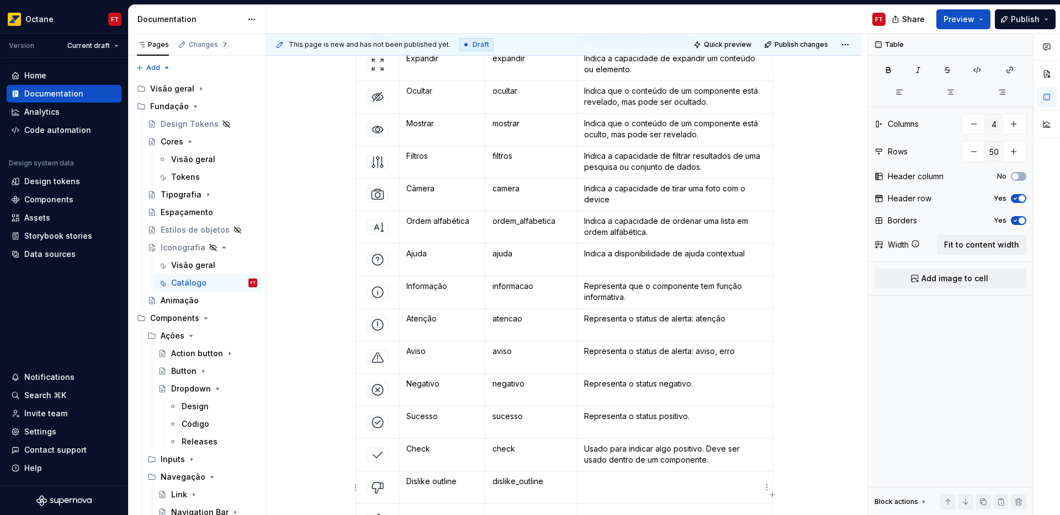
click at [624, 489] on td at bounding box center [674, 488] width 195 height 33
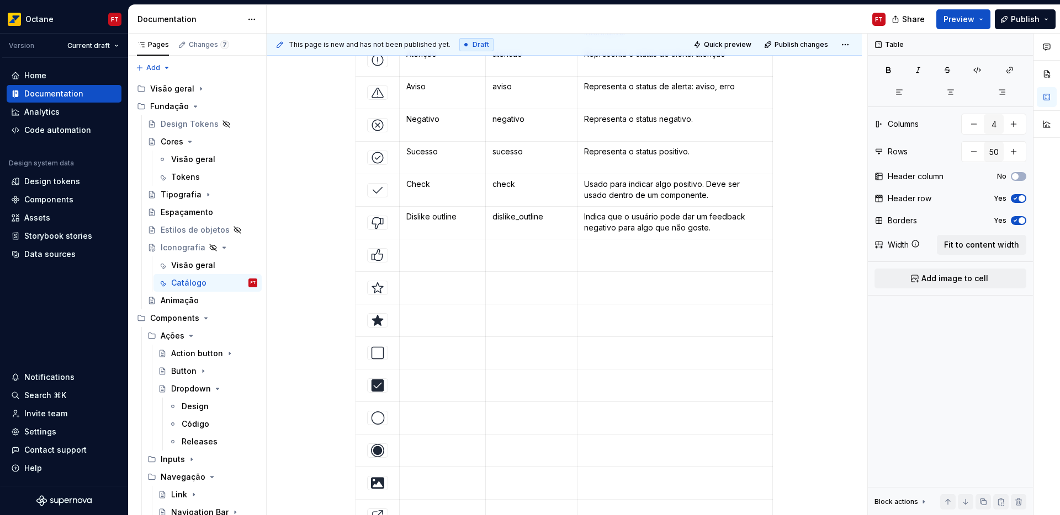
scroll to position [906, 0]
click at [432, 252] on p at bounding box center [442, 247] width 72 height 11
click at [519, 254] on td at bounding box center [531, 254] width 92 height 33
click at [659, 256] on td at bounding box center [674, 254] width 195 height 33
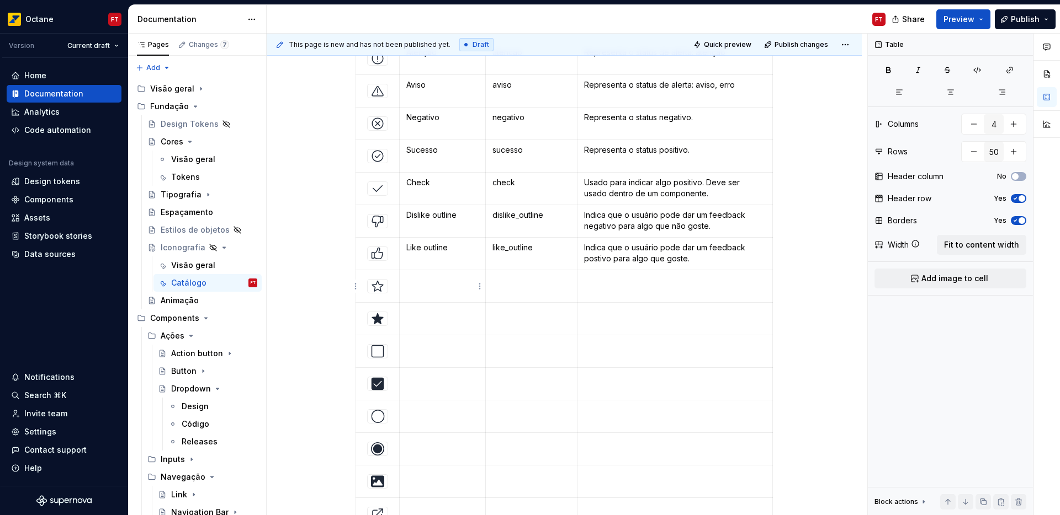
click at [414, 286] on td at bounding box center [443, 286] width 86 height 33
click at [528, 287] on td at bounding box center [531, 286] width 92 height 33
click at [619, 286] on td at bounding box center [674, 286] width 195 height 33
type textarea "*"
